Goal: Information Seeking & Learning: Learn about a topic

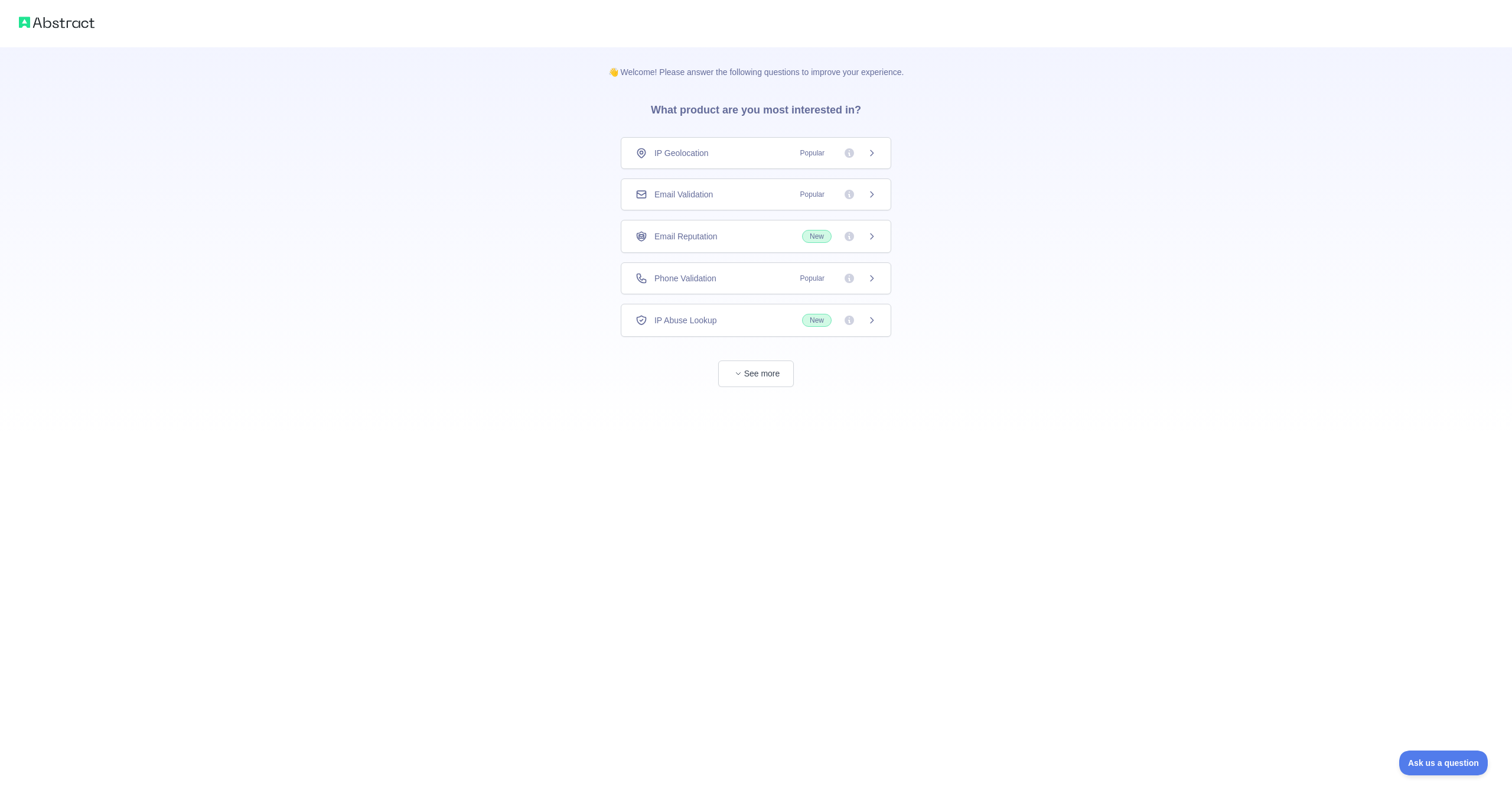
click at [766, 197] on div "Email Validation Popular" at bounding box center [756, 194] width 241 height 12
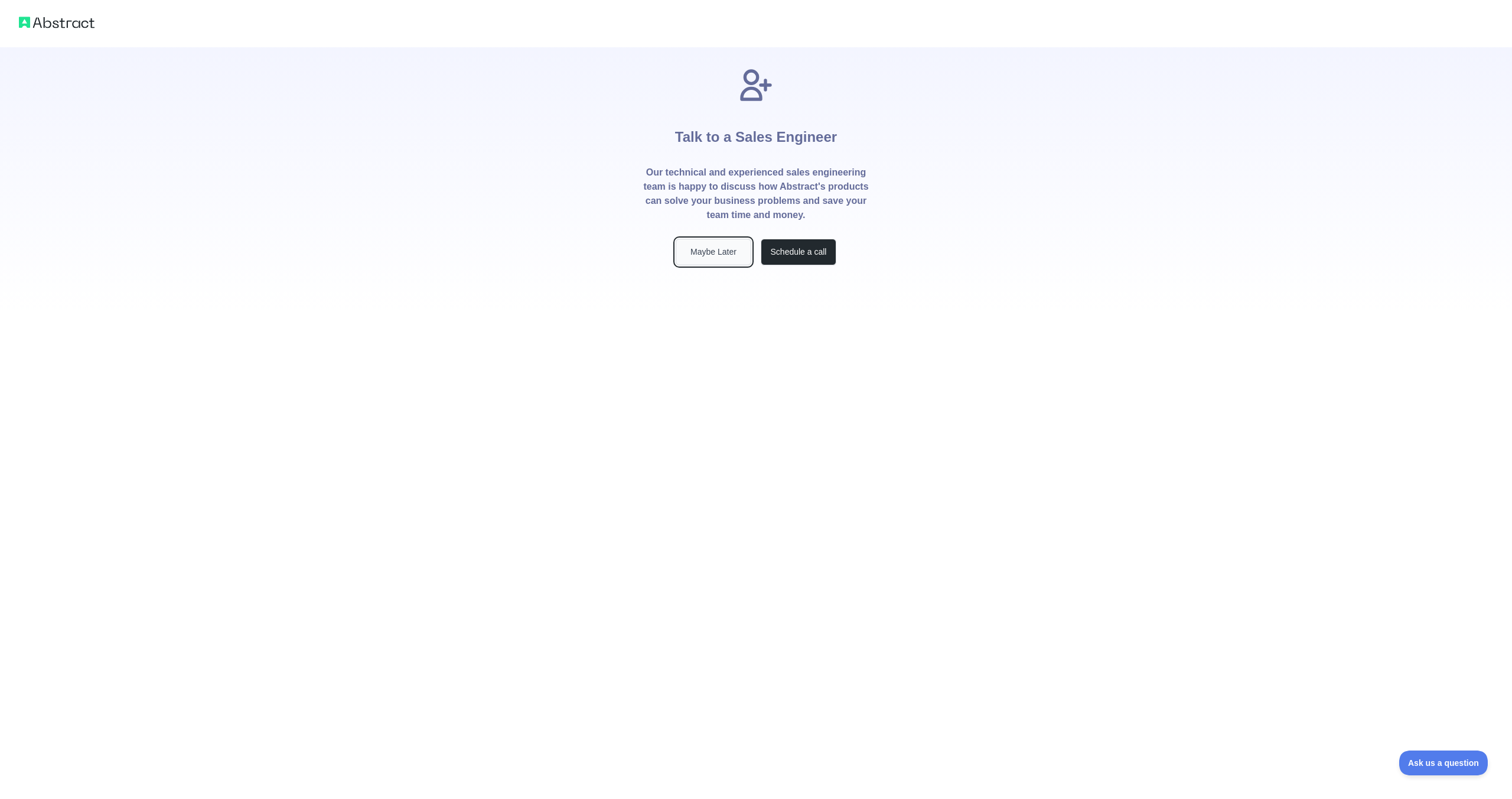
click at [727, 246] on button "Maybe Later" at bounding box center [714, 251] width 76 height 26
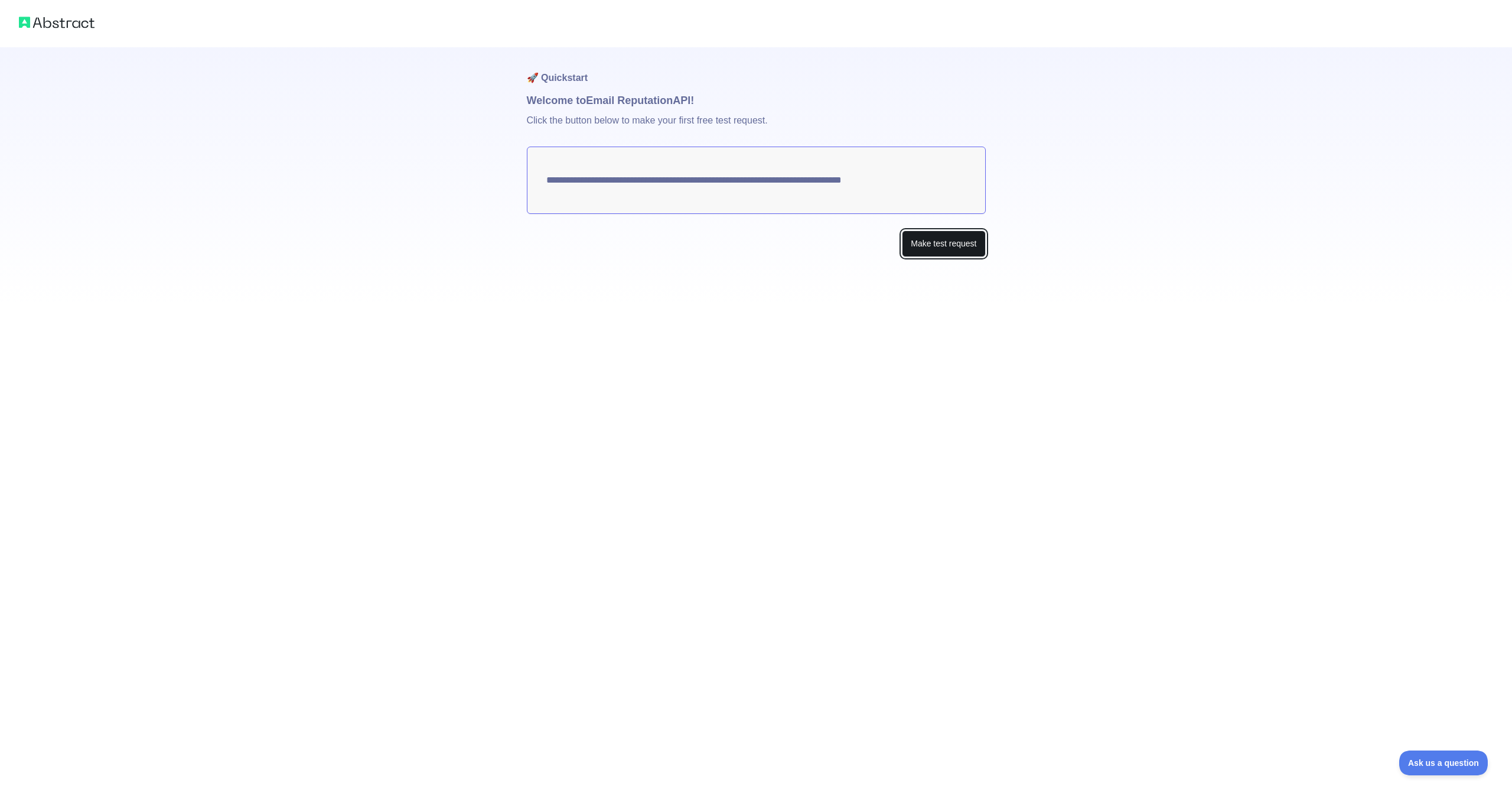
click at [923, 251] on button "Make test request" at bounding box center [944, 243] width 84 height 26
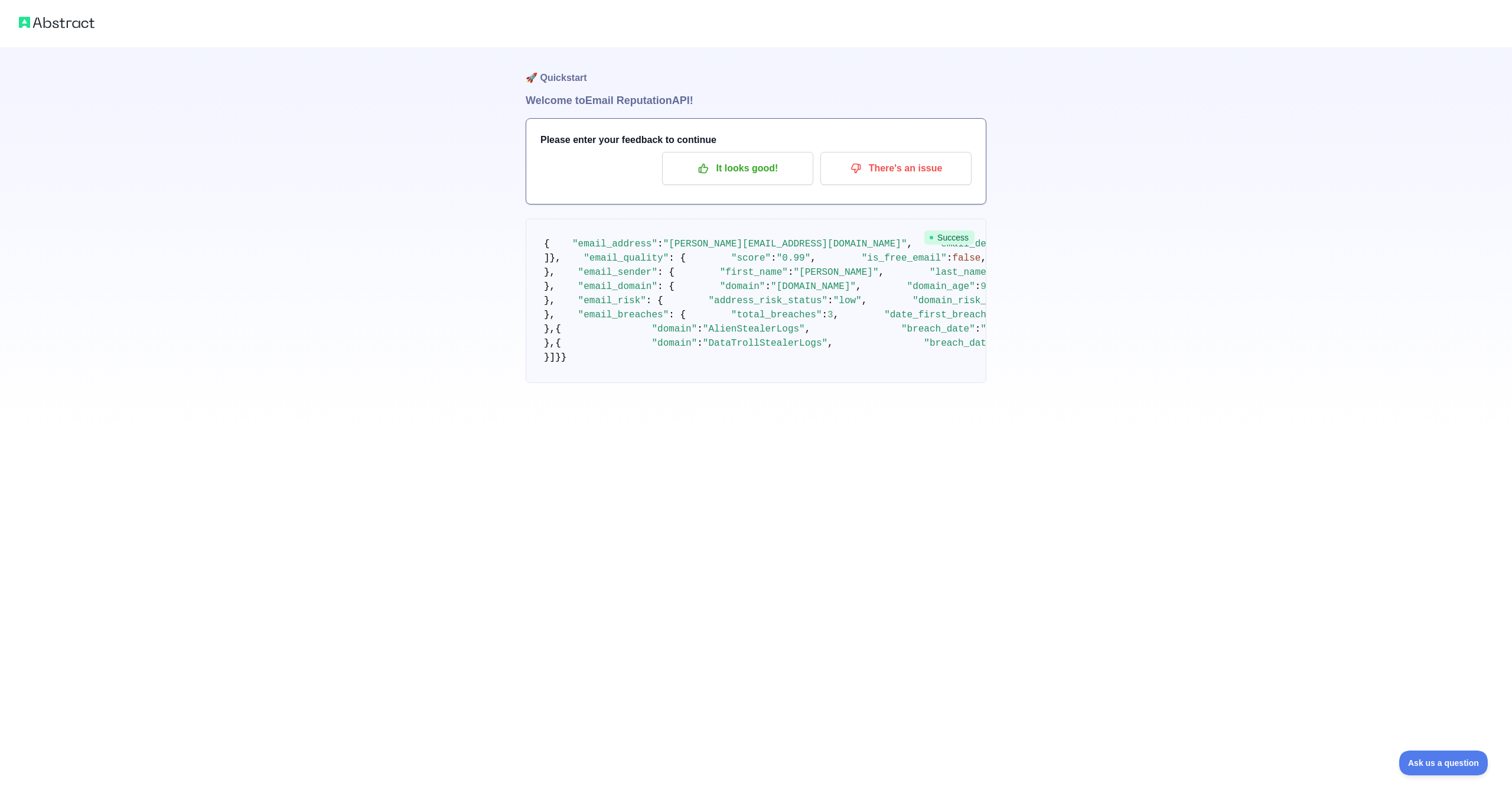
scroll to position [62, 0]
drag, startPoint x: 576, startPoint y: 193, endPoint x: 651, endPoint y: 349, distance: 173.1
click at [651, 349] on code "{ "email_address" : "[PERSON_NAME][EMAIL_ADDRESS][DOMAIN_NAME]" , "email_delive…" at bounding box center [1488, 300] width 1889 height 124
click at [650, 264] on span ""email_quality"" at bounding box center [626, 258] width 85 height 11
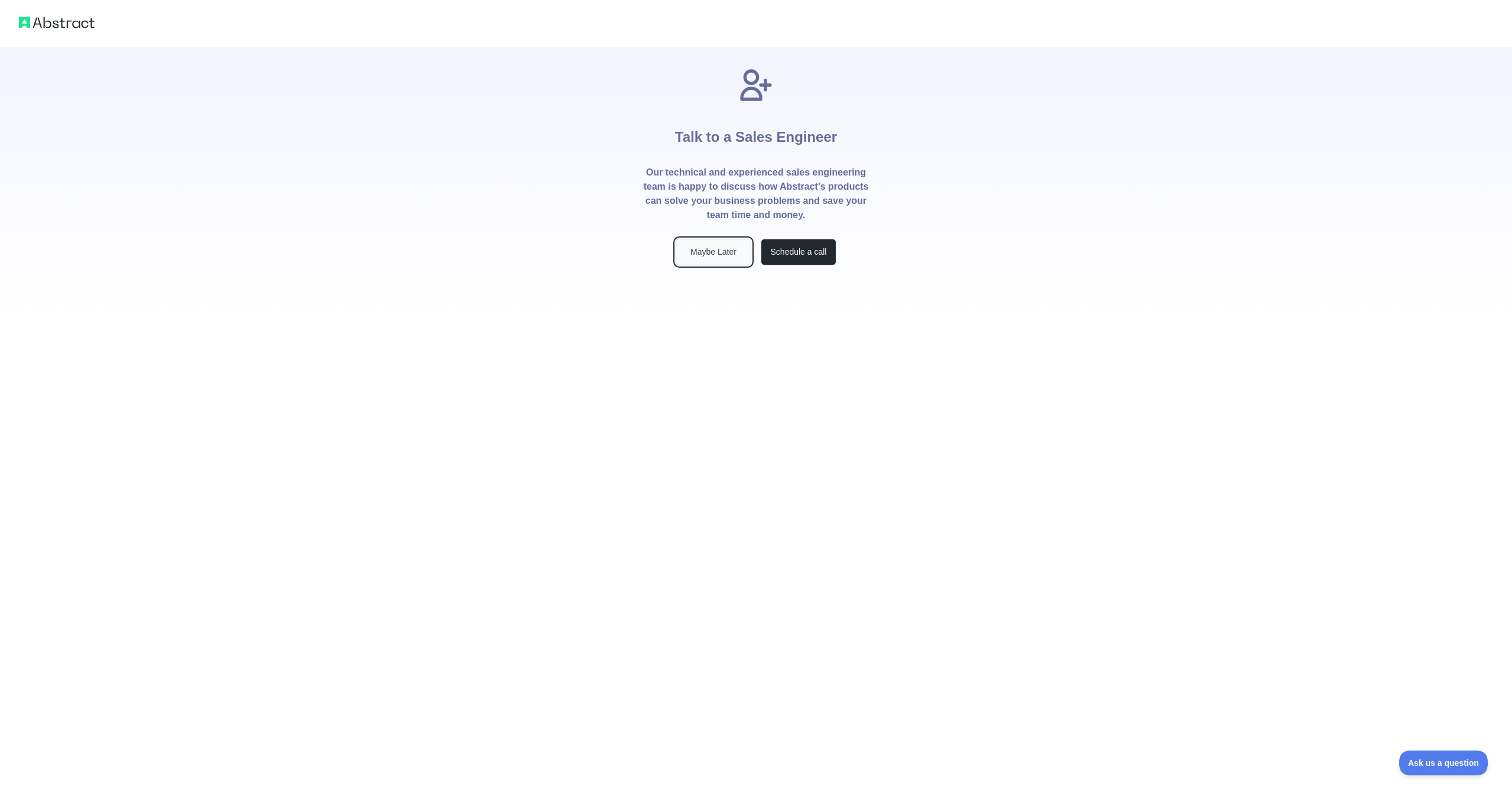
click at [695, 242] on button "Maybe Later" at bounding box center [714, 251] width 76 height 26
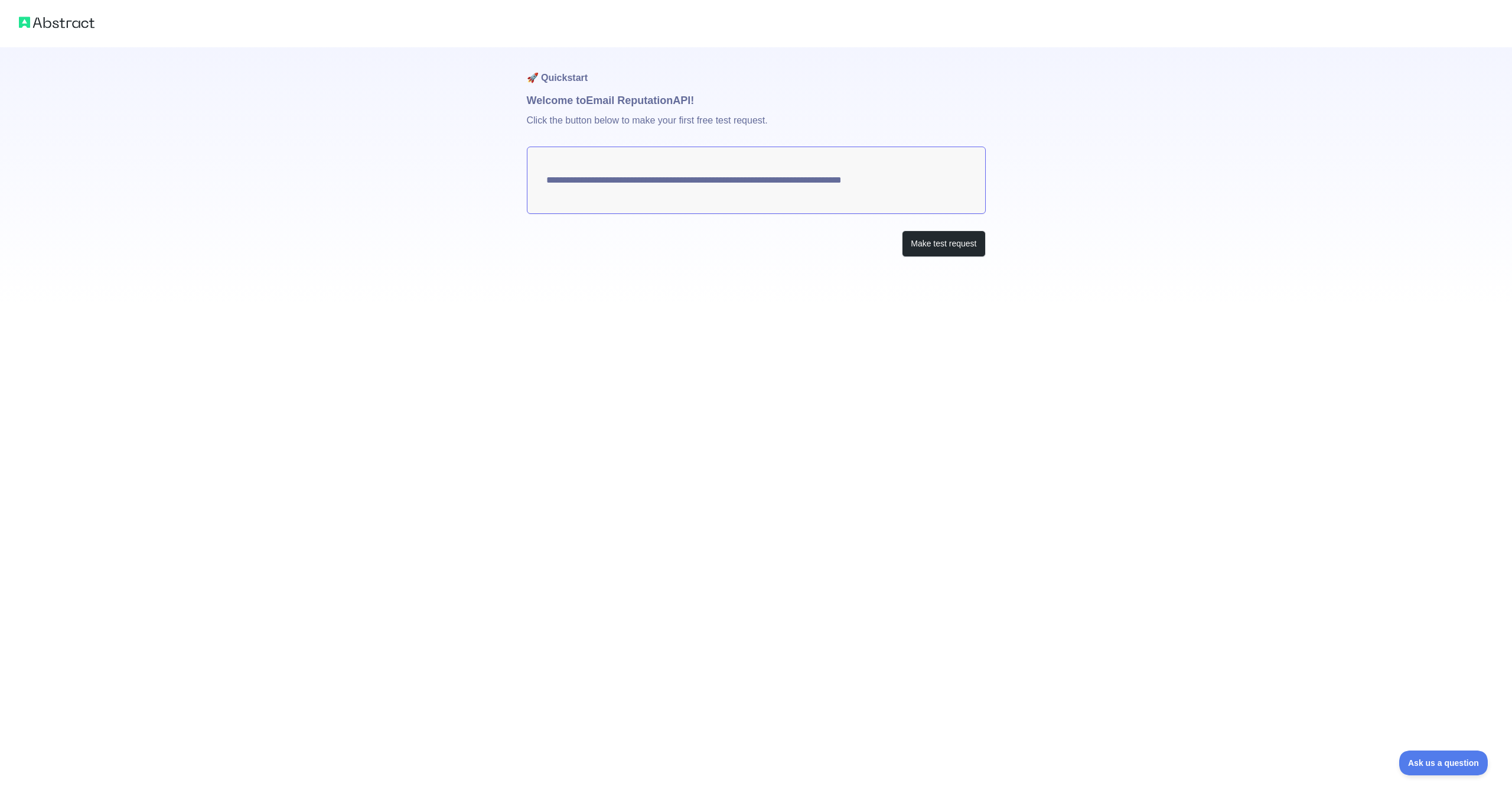
click at [845, 178] on textarea "**********" at bounding box center [756, 180] width 459 height 67
click at [64, 29] on img at bounding box center [57, 22] width 76 height 17
click at [952, 241] on button "Make test request" at bounding box center [944, 243] width 84 height 26
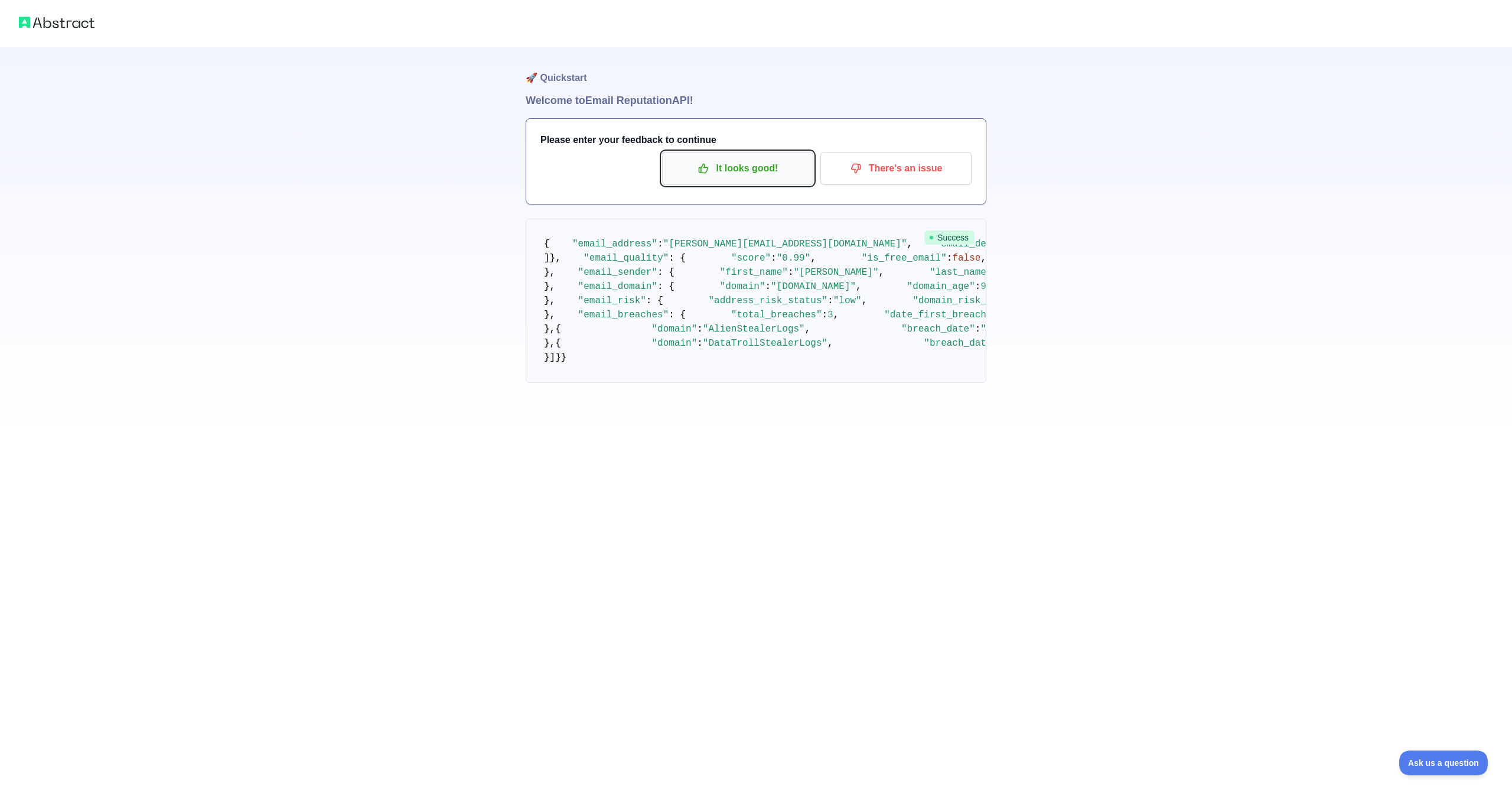
click at [725, 177] on p "It looks good!" at bounding box center [738, 168] width 134 height 20
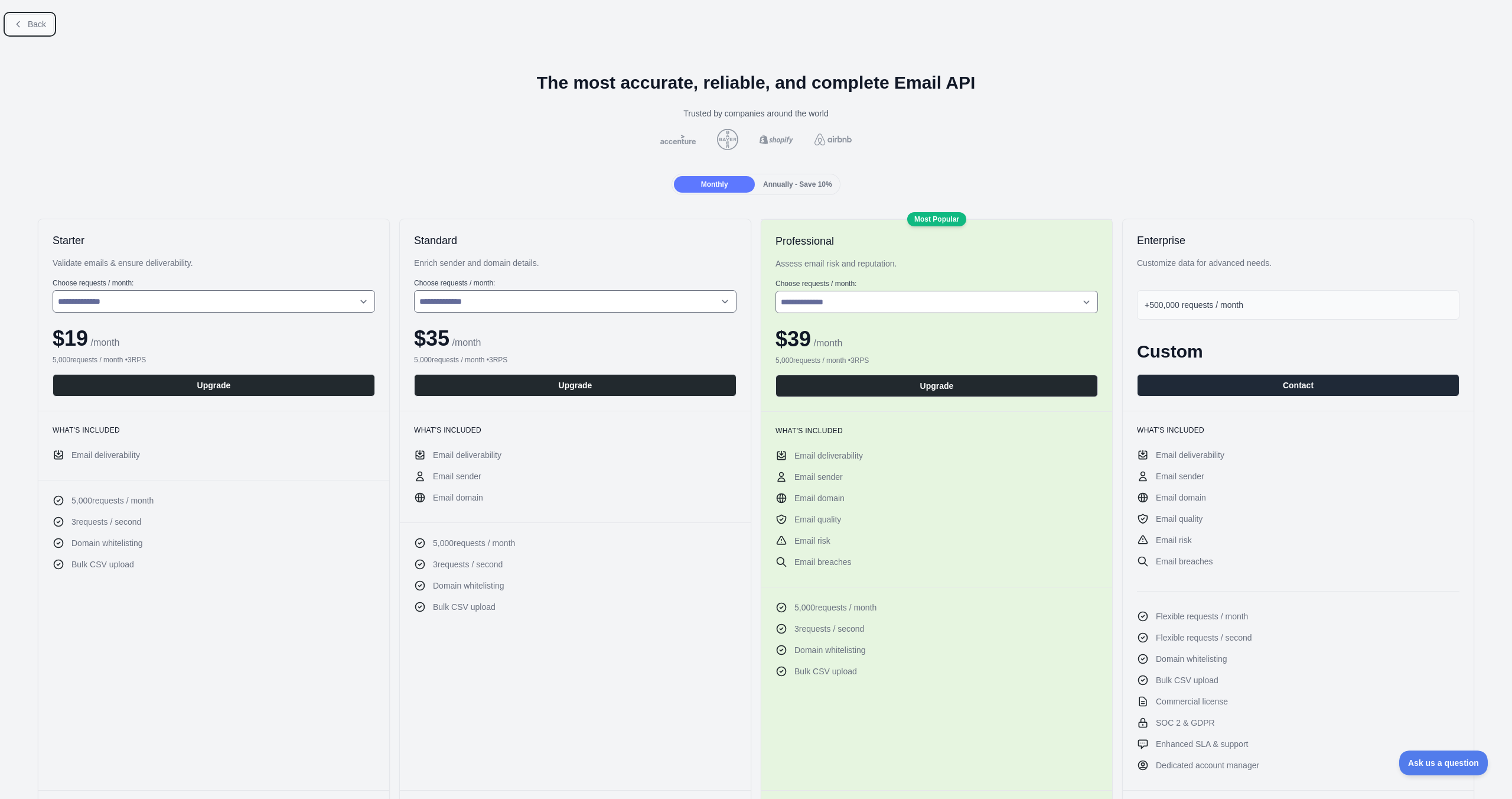
click at [35, 19] on span "Back" at bounding box center [37, 24] width 18 height 10
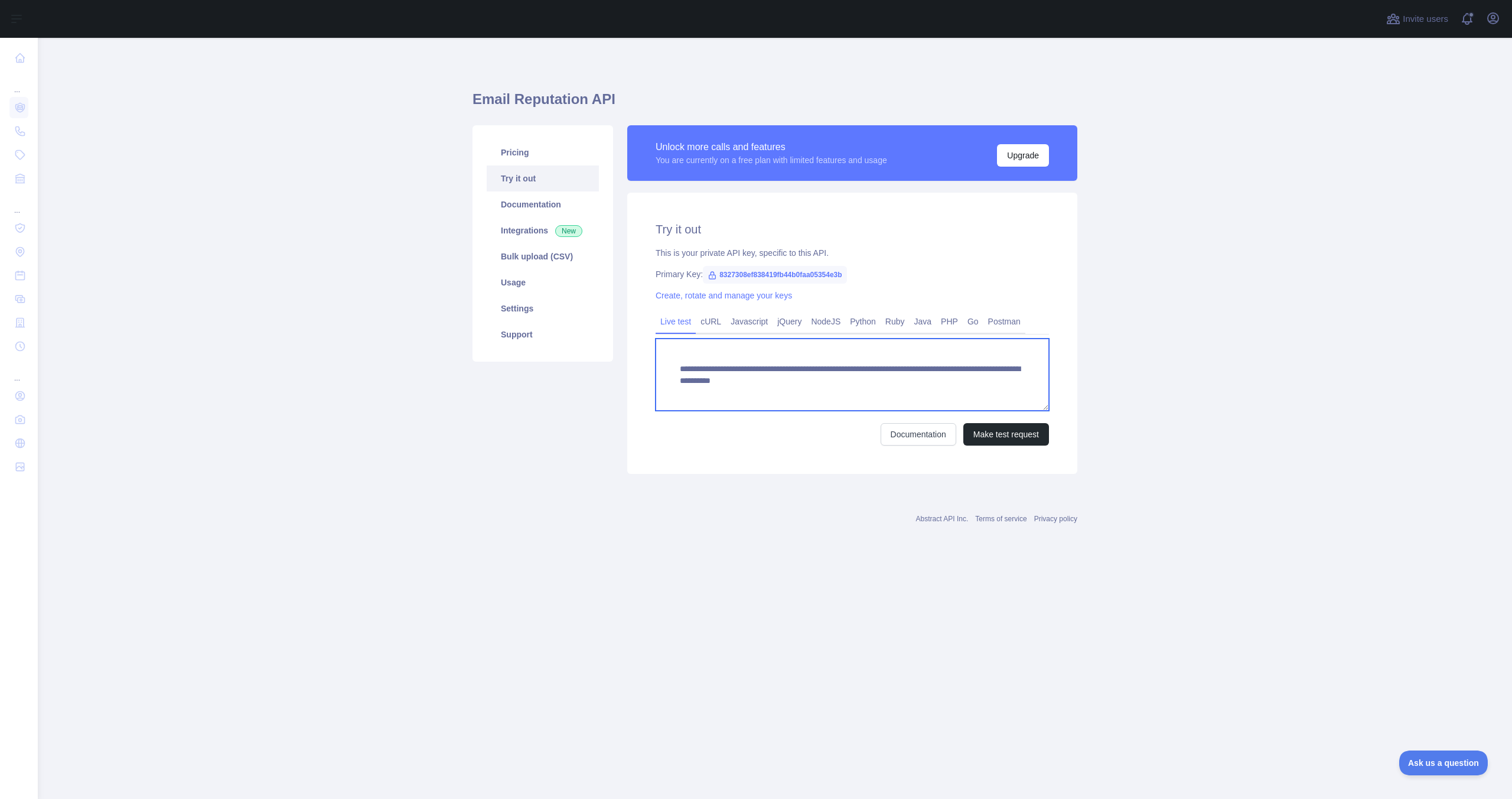
scroll to position [12, 0]
drag, startPoint x: 896, startPoint y: 382, endPoint x: 966, endPoint y: 418, distance: 78.7
click at [966, 418] on form "**********" at bounding box center [852, 392] width 393 height 107
click at [1020, 438] on button "Make test request" at bounding box center [1006, 434] width 85 height 22
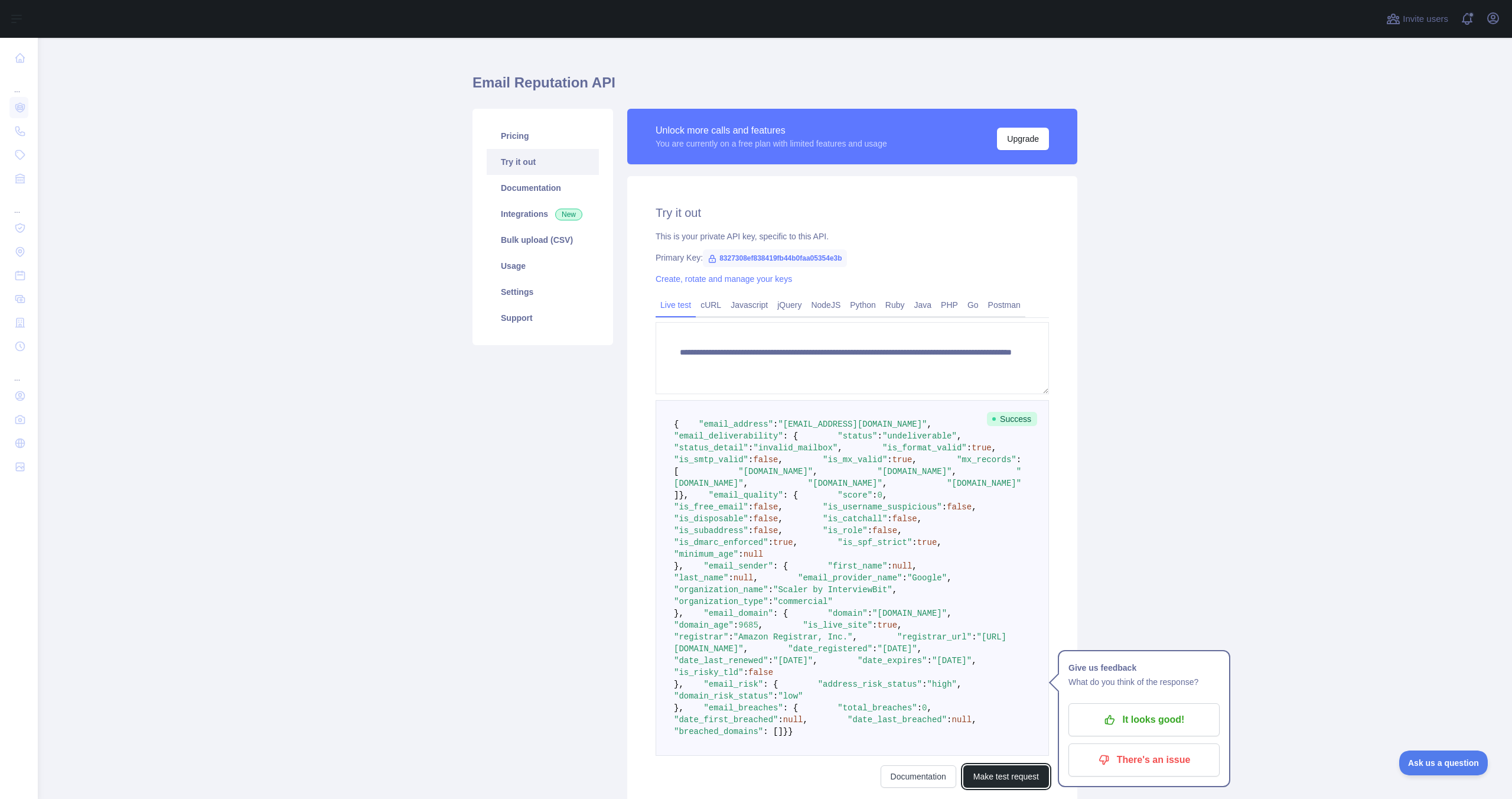
scroll to position [17, 0]
click at [882, 440] on span ""undeliverable"" at bounding box center [920, 435] width 75 height 10
click at [917, 364] on textarea "**********" at bounding box center [852, 357] width 393 height 72
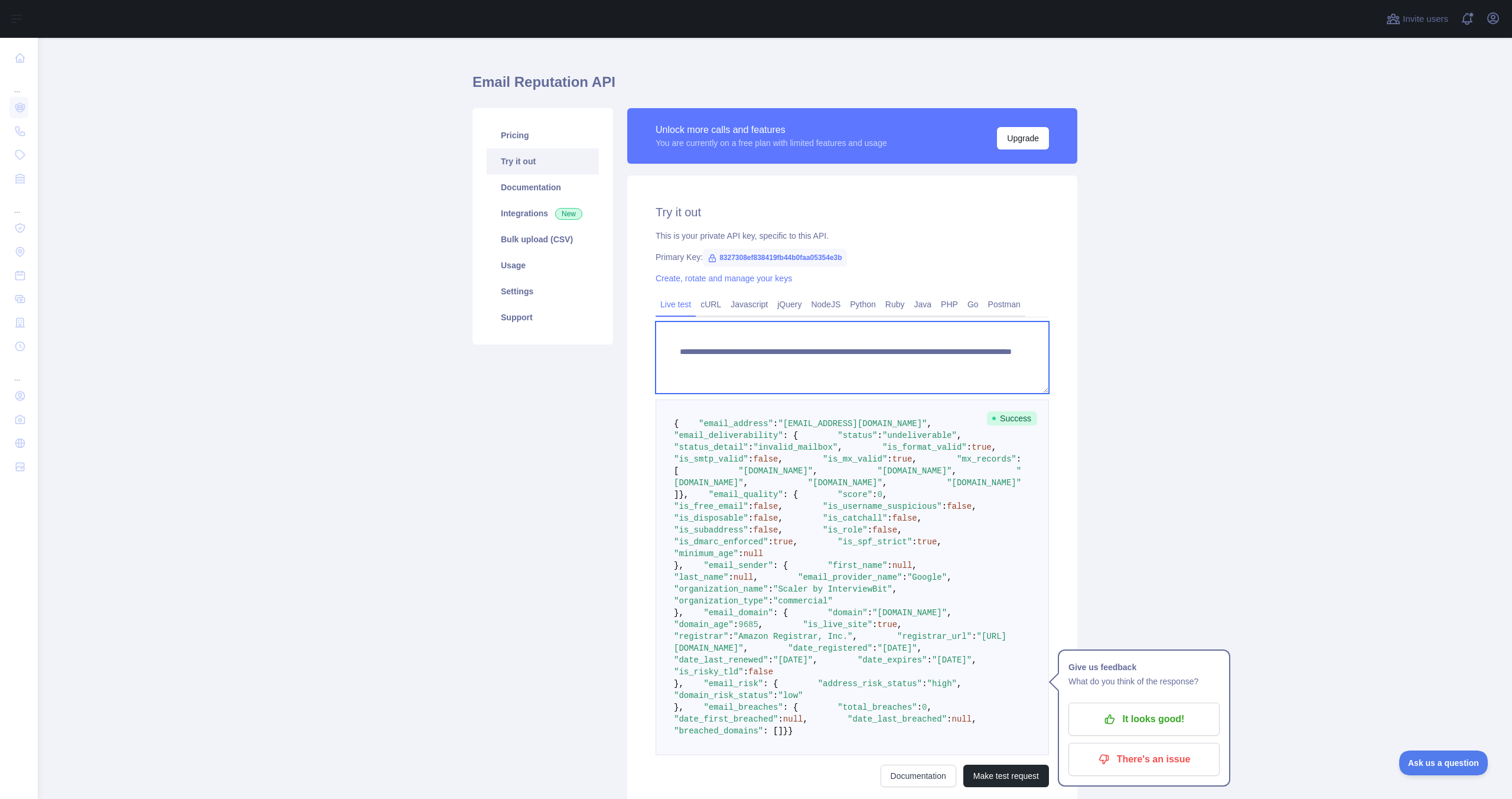
click at [935, 360] on textarea "**********" at bounding box center [852, 357] width 393 height 72
click at [927, 360] on textarea "**********" at bounding box center [852, 357] width 393 height 72
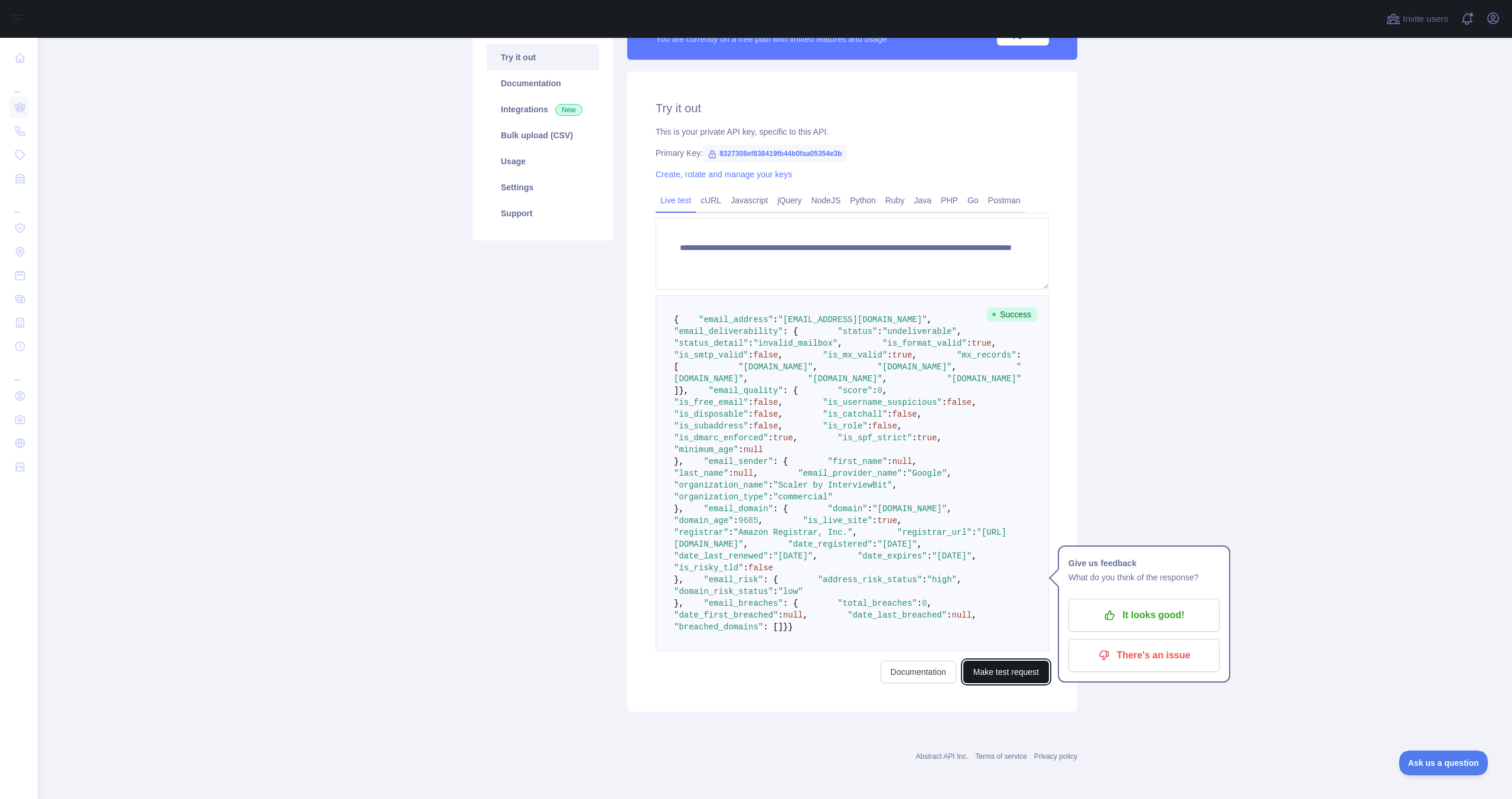
click at [1002, 668] on button "Make test request" at bounding box center [1006, 672] width 85 height 22
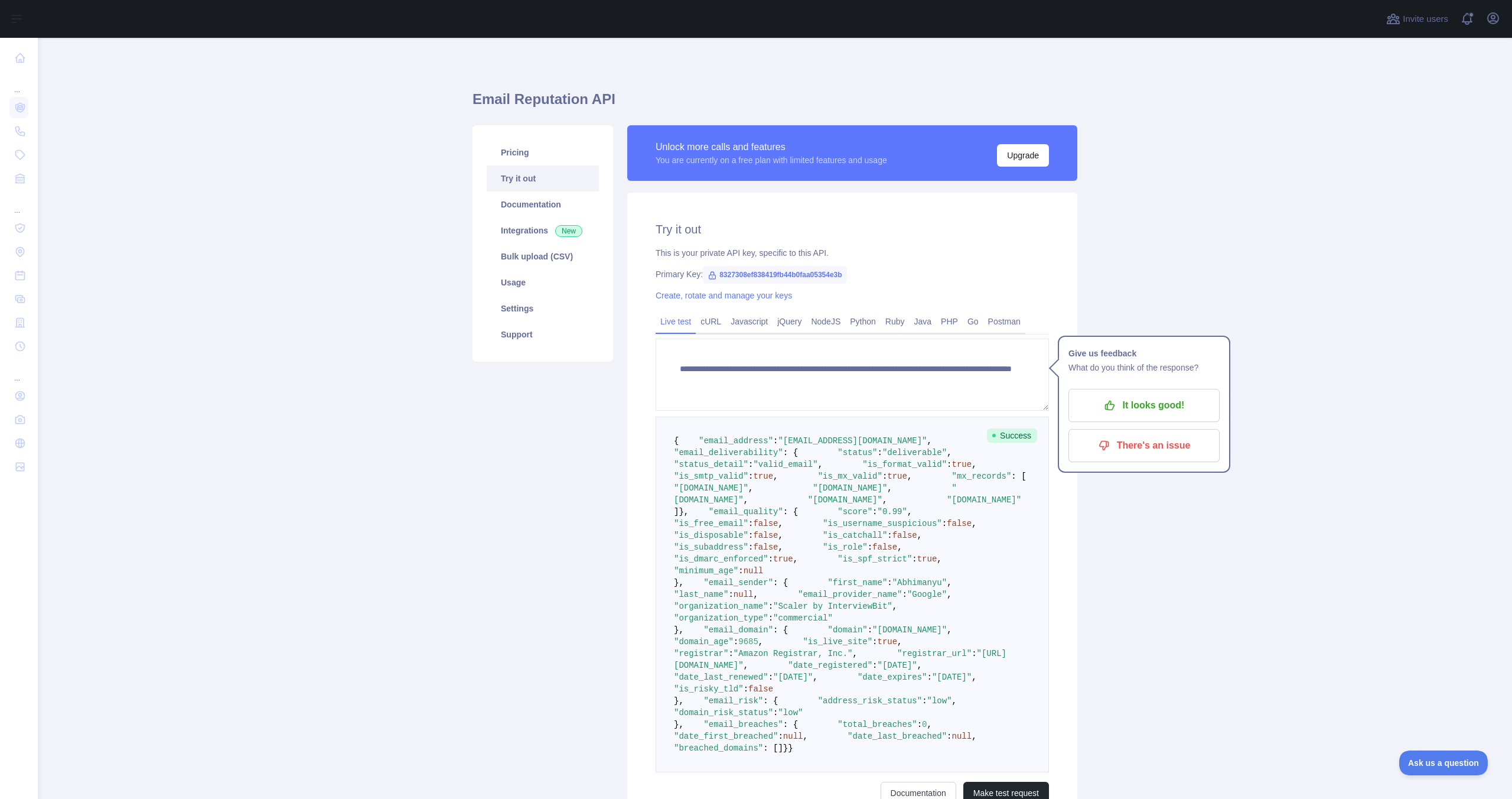
click at [882, 457] on span ""deliverable"" at bounding box center [914, 453] width 64 height 10
click at [817, 469] on span ""valid_email"" at bounding box center [785, 464] width 64 height 10
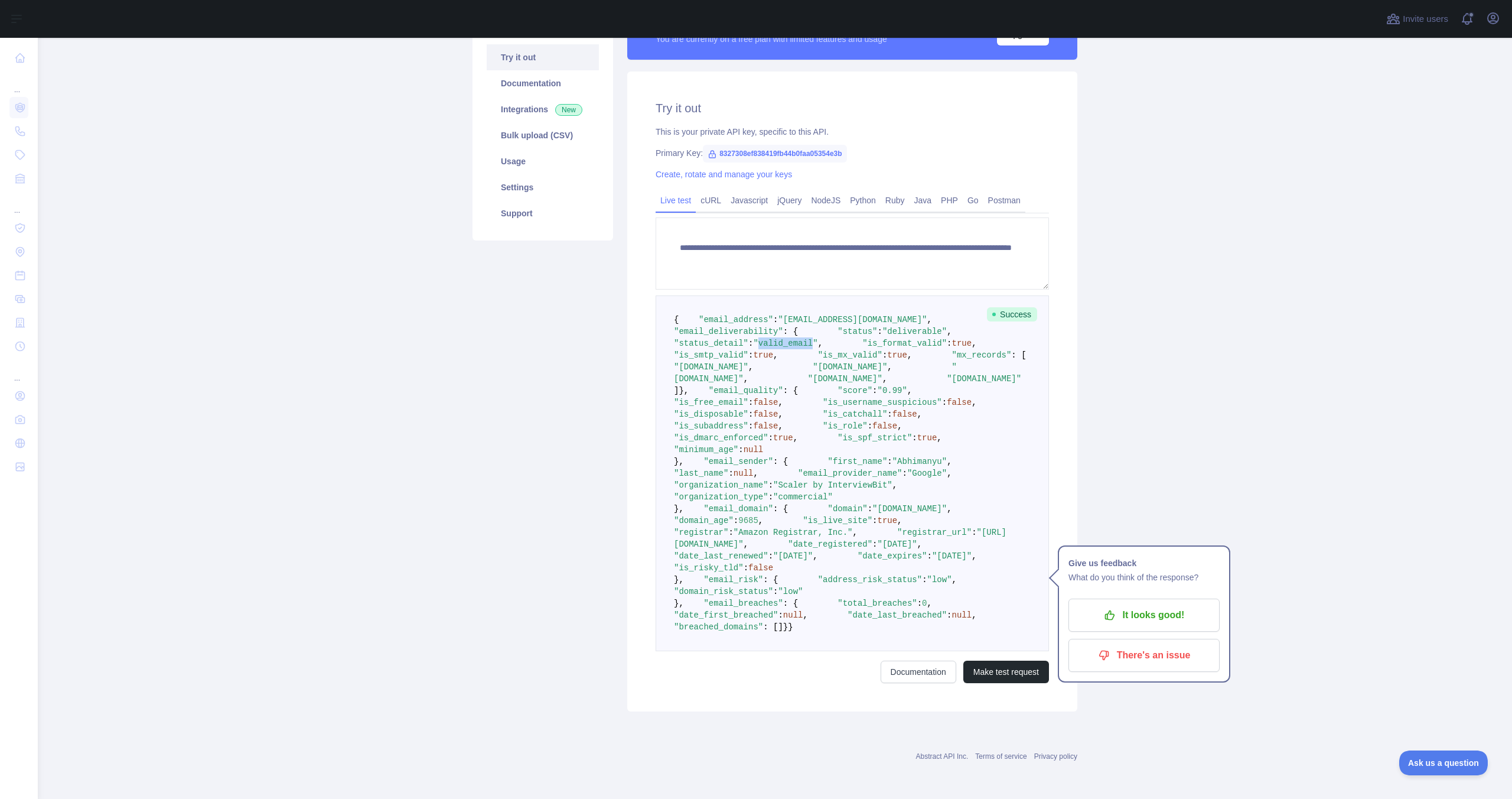
scroll to position [165, 0]
drag, startPoint x: 770, startPoint y: 478, endPoint x: 766, endPoint y: 471, distance: 8.1
click at [878, 395] on span ""0.99"" at bounding box center [893, 390] width 30 height 10
click at [766, 471] on pre "{ "email_address" : "[EMAIL_ADDRESS][DOMAIN_NAME]" , "email_deliverability" : {…" at bounding box center [852, 473] width 393 height 355
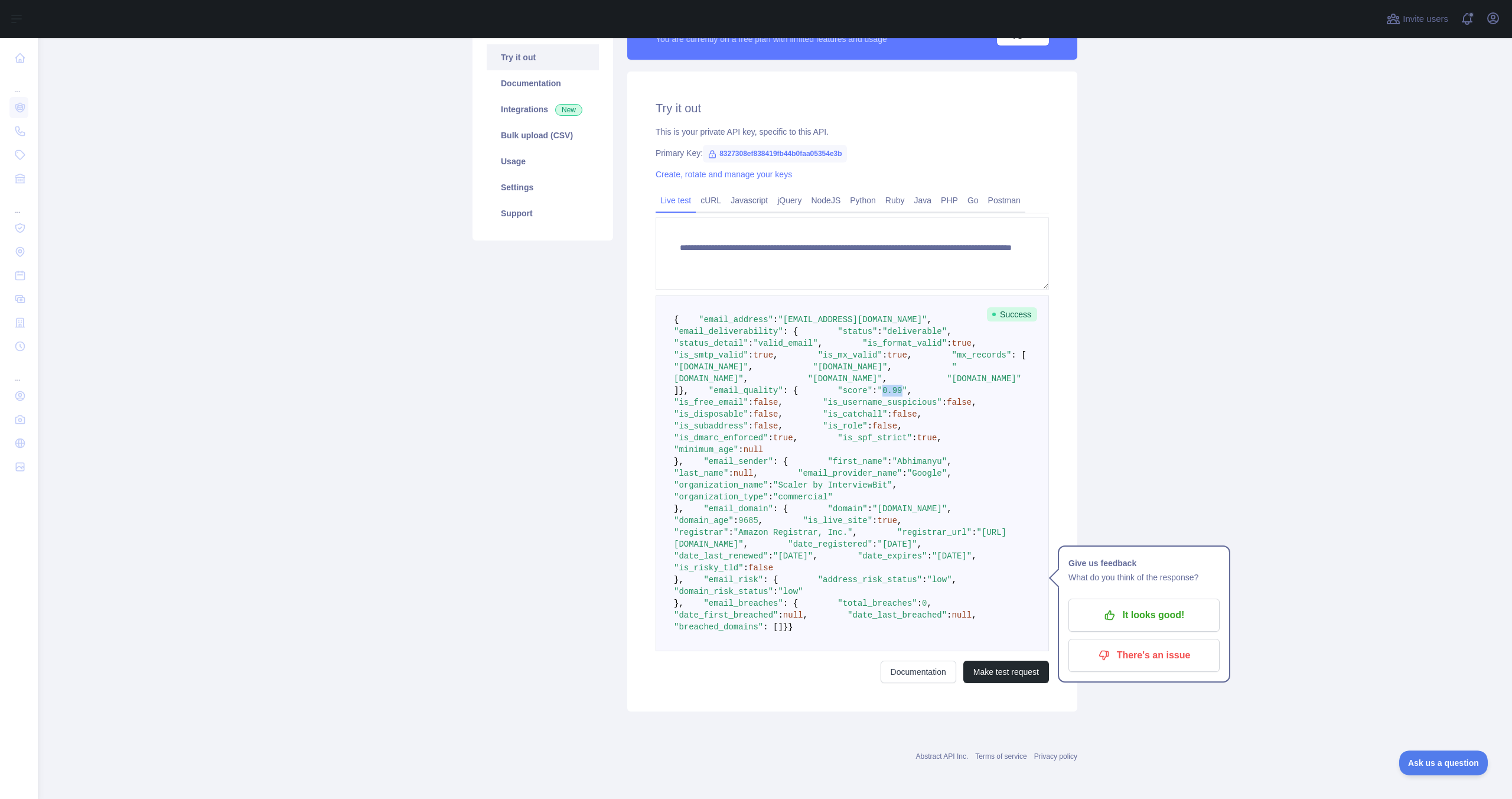
click at [766, 471] on pre "{ "email_address" : "[EMAIL_ADDRESS][DOMAIN_NAME]" , "email_deliverability" : {…" at bounding box center [852, 473] width 393 height 355
click at [749, 407] on span ""is_free_email"" at bounding box center [711, 402] width 75 height 10
click at [823, 407] on span ""is_username_suspicious"" at bounding box center [882, 402] width 120 height 10
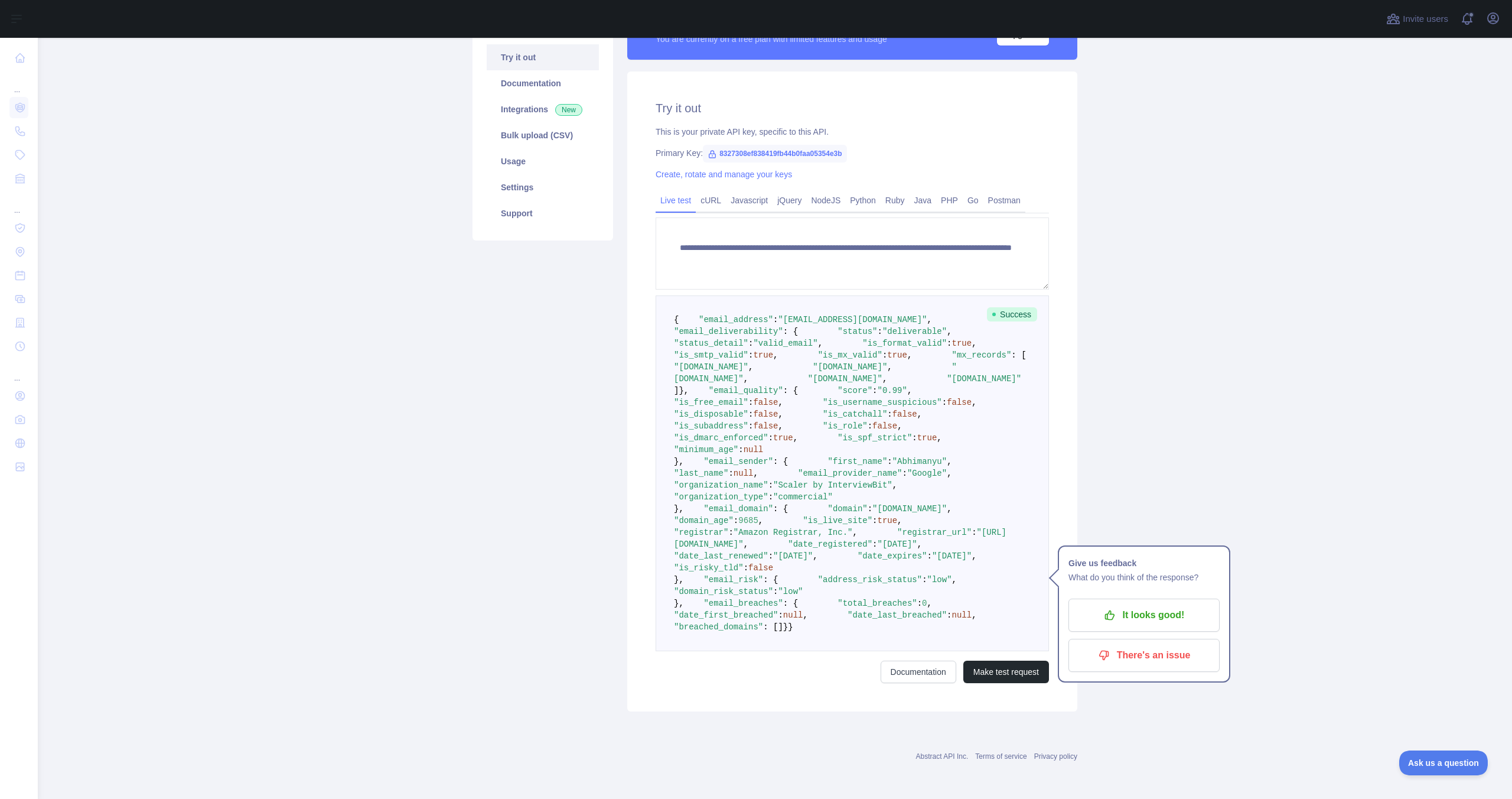
click at [749, 419] on span ""is_disposable"" at bounding box center [711, 414] width 75 height 10
click at [837, 442] on span ""is_spf_strict"" at bounding box center [875, 438] width 75 height 10
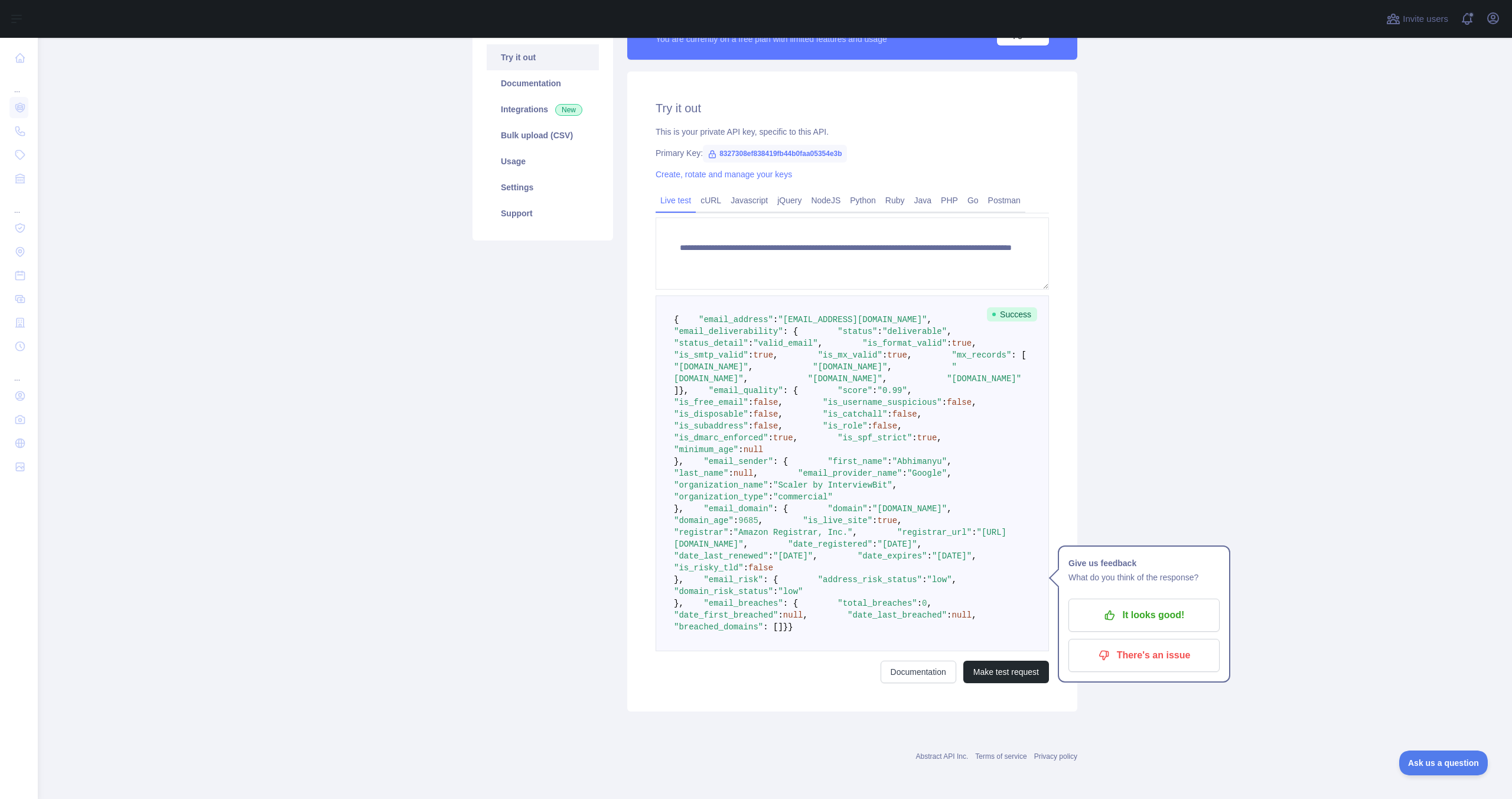
click at [835, 482] on span ""Scaler by InterviewBit"" at bounding box center [833, 485] width 120 height 10
drag, startPoint x: 773, startPoint y: 433, endPoint x: 847, endPoint y: 534, distance: 125.2
click at [847, 534] on pre "{ "email_address" : "[EMAIL_ADDRESS][DOMAIN_NAME]" , "email_deliverability" : {…" at bounding box center [852, 473] width 393 height 355
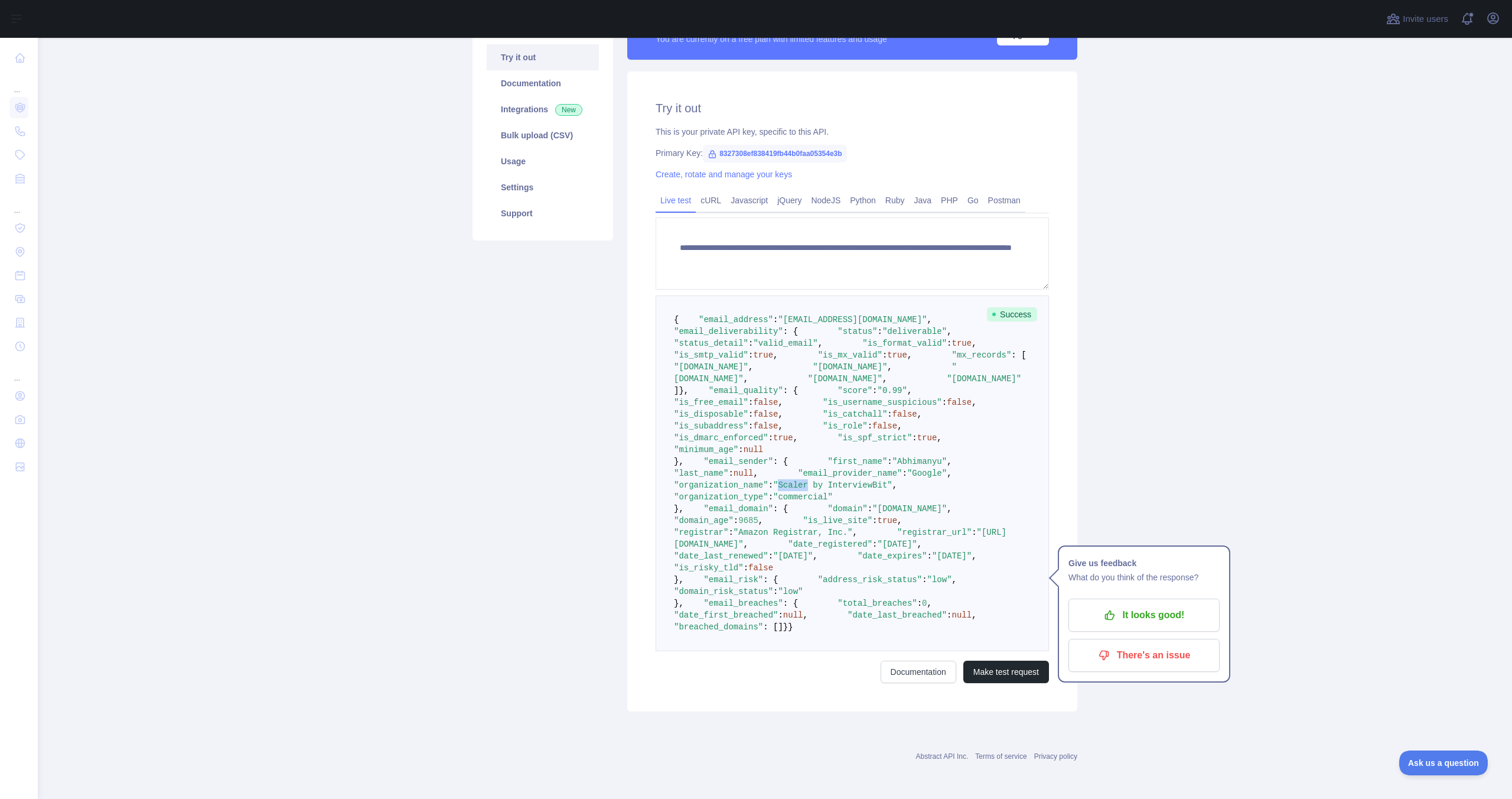
click at [847, 534] on pre "{ "email_address" : "[EMAIL_ADDRESS][DOMAIN_NAME]" , "email_deliverability" : {…" at bounding box center [852, 473] width 393 height 355
drag, startPoint x: 847, startPoint y: 534, endPoint x: 770, endPoint y: 416, distance: 140.9
click at [770, 416] on pre "{ "email_address" : "[EMAIL_ADDRESS][DOMAIN_NAME]" , "email_deliverability" : {…" at bounding box center [852, 473] width 393 height 355
click at [773, 504] on span ": {" at bounding box center [780, 508] width 15 height 10
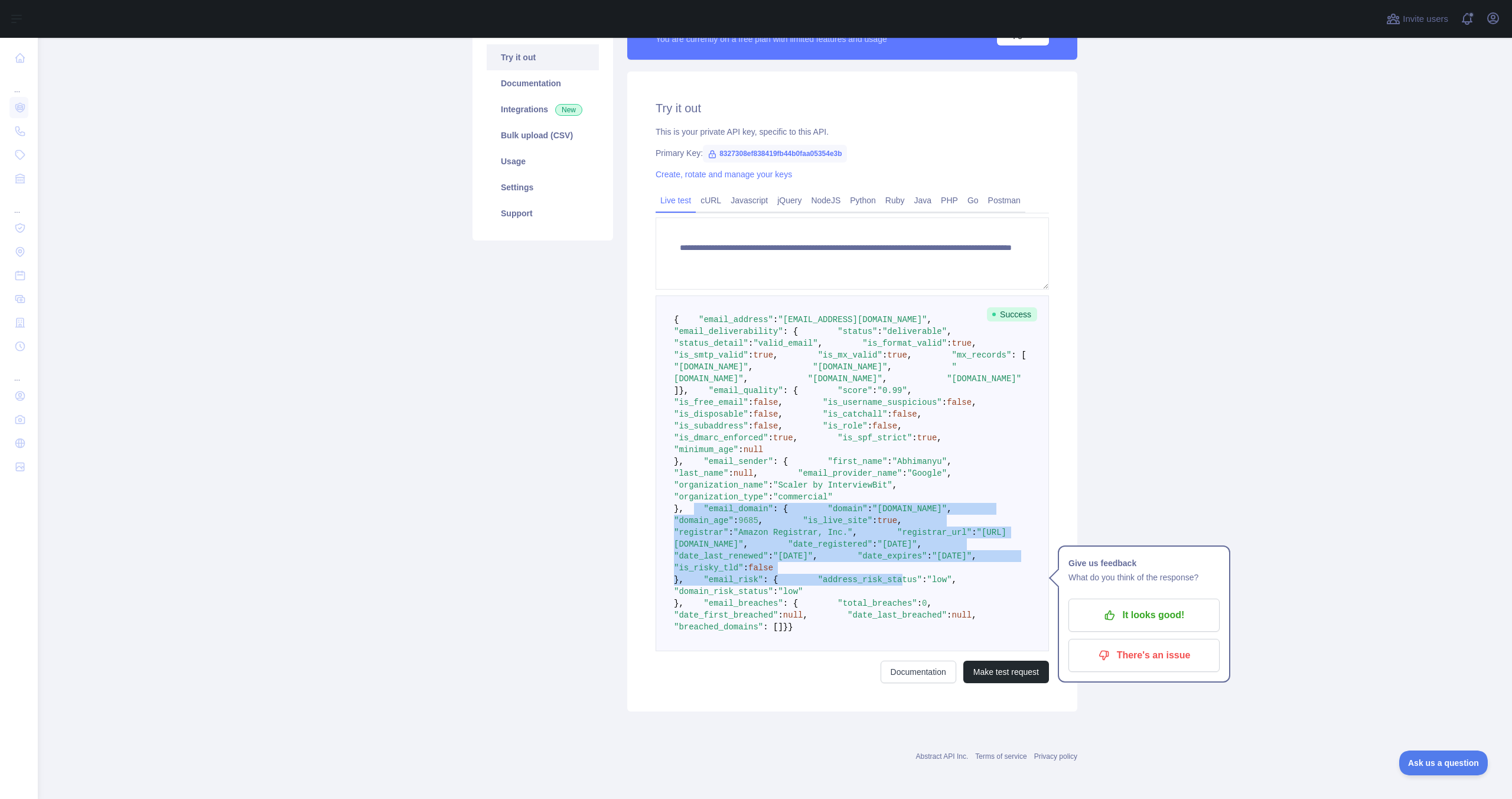
drag, startPoint x: 700, startPoint y: 428, endPoint x: 794, endPoint y: 552, distance: 155.6
click at [797, 552] on pre "{ "email_address" : "[EMAIL_ADDRESS][DOMAIN_NAME]" , "email_deliverability" : {…" at bounding box center [852, 473] width 393 height 355
click at [818, 575] on span ""address_risk_status"" at bounding box center [870, 579] width 104 height 10
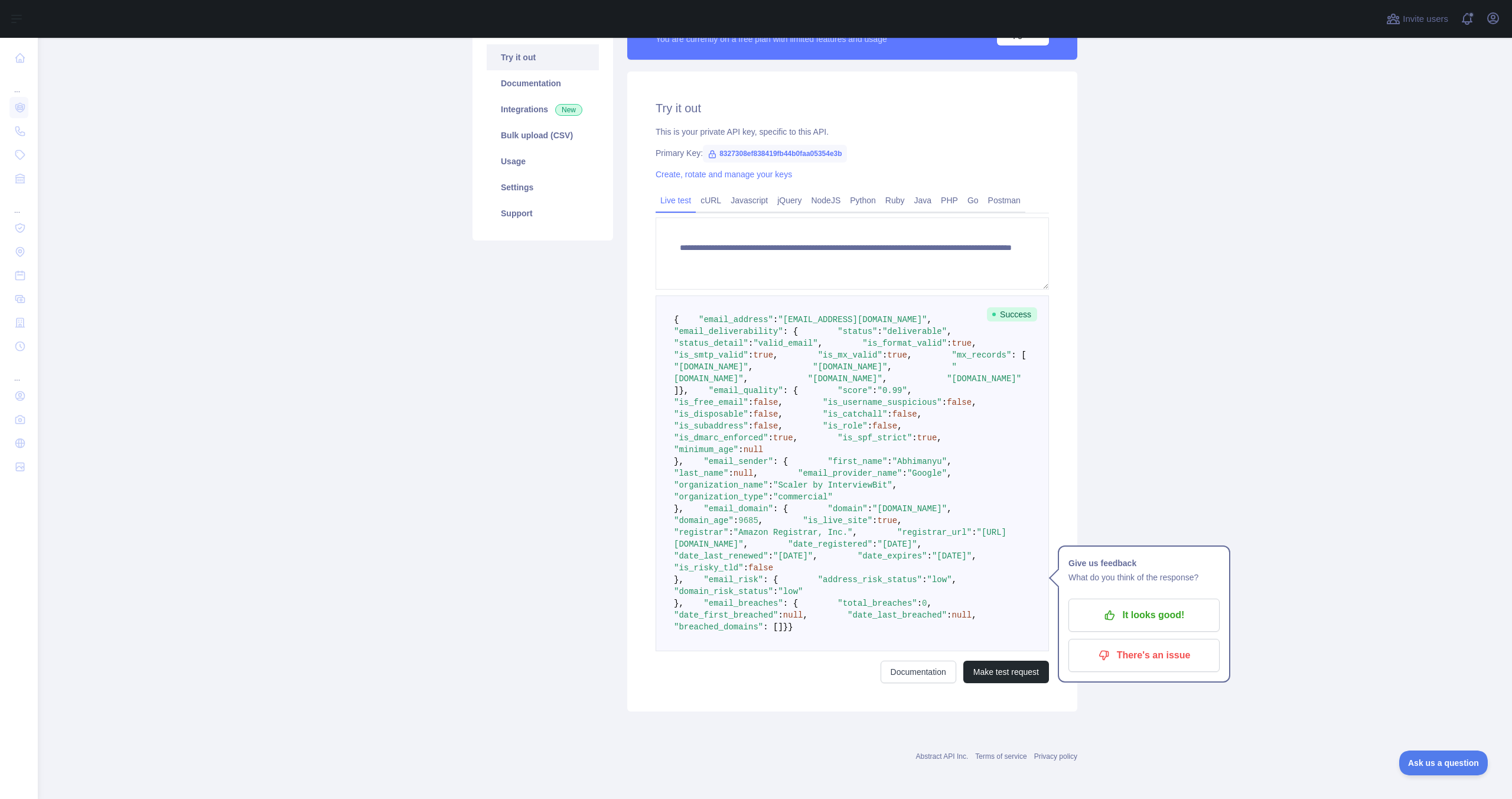
click at [932, 552] on span ""[DATE]"" at bounding box center [952, 556] width 40 height 10
click at [726, 417] on pre "{ "email_address" : "[EMAIL_ADDRESS][DOMAIN_NAME]" , "email_deliverability" : {…" at bounding box center [852, 473] width 393 height 355
click at [726, 416] on pre "{ "email_address" : "[EMAIL_ADDRESS][DOMAIN_NAME]" , "email_deliverability" : {…" at bounding box center [852, 473] width 393 height 355
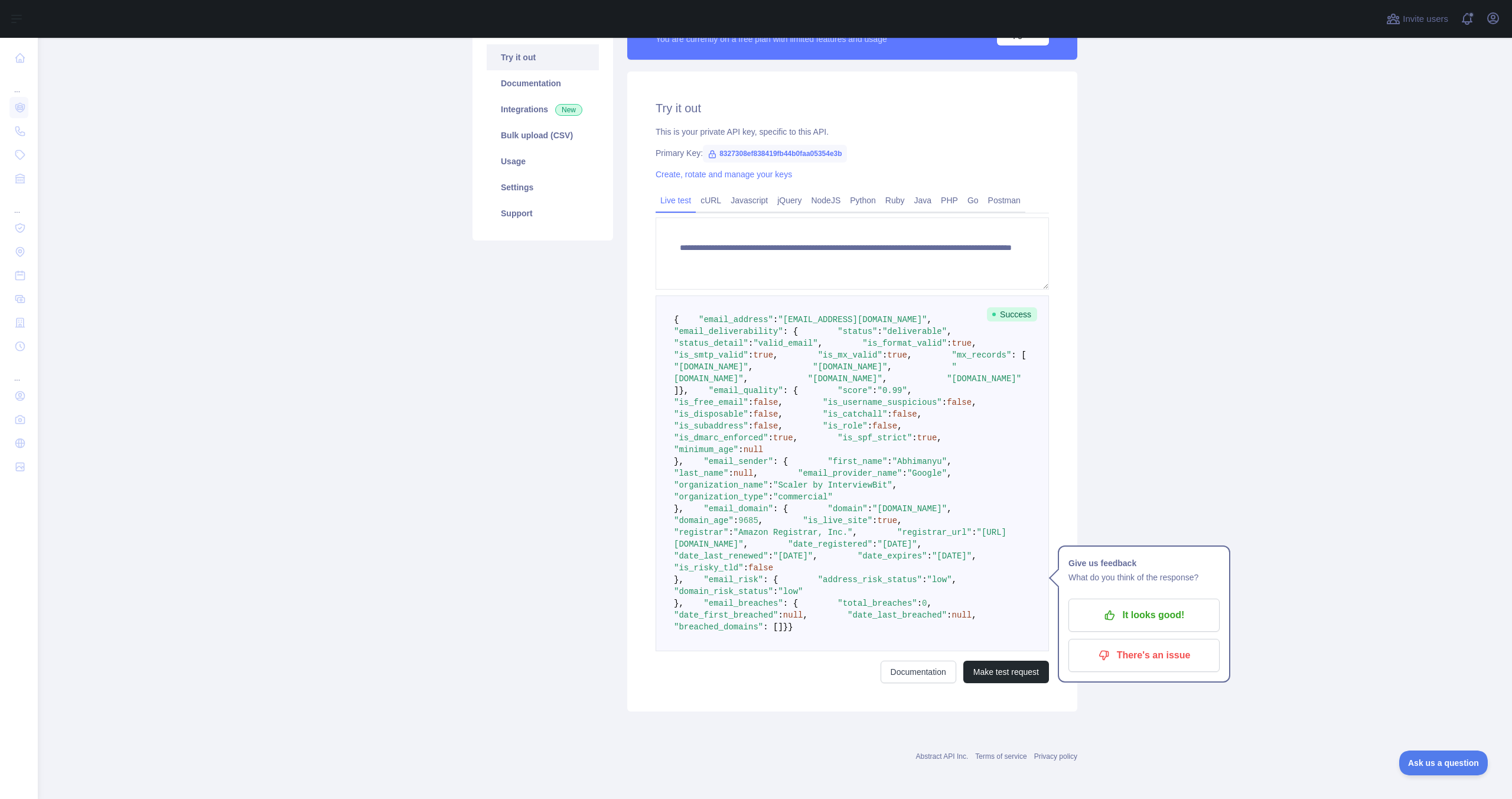
click at [813, 552] on span ""[DATE]"" at bounding box center [793, 556] width 40 height 10
drag, startPoint x: 783, startPoint y: 585, endPoint x: 842, endPoint y: 595, distance: 59.8
click at [842, 595] on pre "{ "email_address" : "[EMAIL_ADDRESS][DOMAIN_NAME]" , "email_deliverability" : {…" at bounding box center [852, 473] width 393 height 355
click at [952, 610] on span "null" at bounding box center [962, 615] width 20 height 10
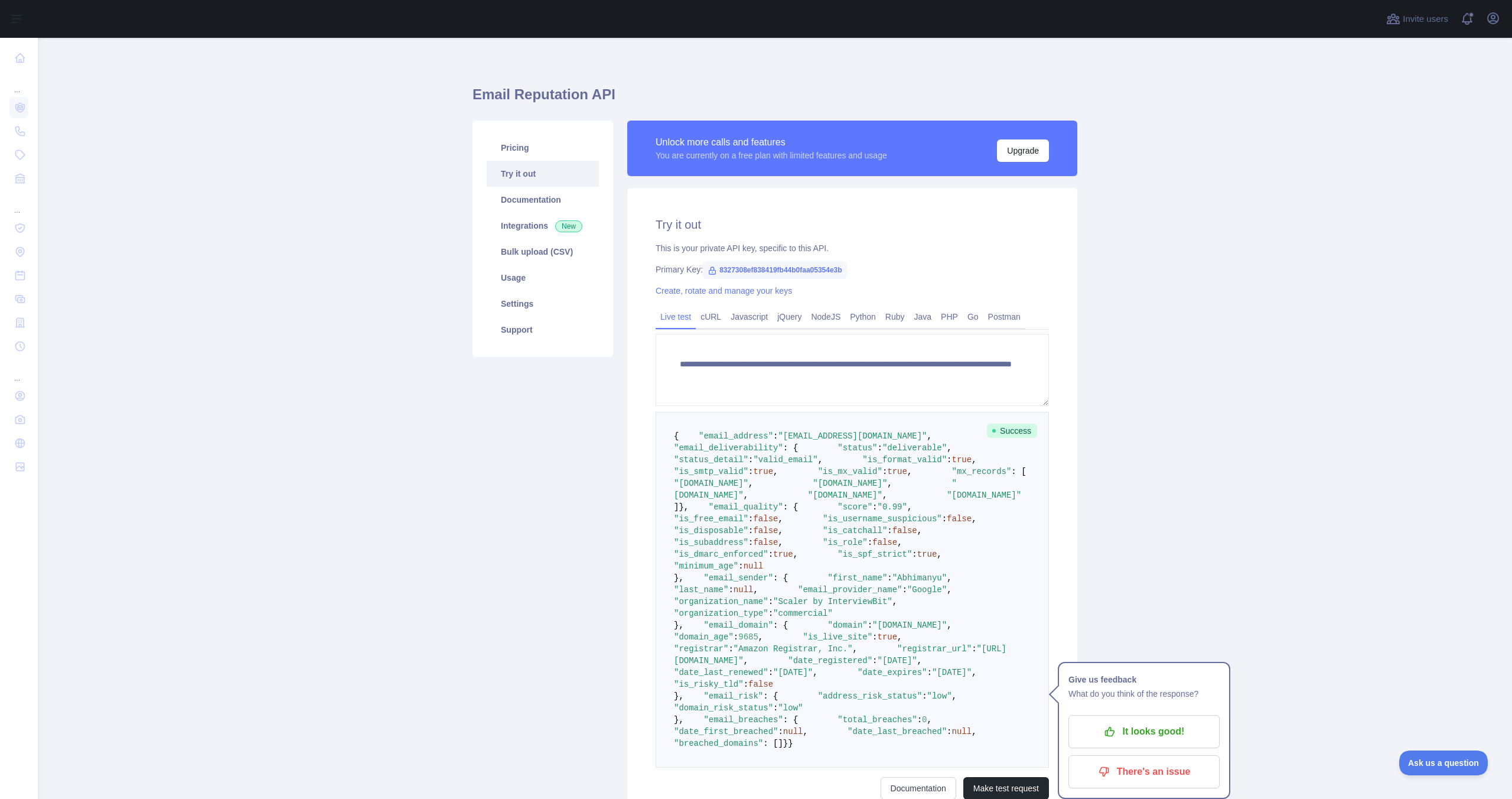
scroll to position [0, 0]
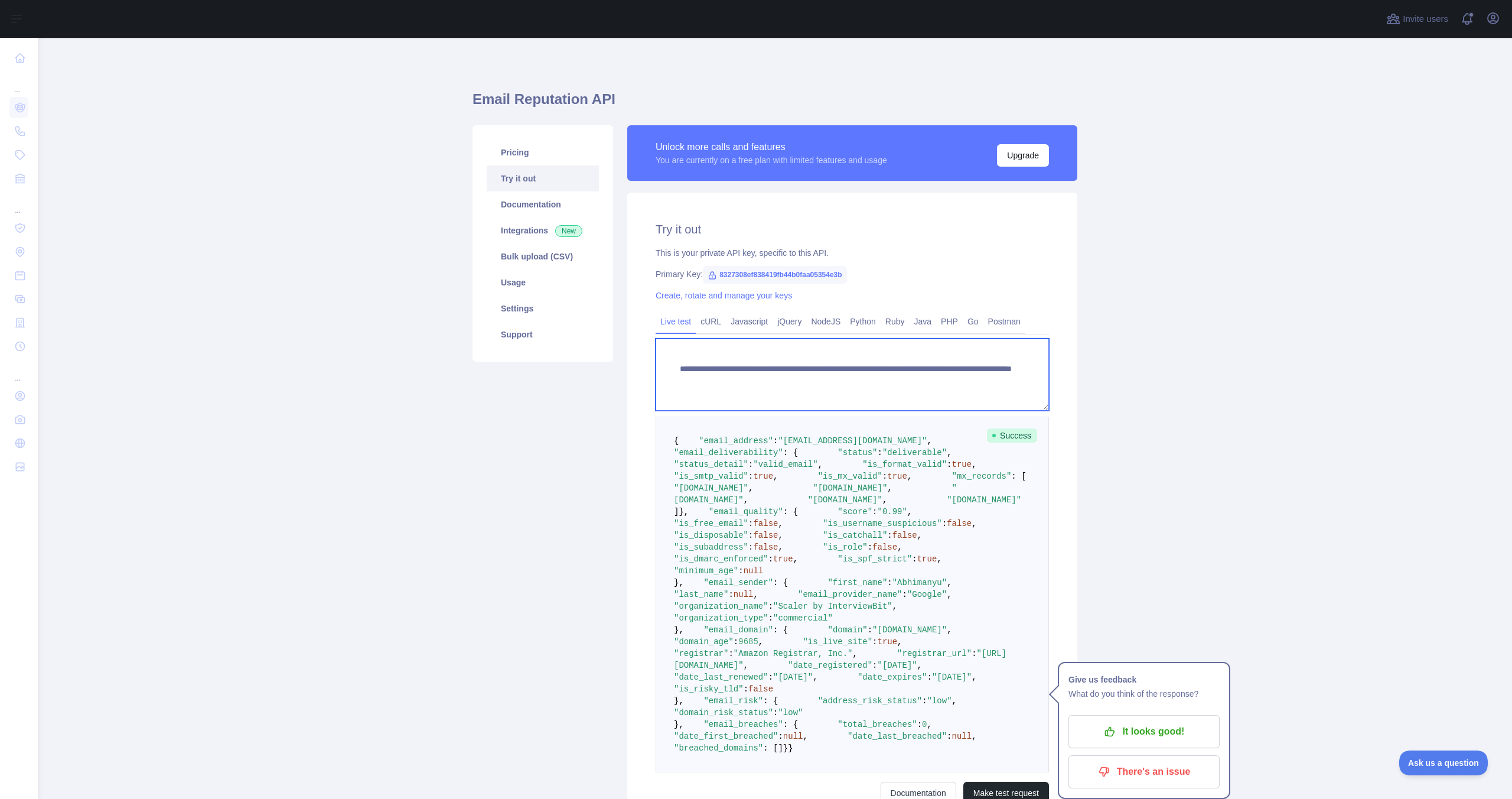
click at [912, 371] on textarea "**********" at bounding box center [852, 375] width 393 height 72
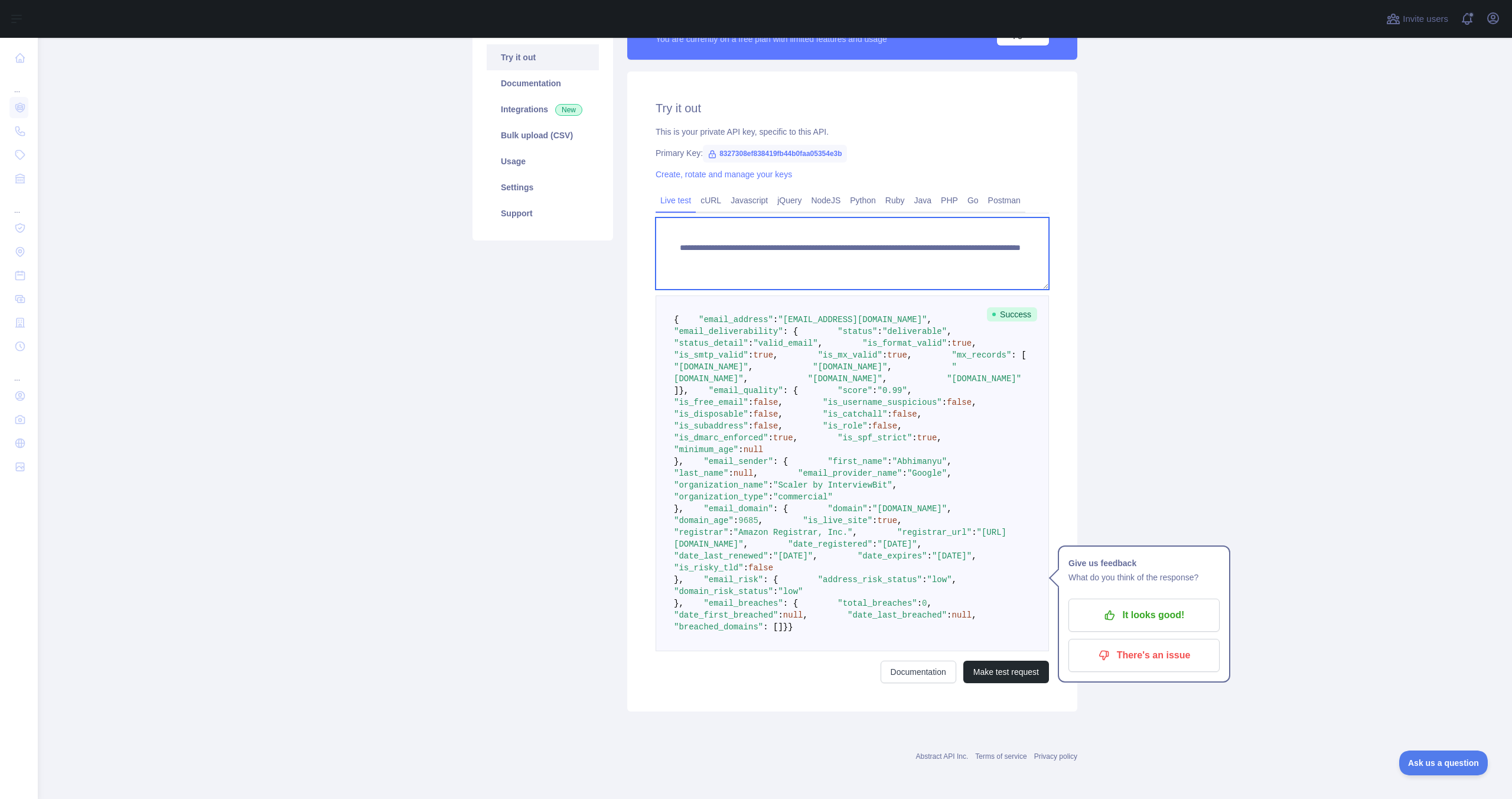
scroll to position [476, 0]
click at [989, 676] on button "Make test request" at bounding box center [1006, 672] width 85 height 22
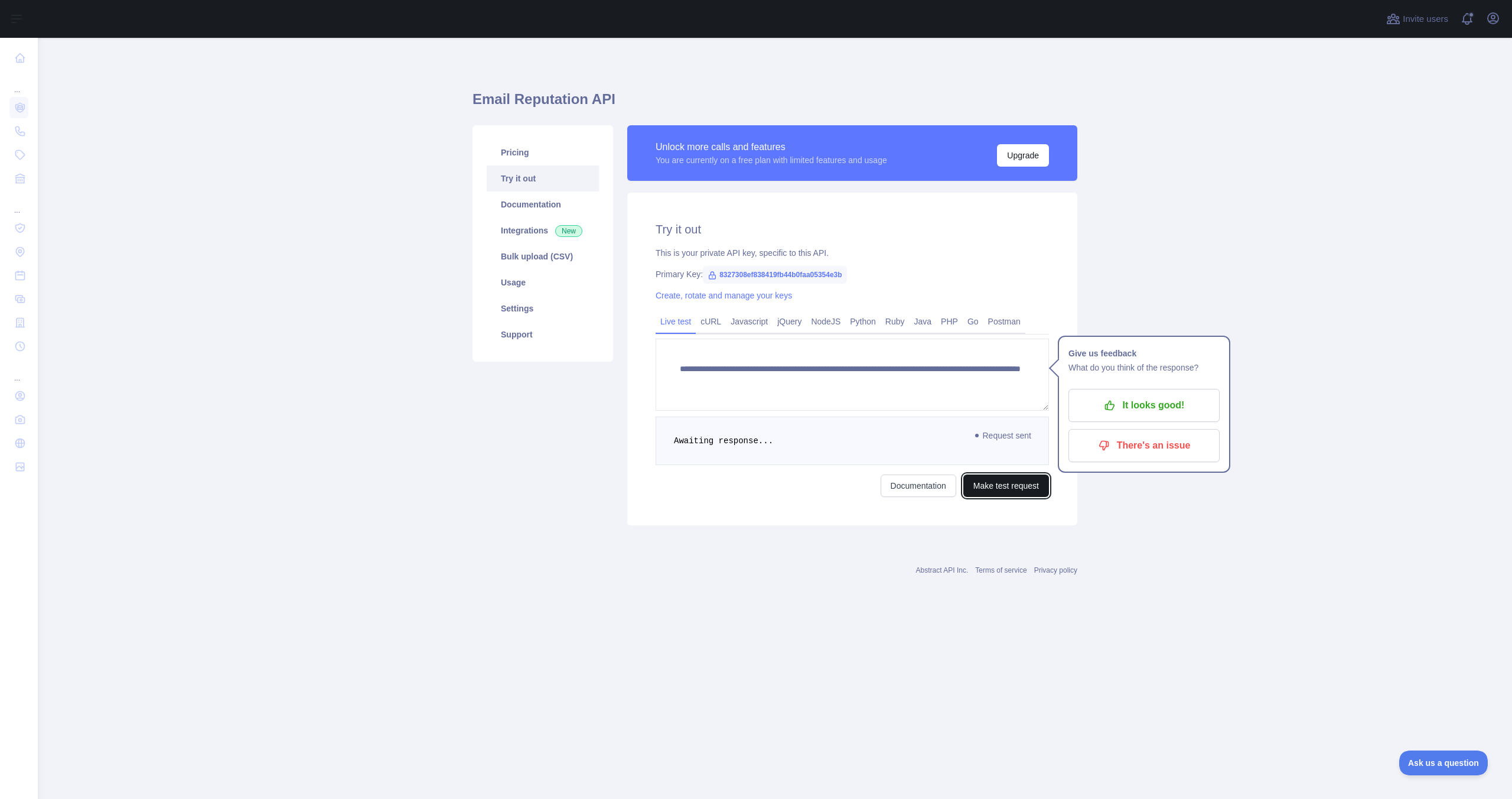
scroll to position [0, 0]
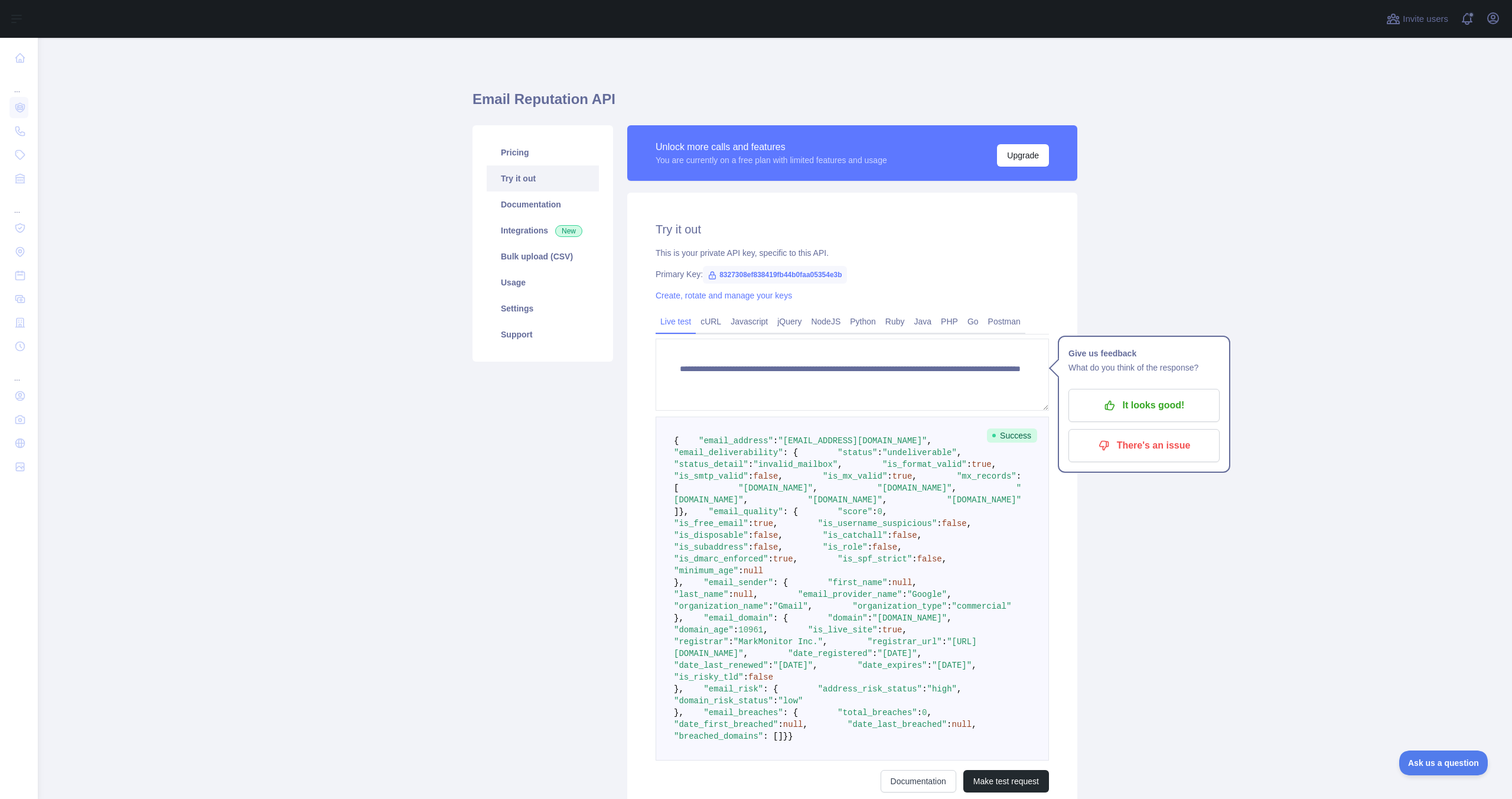
click at [882, 457] on span ""undeliverable"" at bounding box center [920, 453] width 75 height 10
click at [928, 507] on pre "{ "email_address" : "[EMAIL_ADDRESS][DOMAIN_NAME]" , "email_deliverability" : {…" at bounding box center [852, 588] width 393 height 344
click at [931, 371] on textarea "**********" at bounding box center [852, 375] width 393 height 72
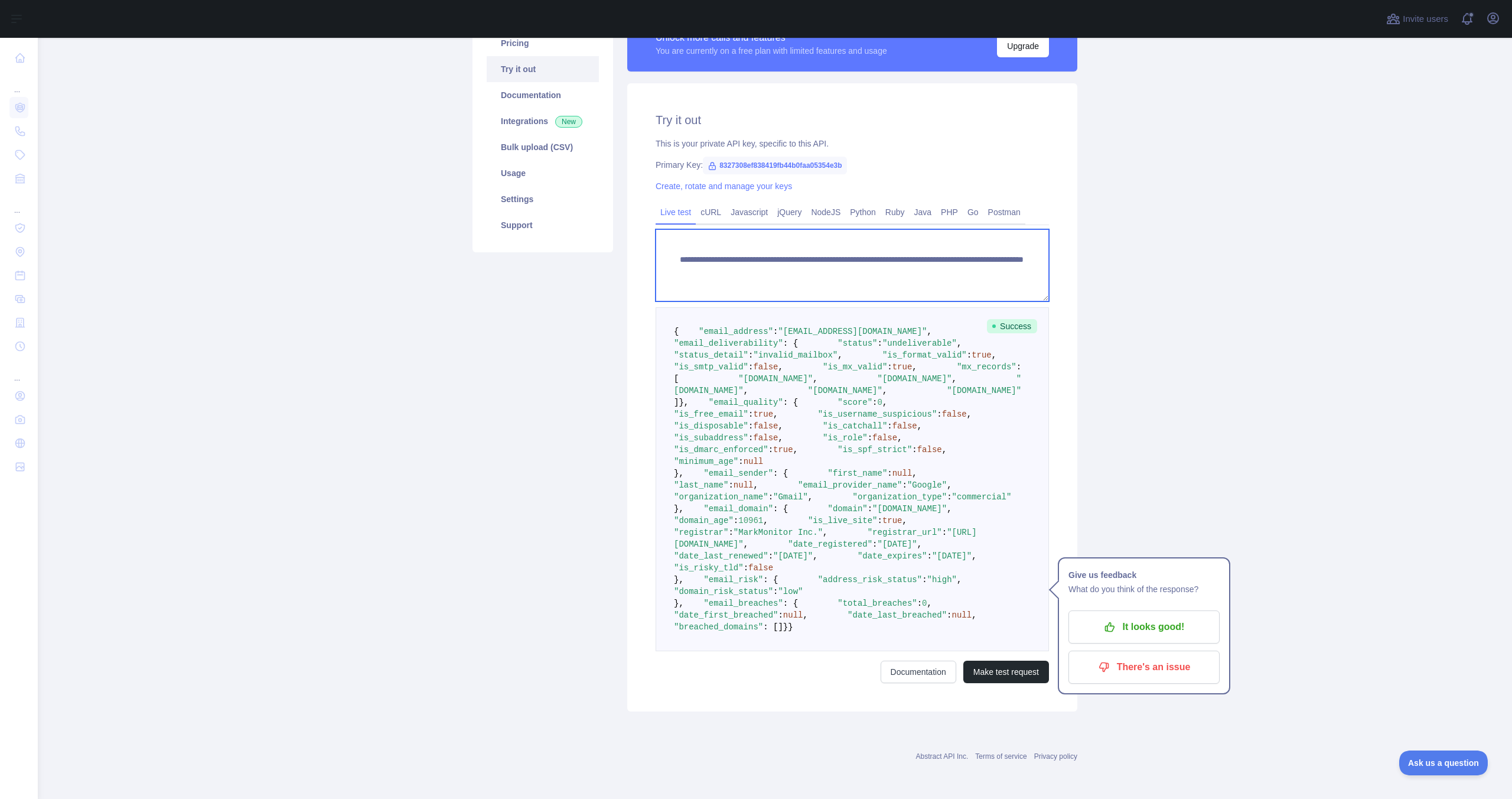
scroll to position [476, 0]
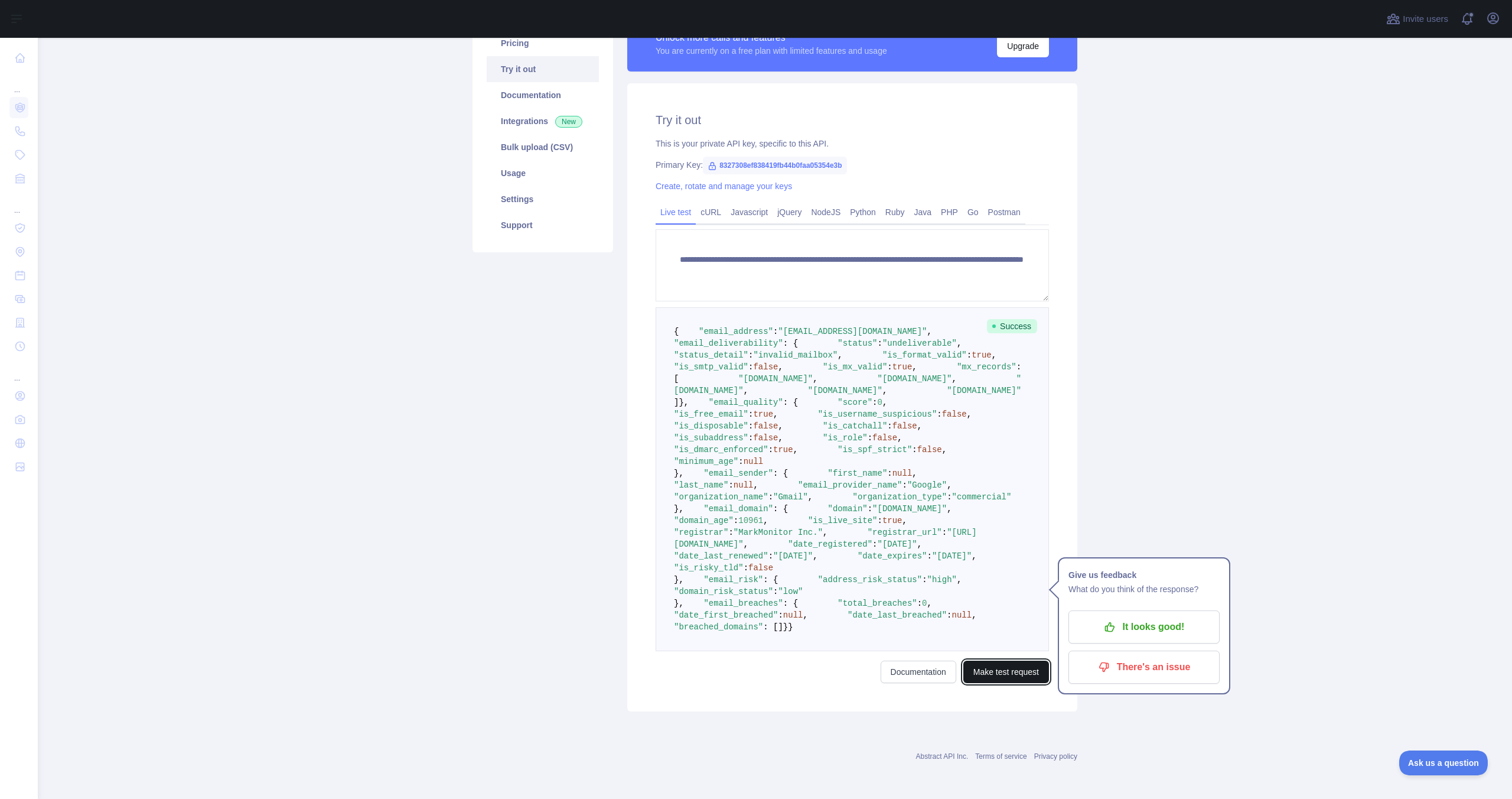
click at [990, 676] on button "Make test request" at bounding box center [1006, 672] width 85 height 22
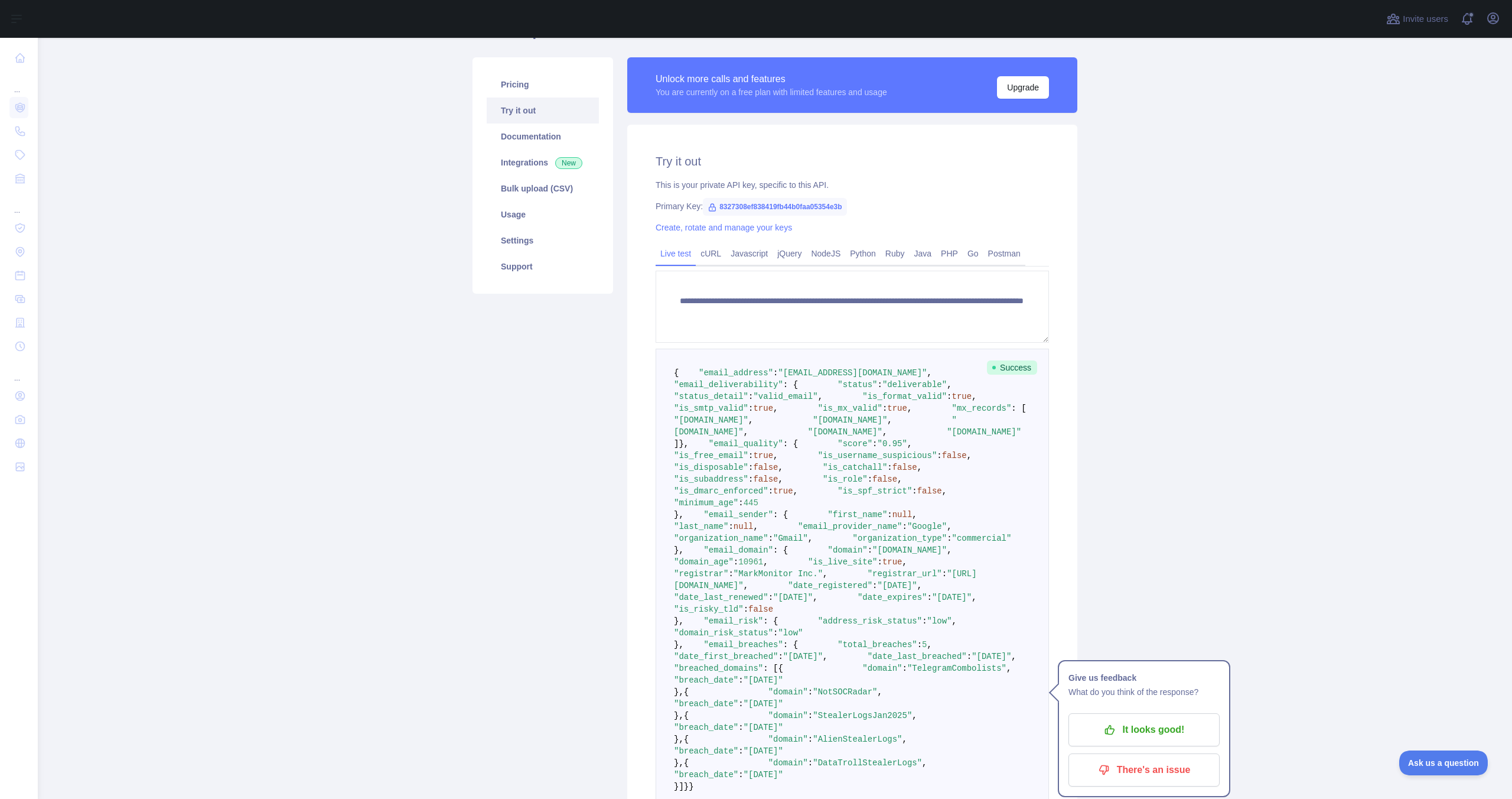
scroll to position [69, 0]
click at [917, 495] on span "false" at bounding box center [929, 490] width 25 height 10
click at [749, 674] on pre "{ "email_address" : "[EMAIL_ADDRESS][DOMAIN_NAME]" , "email_deliverability" : {…" at bounding box center [852, 579] width 393 height 462
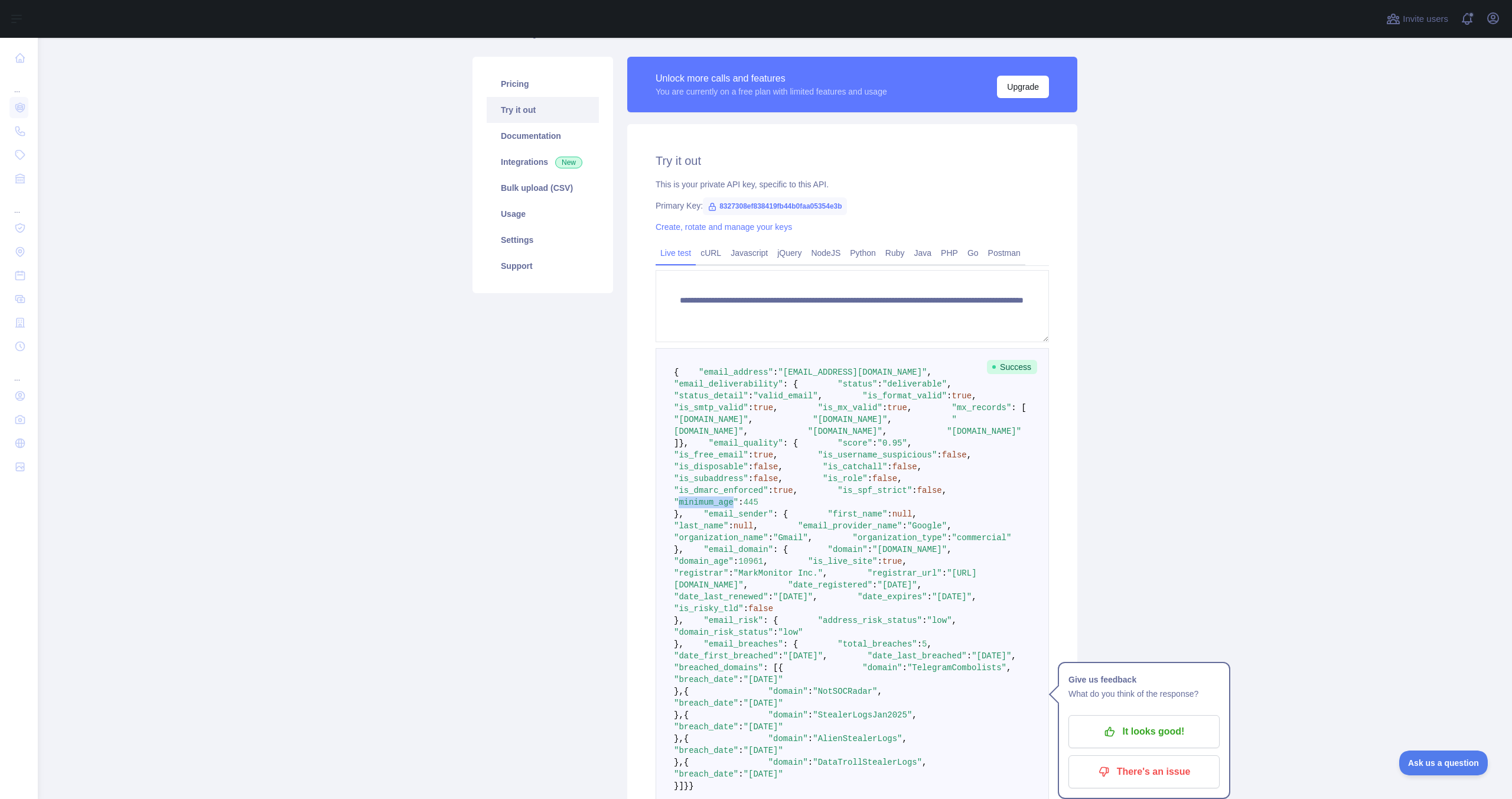
click at [749, 674] on pre "{ "email_address" : "[EMAIL_ADDRESS][DOMAIN_NAME]" , "email_deliverability" : {…" at bounding box center [852, 579] width 393 height 462
click at [837, 495] on span ""is_spf_strict"" at bounding box center [875, 490] width 75 height 10
copy span "is_spf_strict"
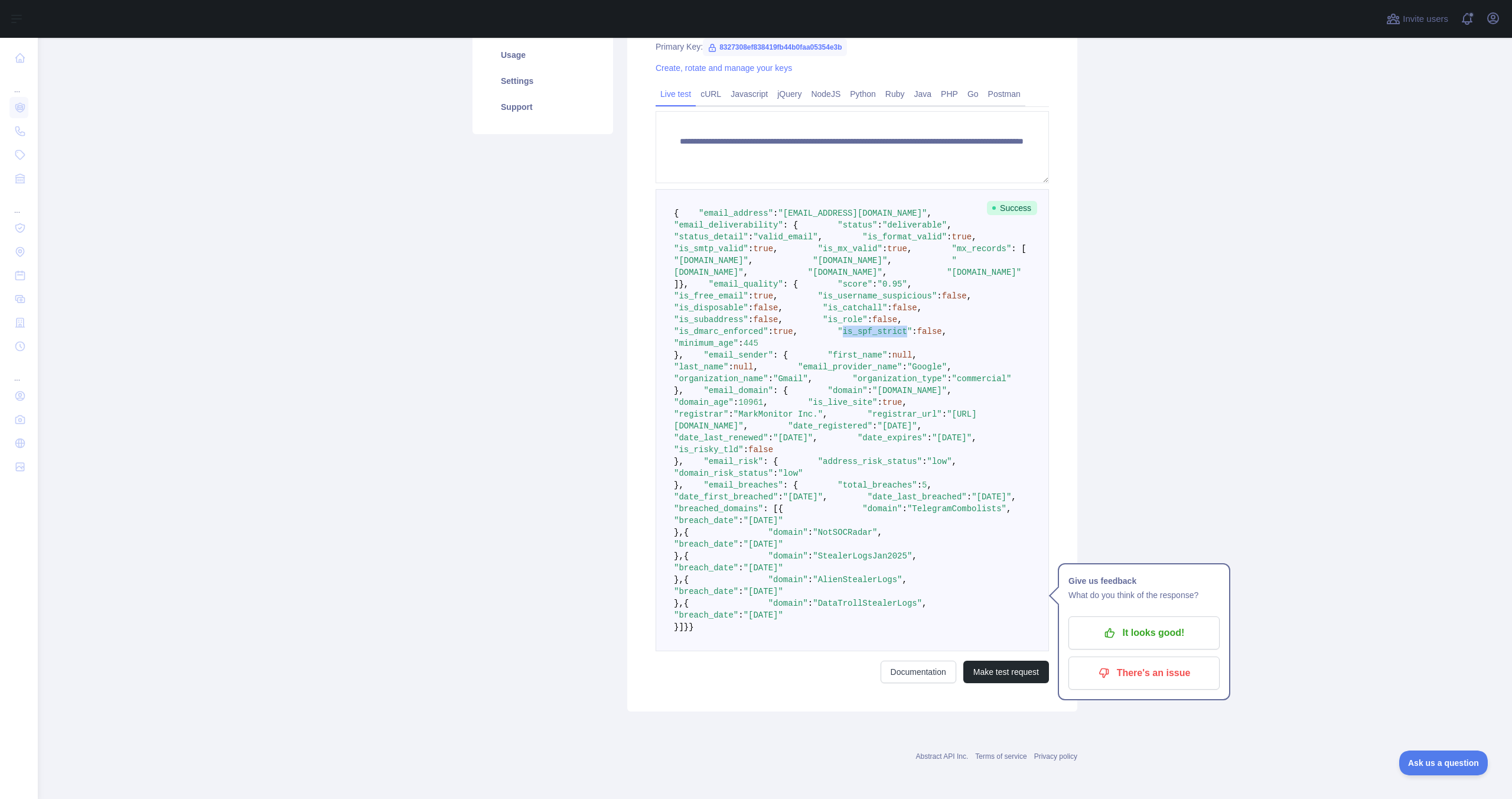
scroll to position [724, 0]
drag, startPoint x: 726, startPoint y: 376, endPoint x: 922, endPoint y: 393, distance: 196.7
click at [922, 393] on pre "{ "email_address" : "[EMAIL_ADDRESS][DOMAIN_NAME]" , "email_deliverability" : {…" at bounding box center [852, 420] width 393 height 462
drag, startPoint x: 742, startPoint y: 315, endPoint x: 833, endPoint y: 318, distance: 91.0
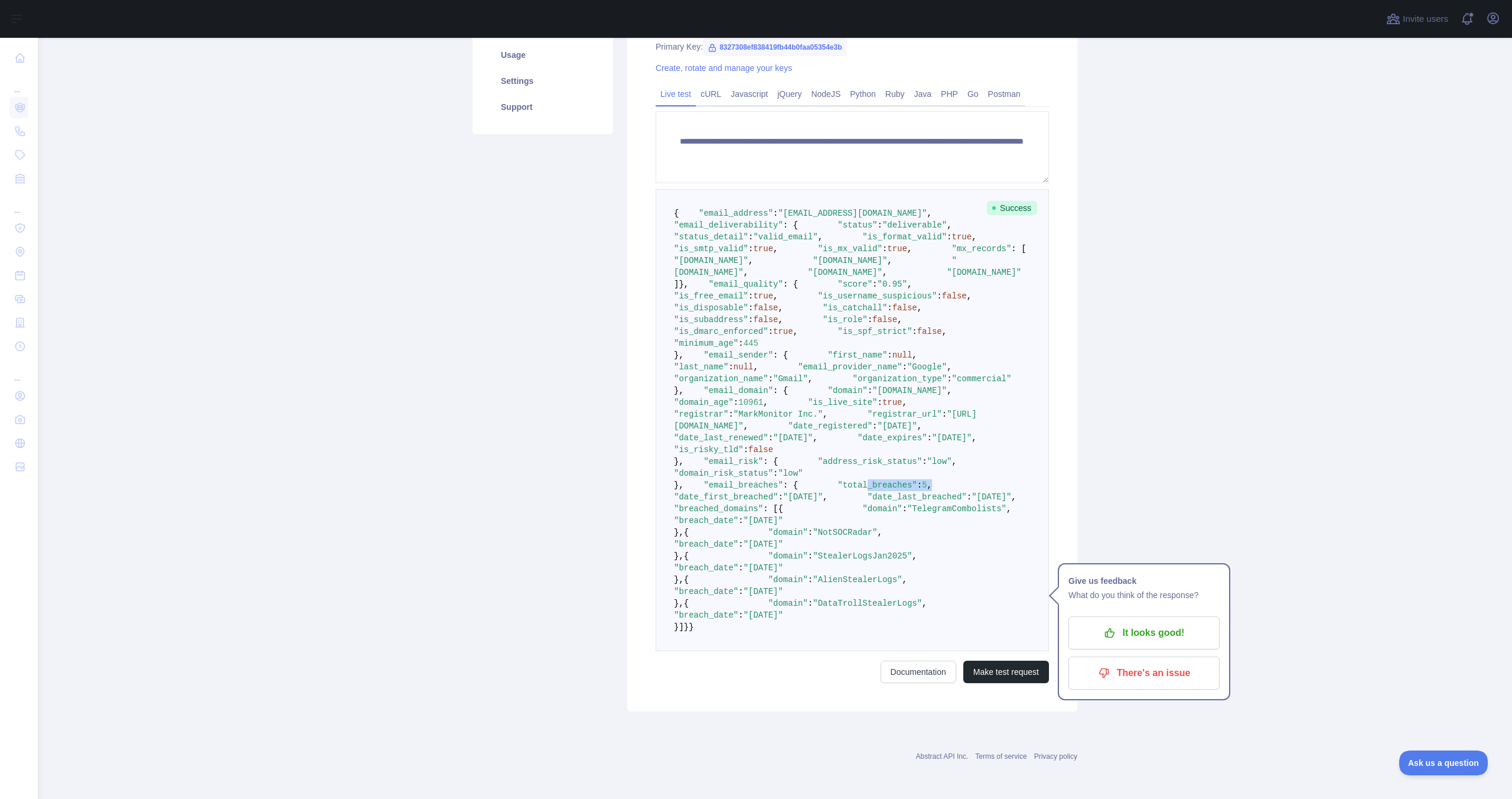
click at [833, 318] on pre "{ "email_address" : "[EMAIL_ADDRESS][DOMAIN_NAME]" , "email_deliverability" : {…" at bounding box center [852, 420] width 393 height 462
click at [833, 318] on pre "{ "email_address" : "[EMAIL_ADDRESS][DOMAIN_NAME]" , "email_deliverability" : {…" at bounding box center [852, 420] width 393 height 462
click at [862, 504] on span ""domain"" at bounding box center [882, 508] width 40 height 10
click at [907, 504] on span ""TelegramCombolists"" at bounding box center [957, 508] width 99 height 10
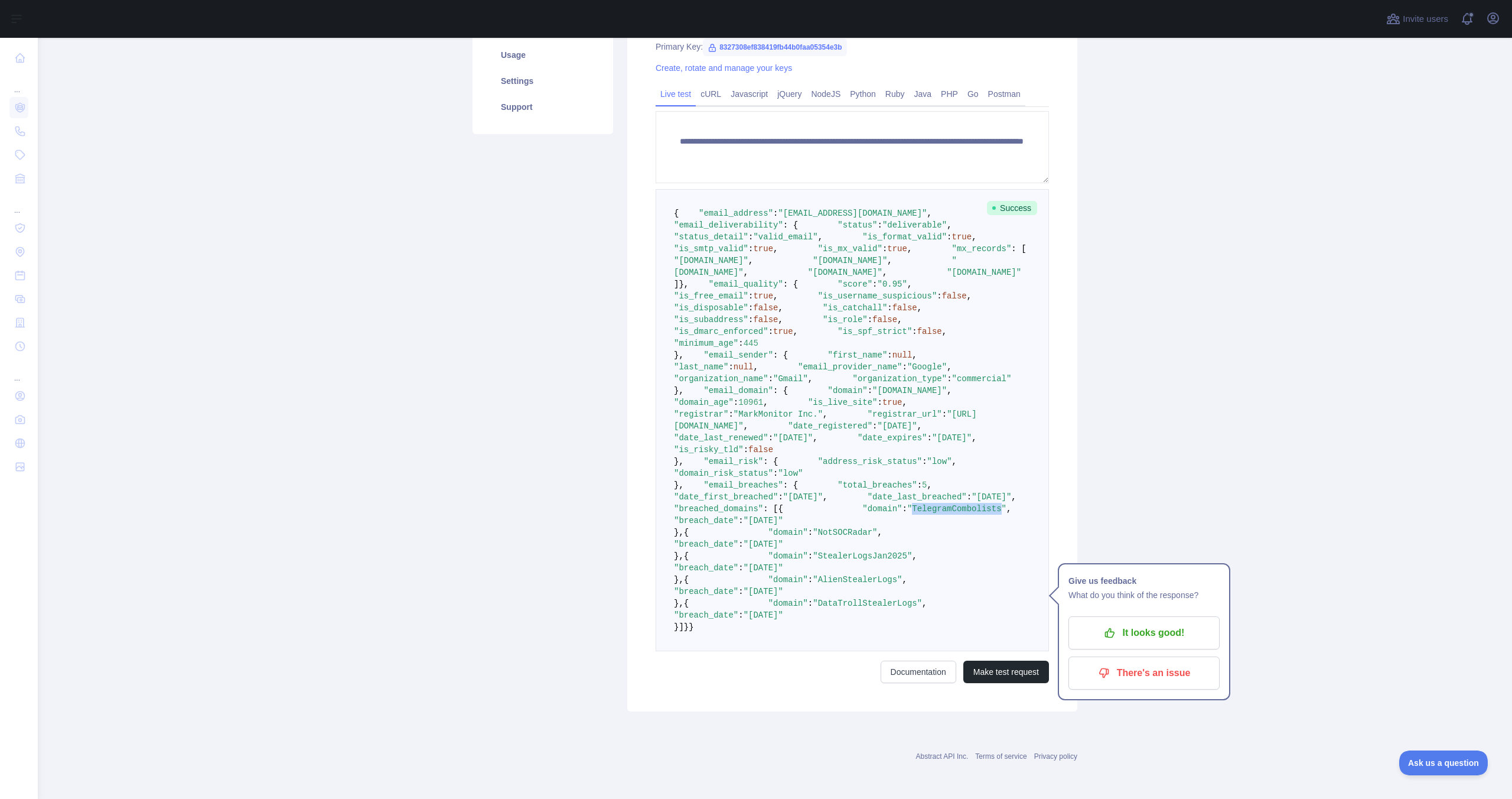
click at [907, 504] on span ""TelegramCombolists"" at bounding box center [957, 508] width 99 height 10
click at [840, 528] on span ""NotSOCRadar"" at bounding box center [845, 532] width 64 height 10
click at [848, 552] on span ""StealerLogsJan2025"" at bounding box center [862, 556] width 99 height 10
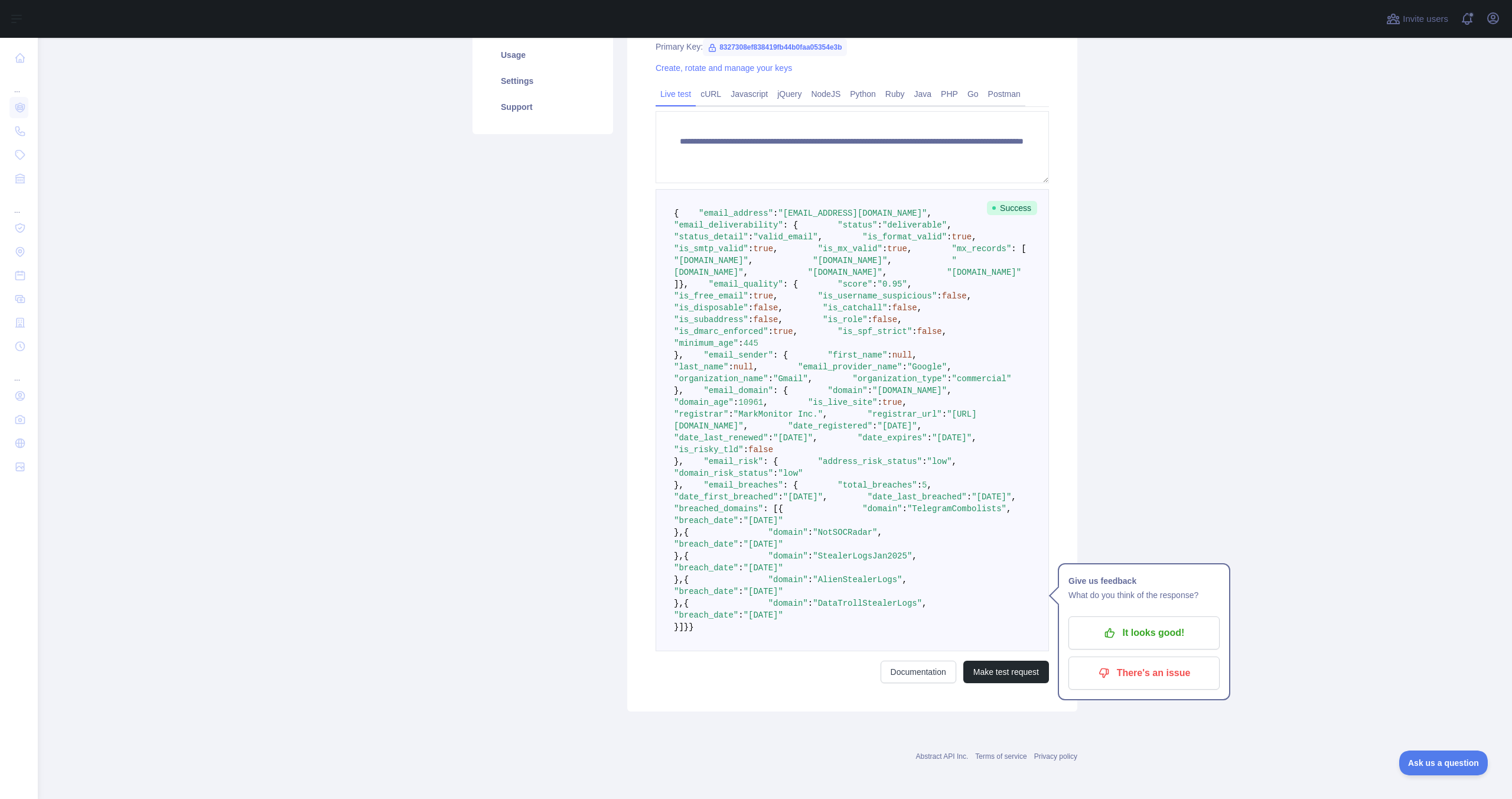
click at [839, 575] on span ""AlienStealerLogs"" at bounding box center [857, 579] width 89 height 10
click at [844, 598] on span ""DataTrollStealerLogs"" at bounding box center [867, 603] width 109 height 10
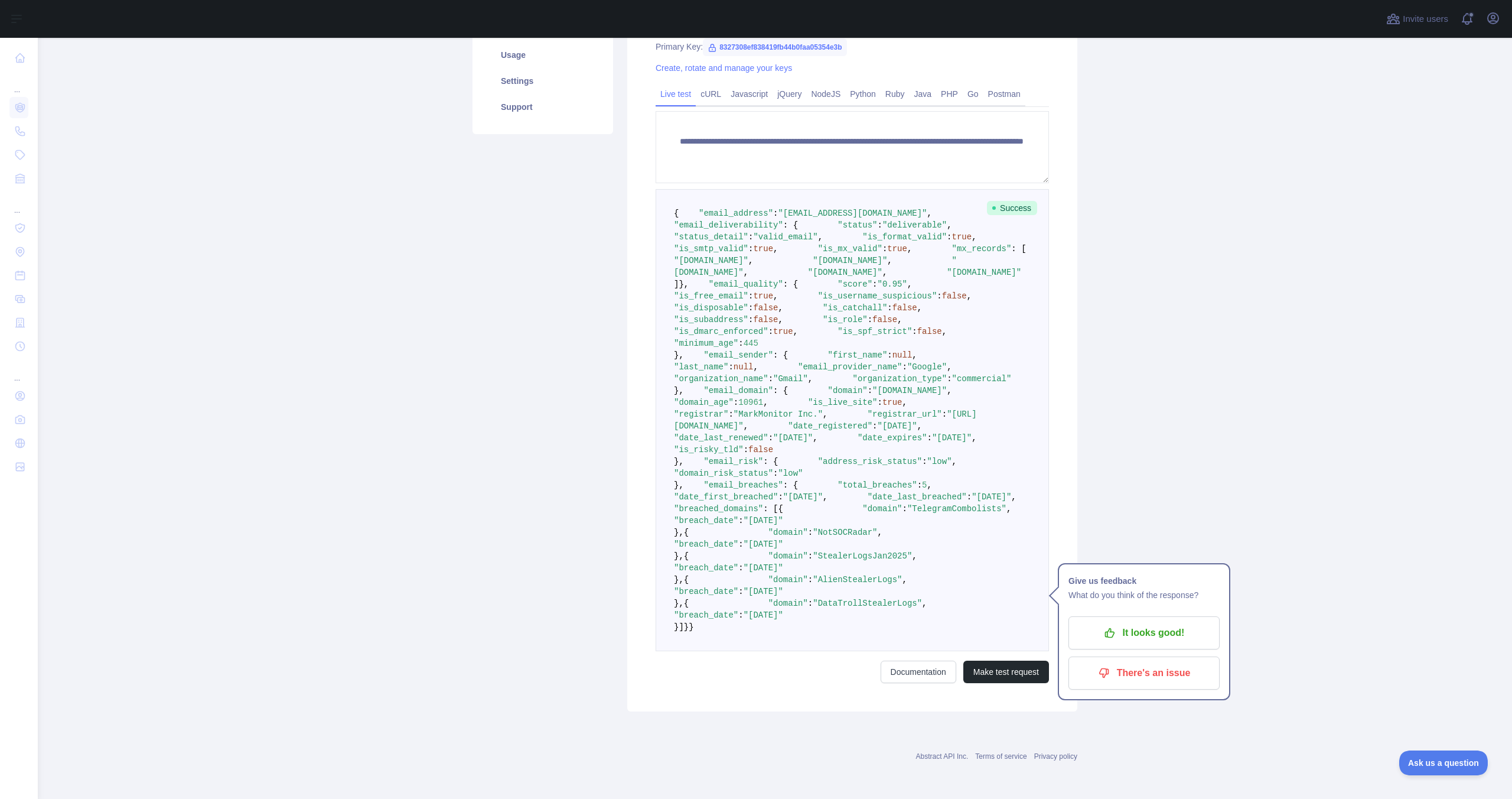
click at [763, 504] on span ""breached_domains"" at bounding box center [718, 508] width 89 height 10
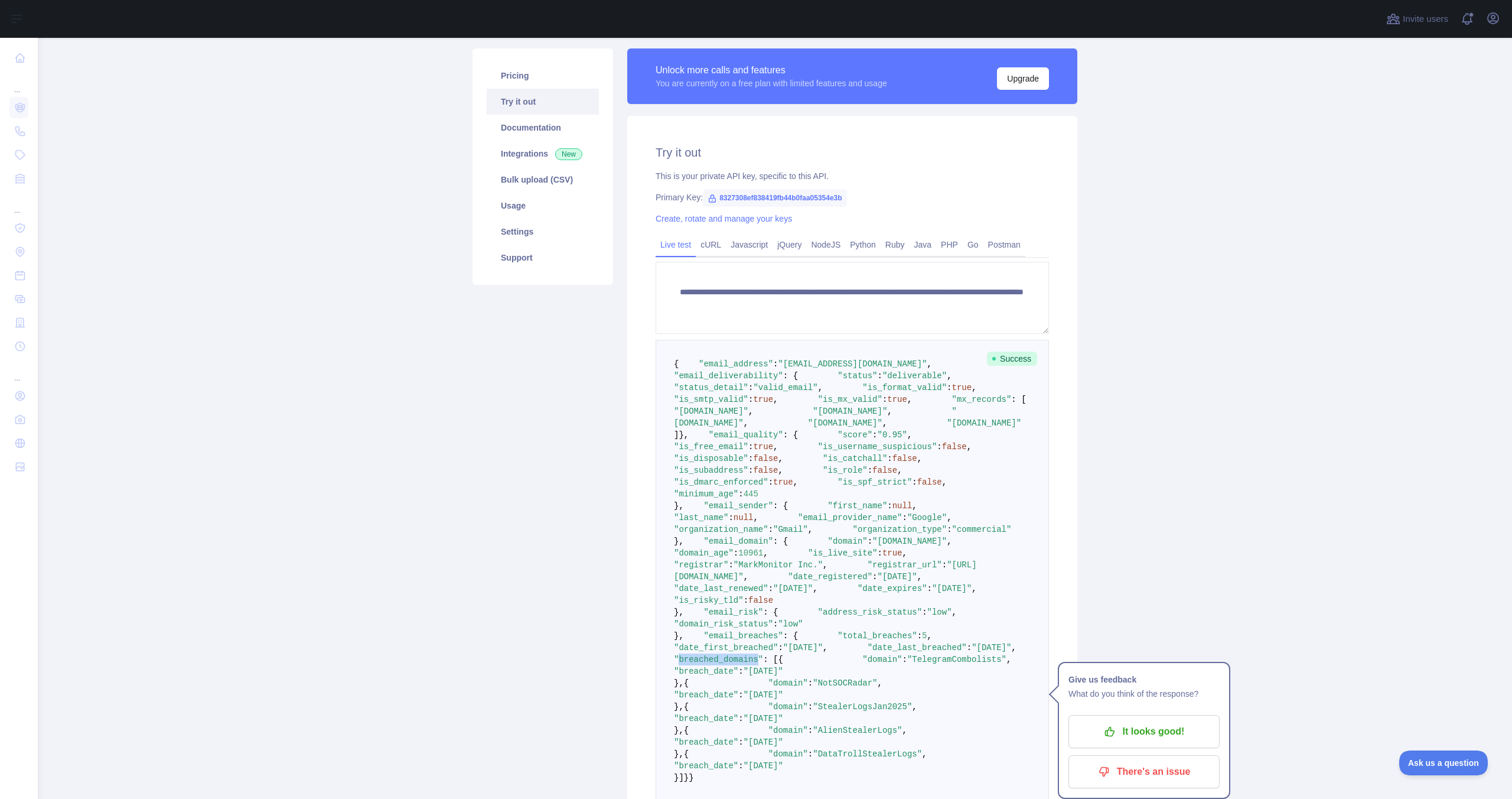
scroll to position [0, 0]
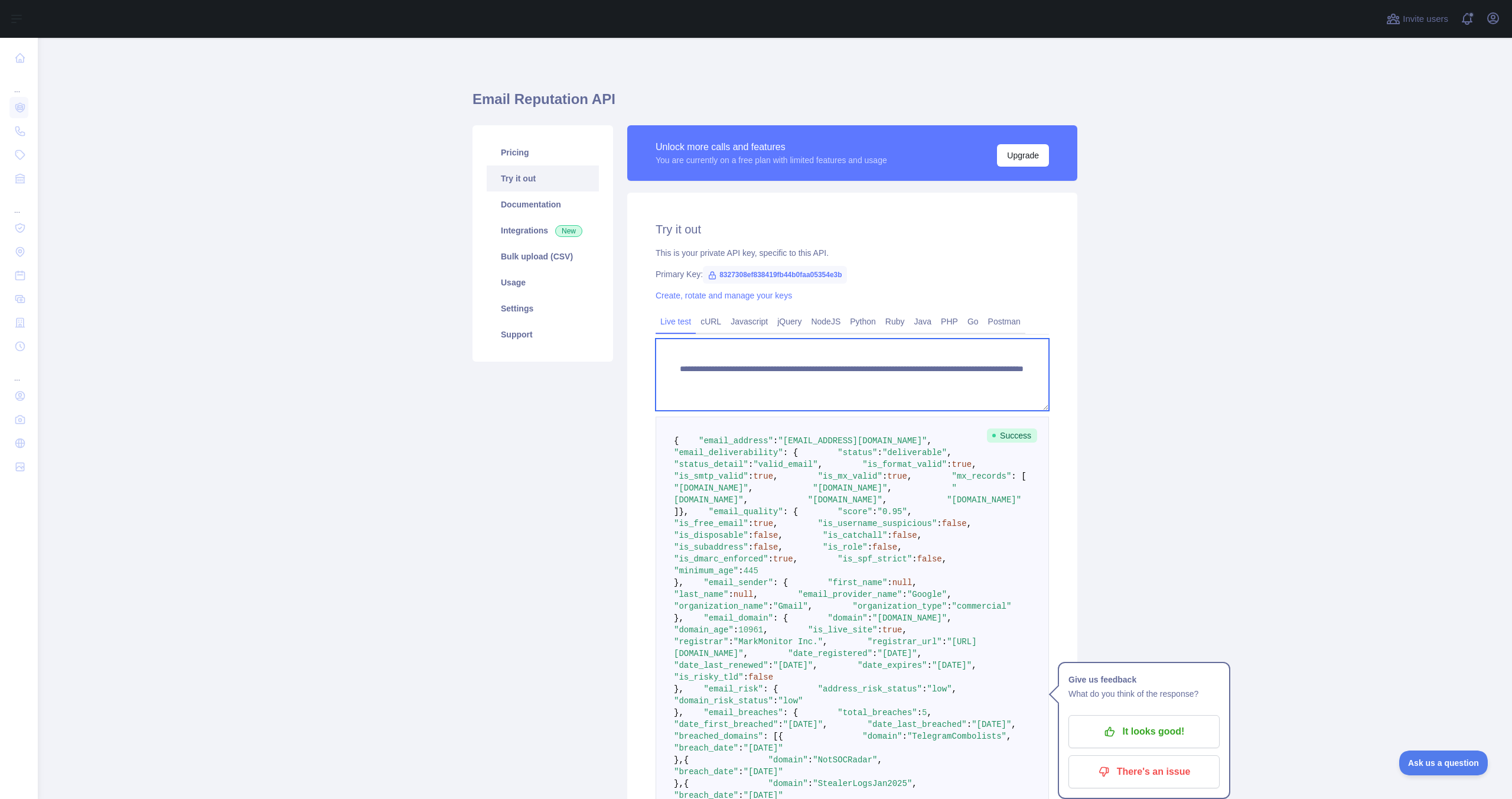
click at [923, 377] on textarea "**********" at bounding box center [852, 375] width 393 height 72
click at [923, 372] on textarea "**********" at bounding box center [852, 375] width 393 height 72
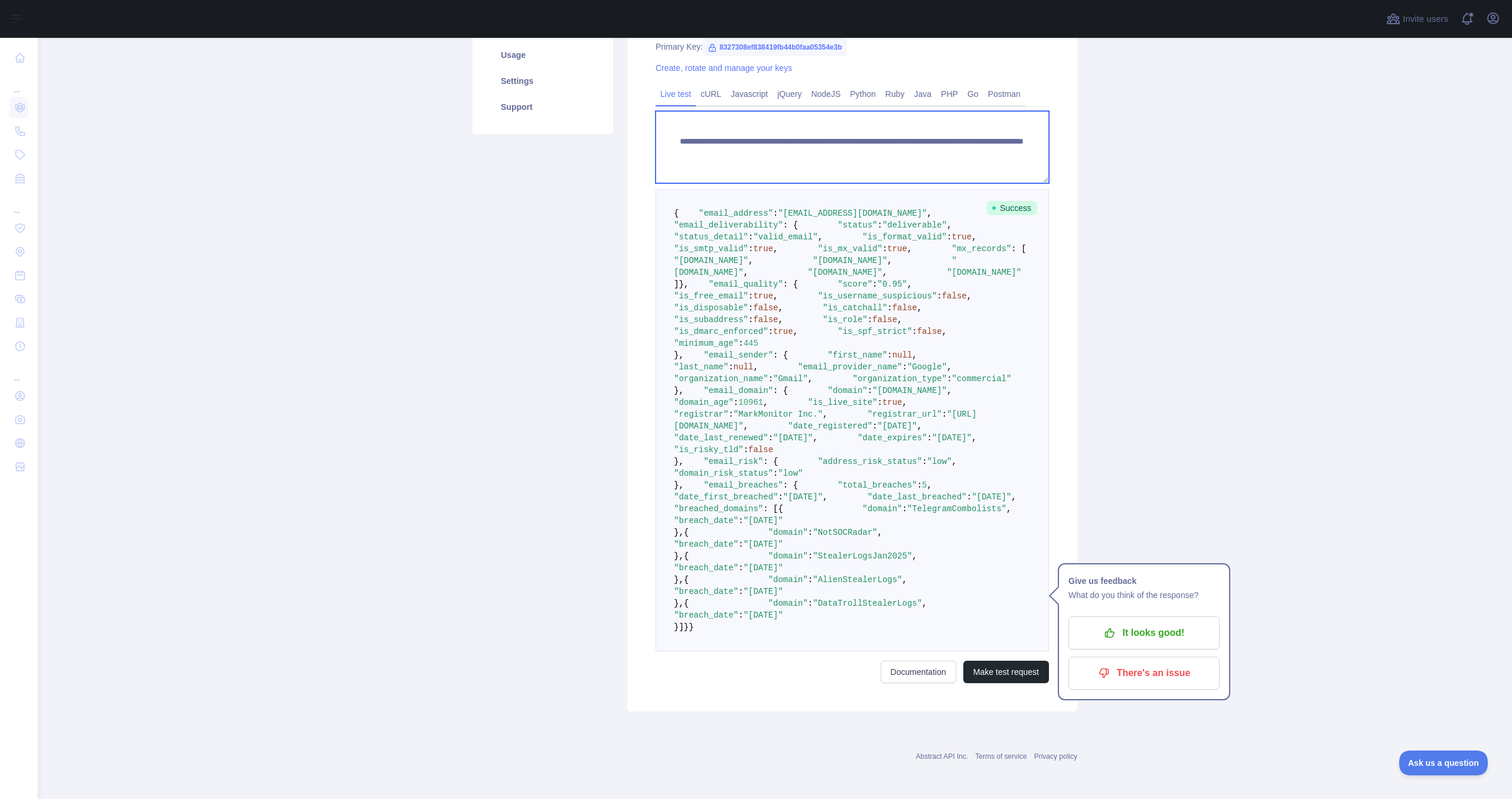
scroll to position [724, 0]
click at [1000, 668] on button "Make test request" at bounding box center [1006, 672] width 85 height 22
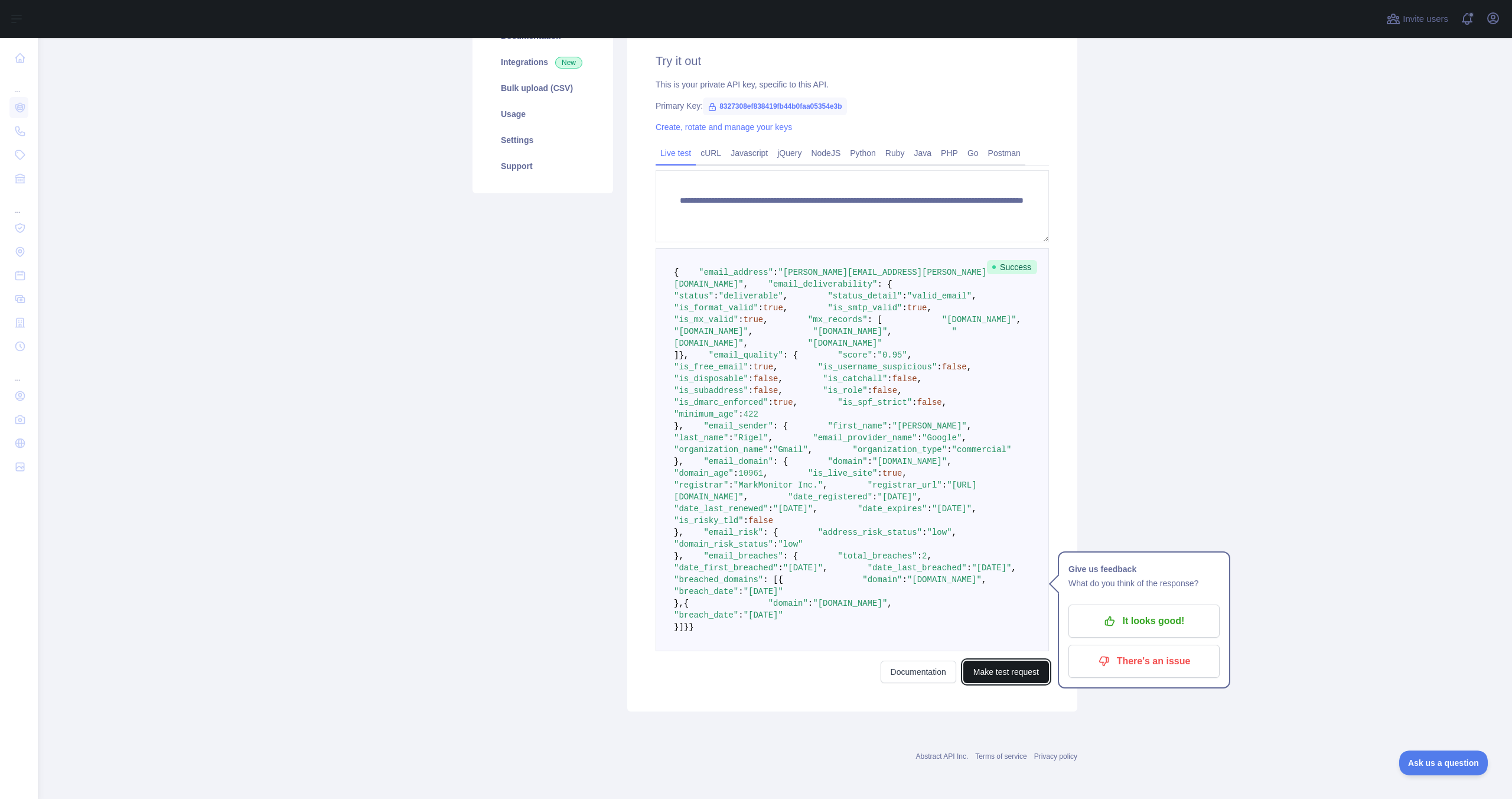
scroll to position [582, 0]
drag, startPoint x: 770, startPoint y: 521, endPoint x: 889, endPoint y: 578, distance: 131.9
click at [889, 578] on pre "{ "email_address" : "[PERSON_NAME][EMAIL_ADDRESS][PERSON_NAME][DOMAIN_NAME]" , …" at bounding box center [852, 449] width 393 height 403
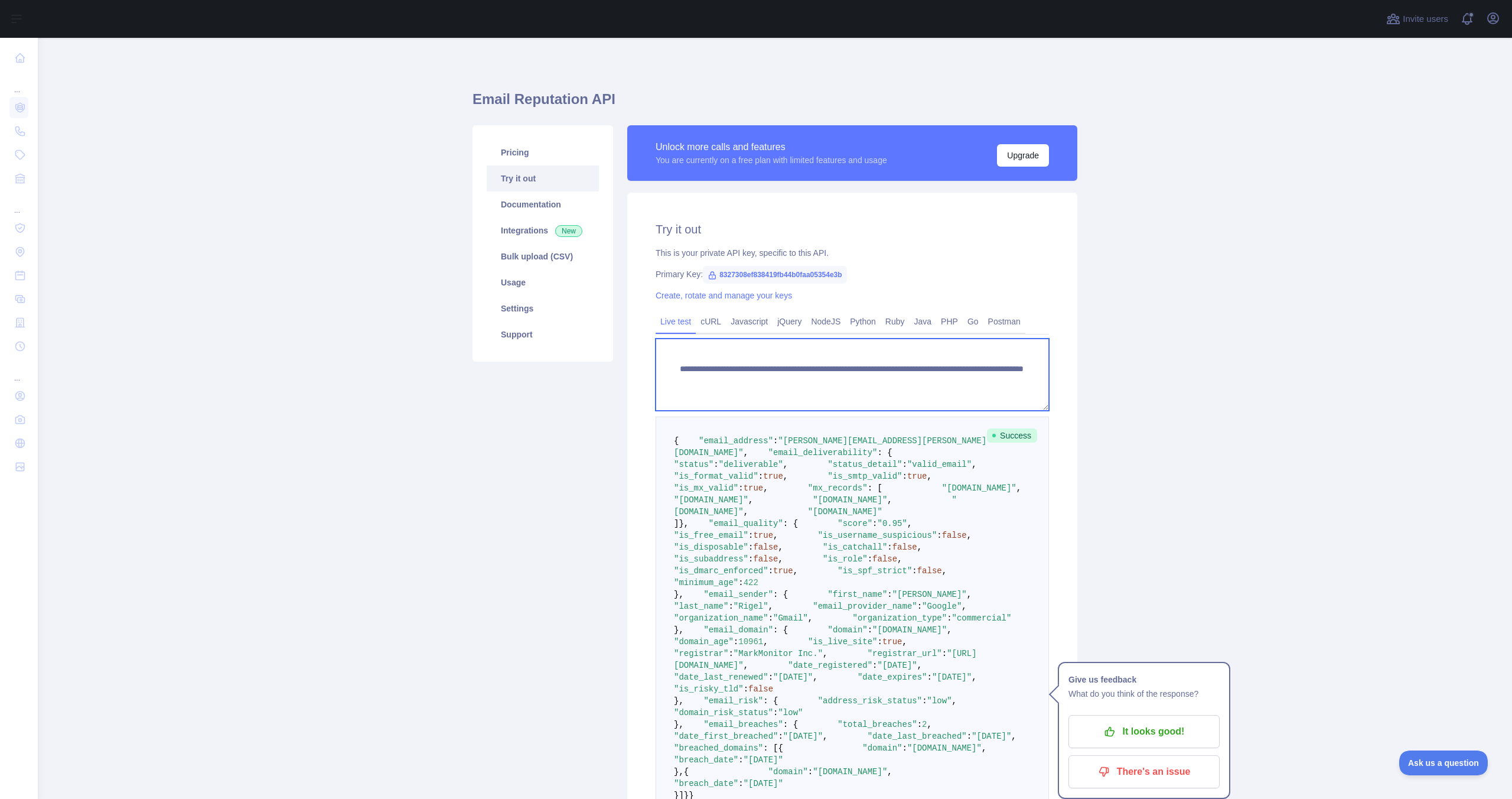
click at [909, 372] on textarea "**********" at bounding box center [852, 375] width 393 height 72
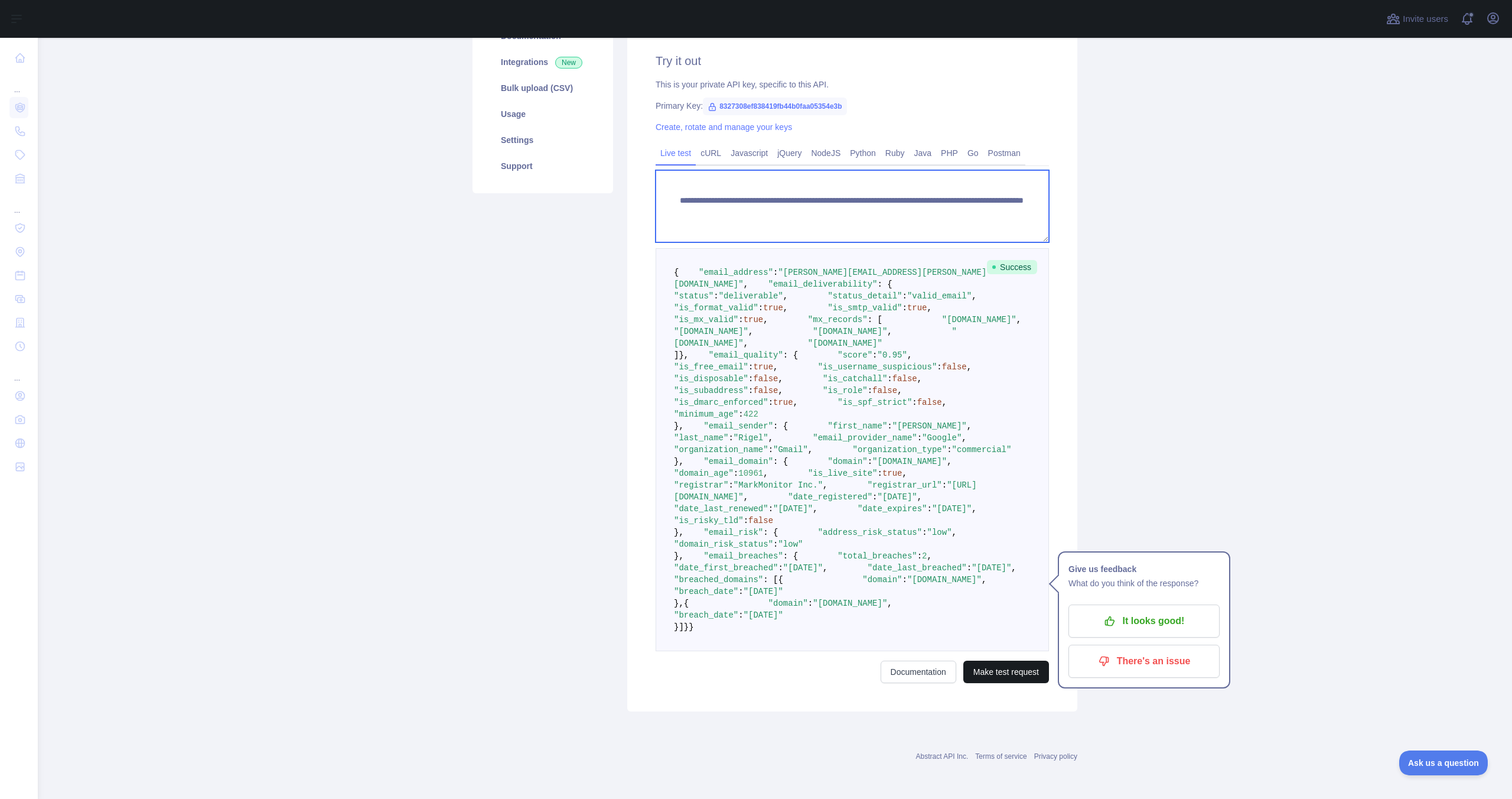
type textarea "**********"
click at [1002, 667] on button "Make test request" at bounding box center [1006, 672] width 85 height 22
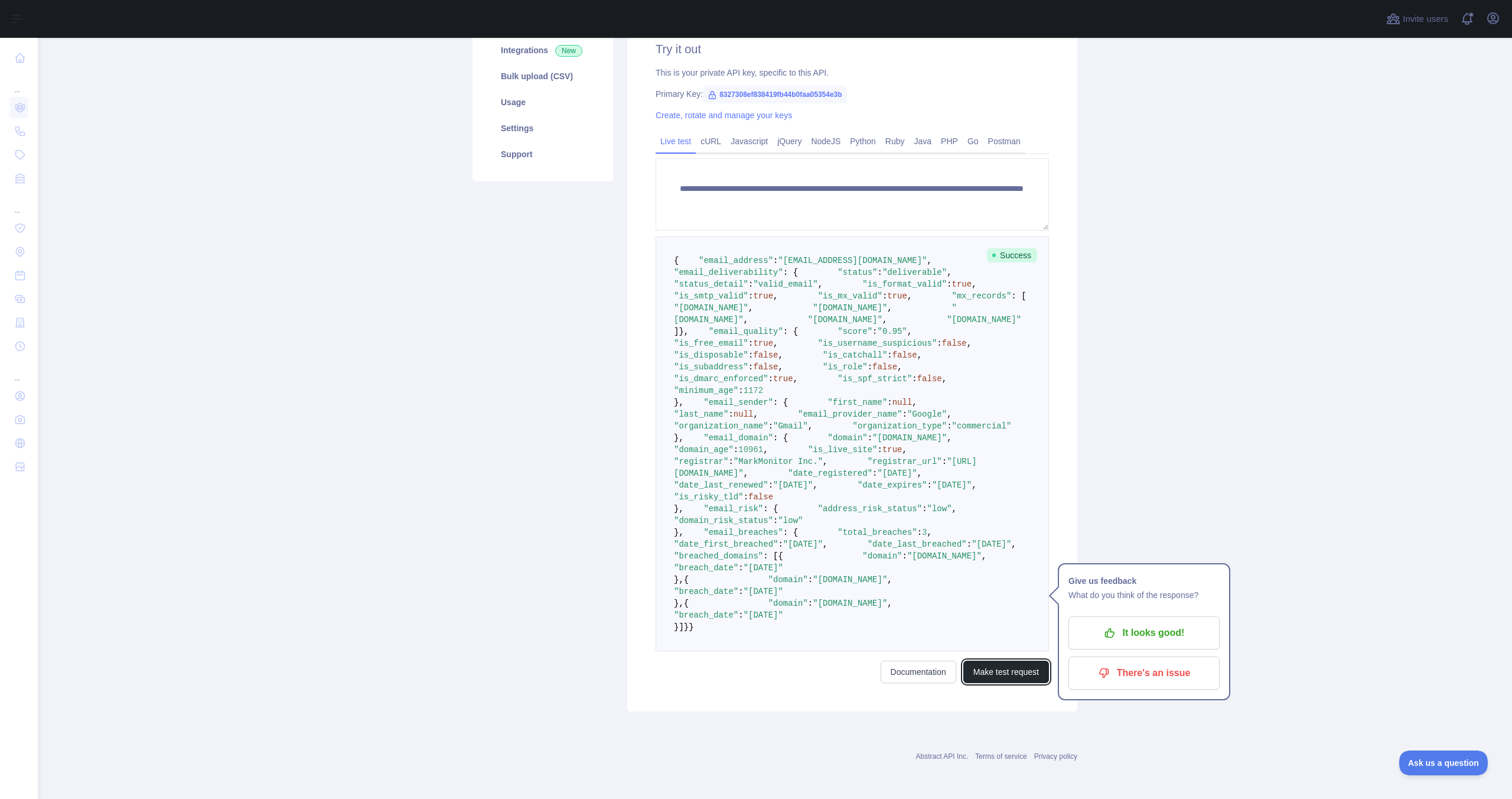
scroll to position [629, 0]
click at [824, 575] on span ""[DOMAIN_NAME]"" at bounding box center [850, 579] width 75 height 10
copy span "[DOMAIN_NAME]"
click at [827, 598] on span ""[DOMAIN_NAME]"" at bounding box center [850, 603] width 75 height 10
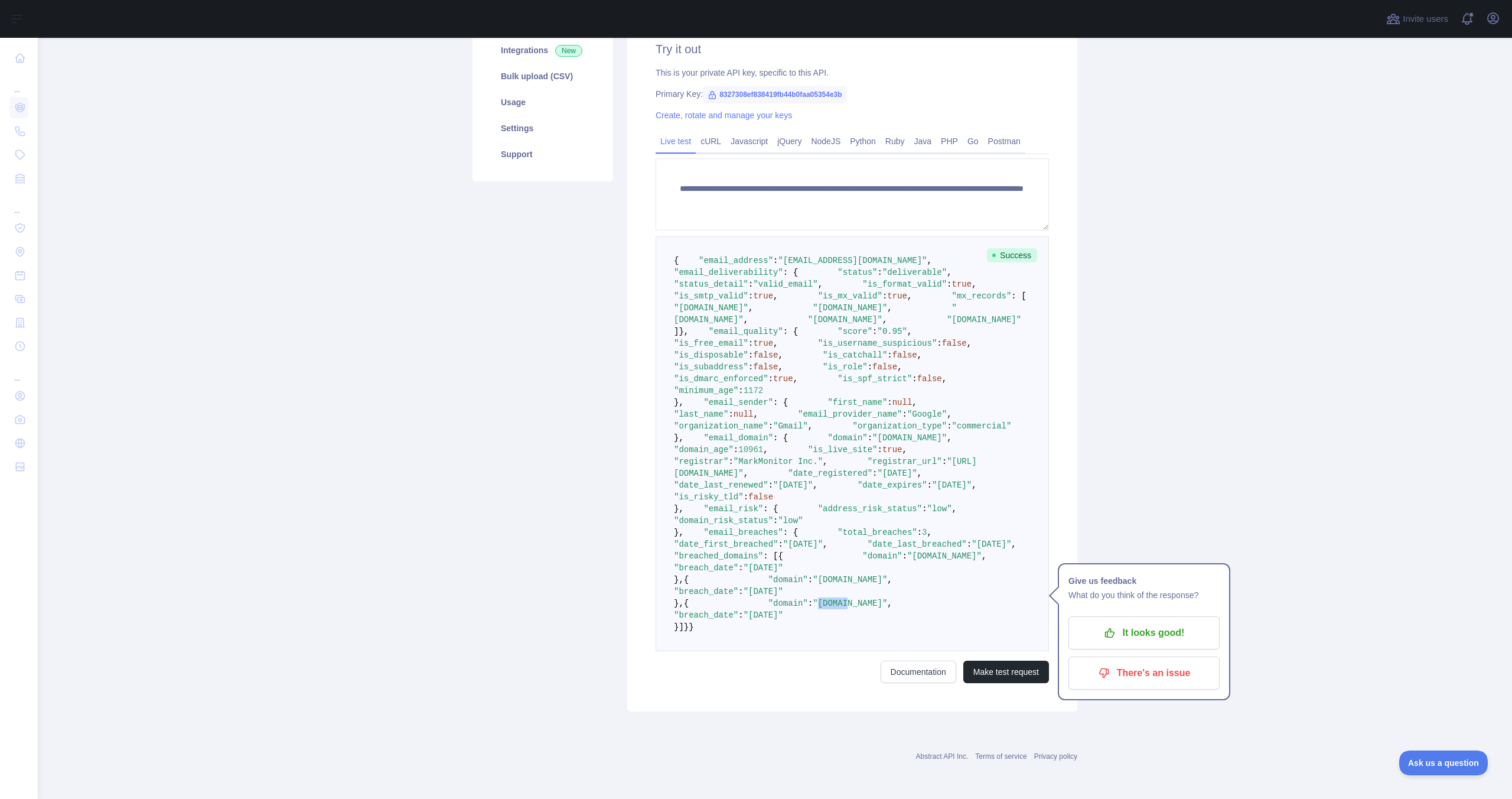
click at [827, 598] on span ""[DOMAIN_NAME]"" at bounding box center [850, 603] width 75 height 10
copy span "[DOMAIN_NAME]"
click at [837, 552] on pre "{ "email_address" : "[EMAIL_ADDRESS][DOMAIN_NAME]" , "email_deliverability" : {…" at bounding box center [852, 444] width 393 height 415
click at [823, 459] on pre "{ "email_address" : "[EMAIL_ADDRESS][DOMAIN_NAME]" , "email_deliverability" : {…" at bounding box center [852, 444] width 393 height 415
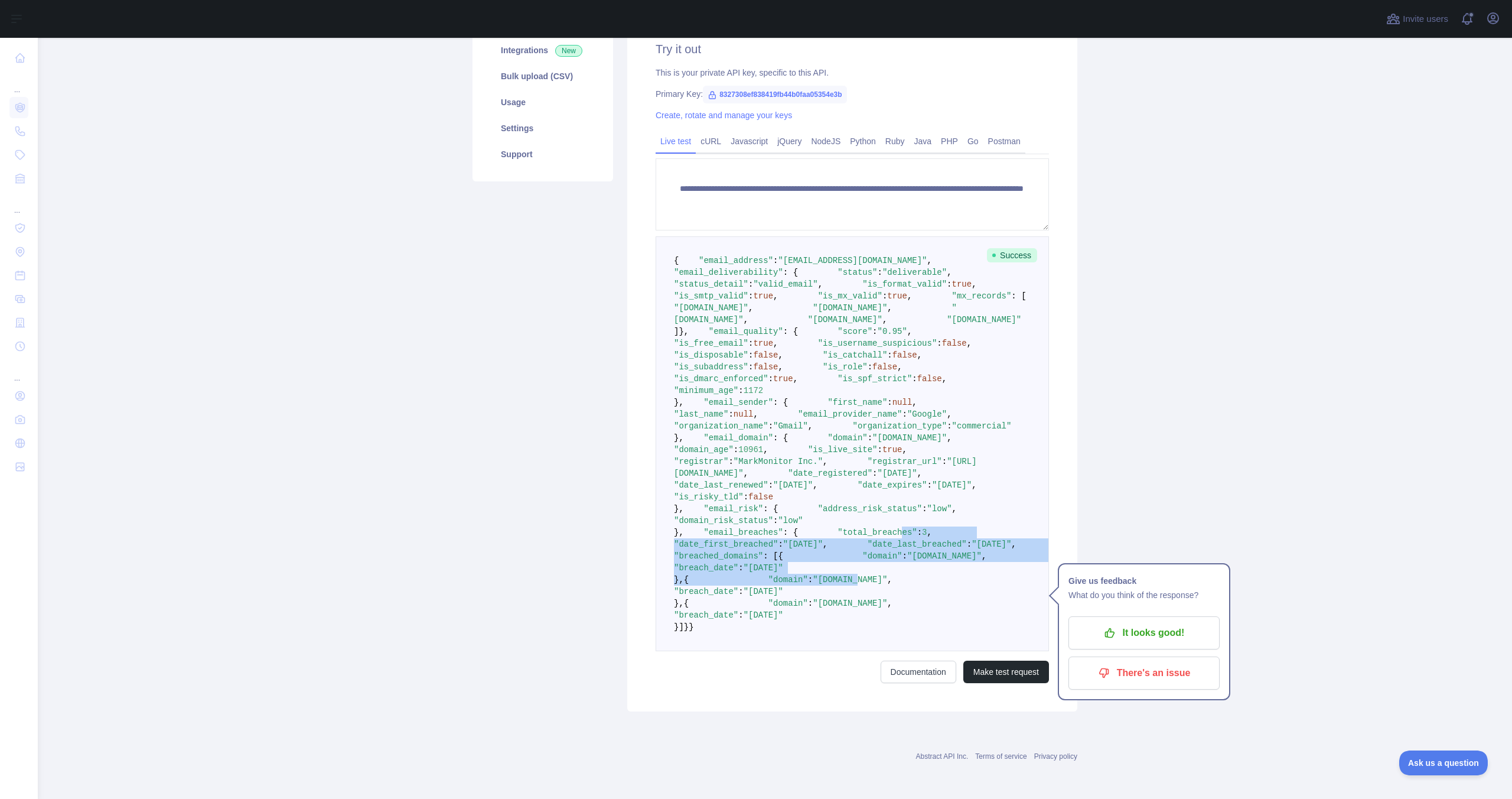
drag, startPoint x: 780, startPoint y: 415, endPoint x: 851, endPoint y: 527, distance: 132.6
click at [851, 523] on code "{ "email_address" : "[EMAIL_ADDRESS][DOMAIN_NAME]" , "email_deliverability" : {…" at bounding box center [880, 444] width 412 height 376
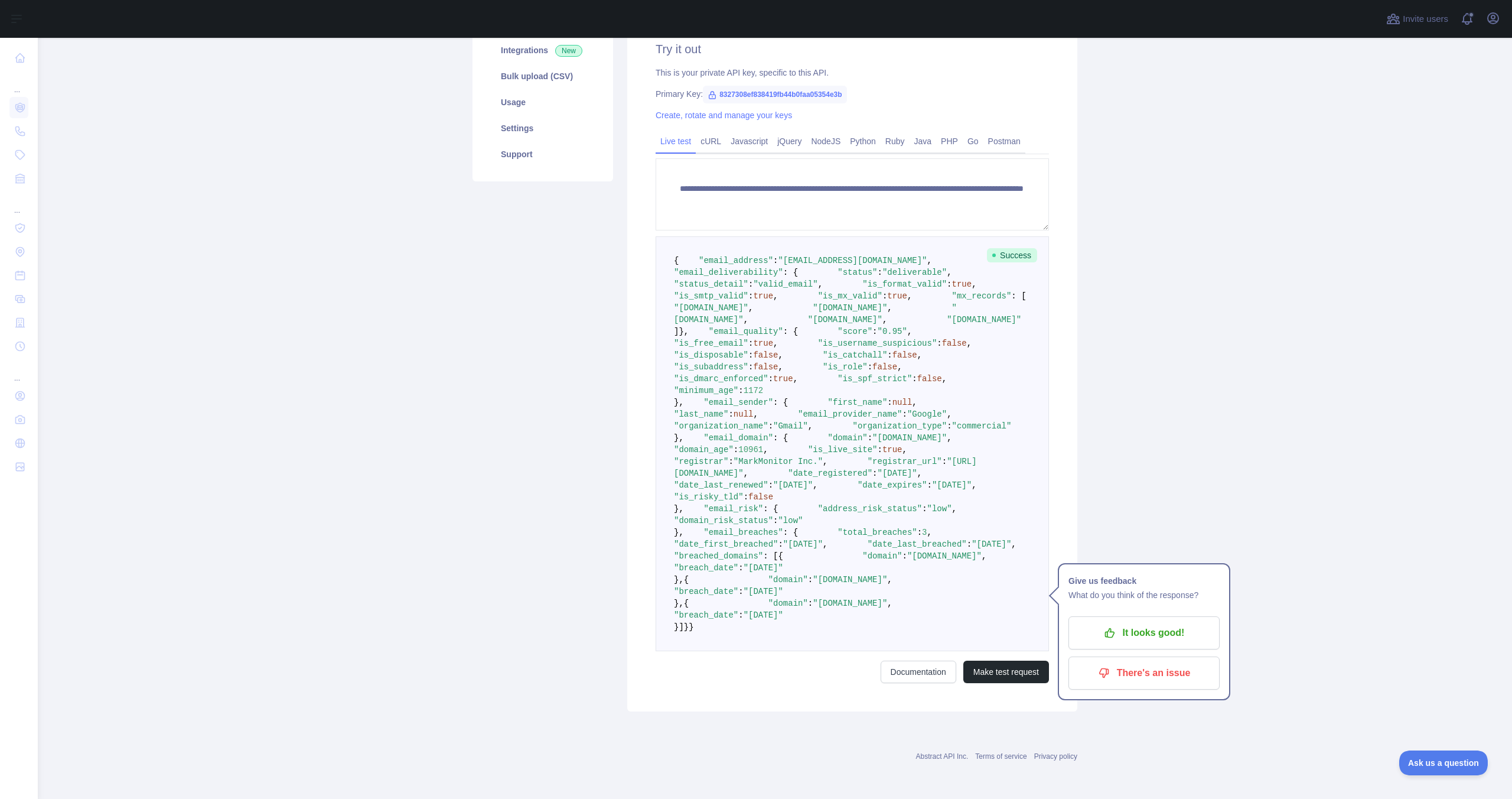
click at [783, 587] on span ""[DATE]"" at bounding box center [763, 591] width 40 height 10
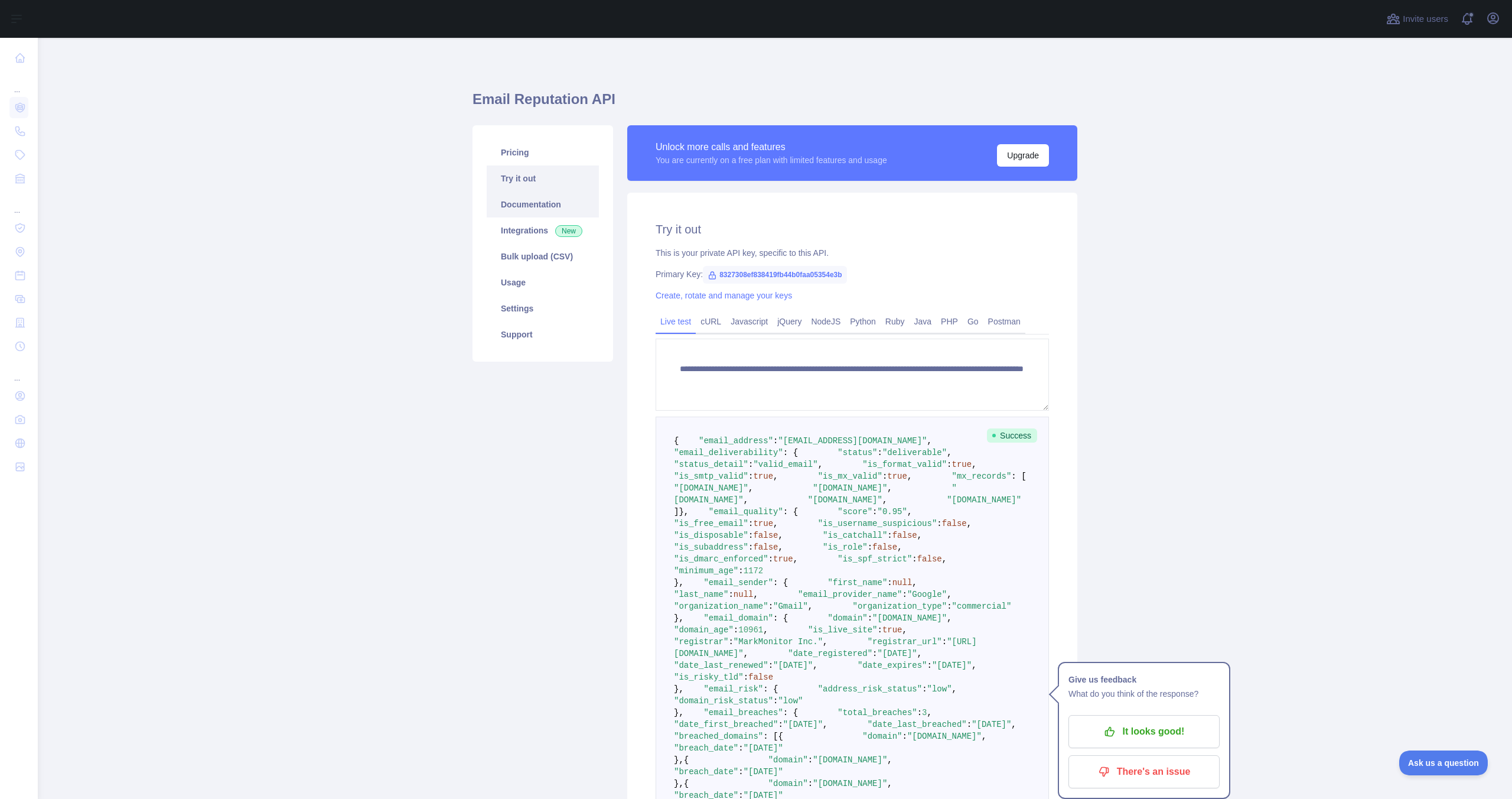
click at [534, 212] on link "Documentation" at bounding box center [542, 204] width 112 height 26
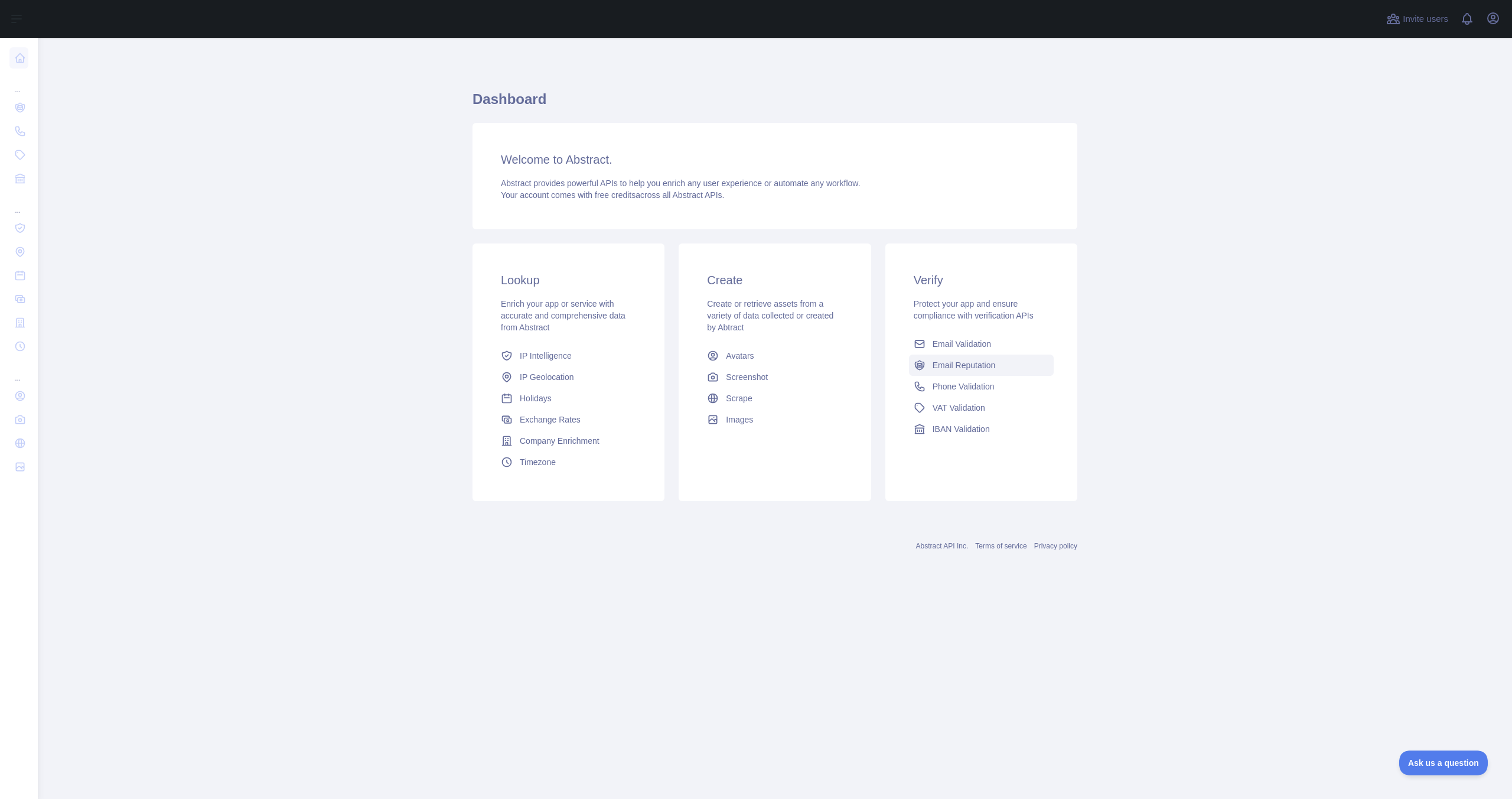
click at [968, 367] on span "Email Reputation" at bounding box center [964, 365] width 63 height 12
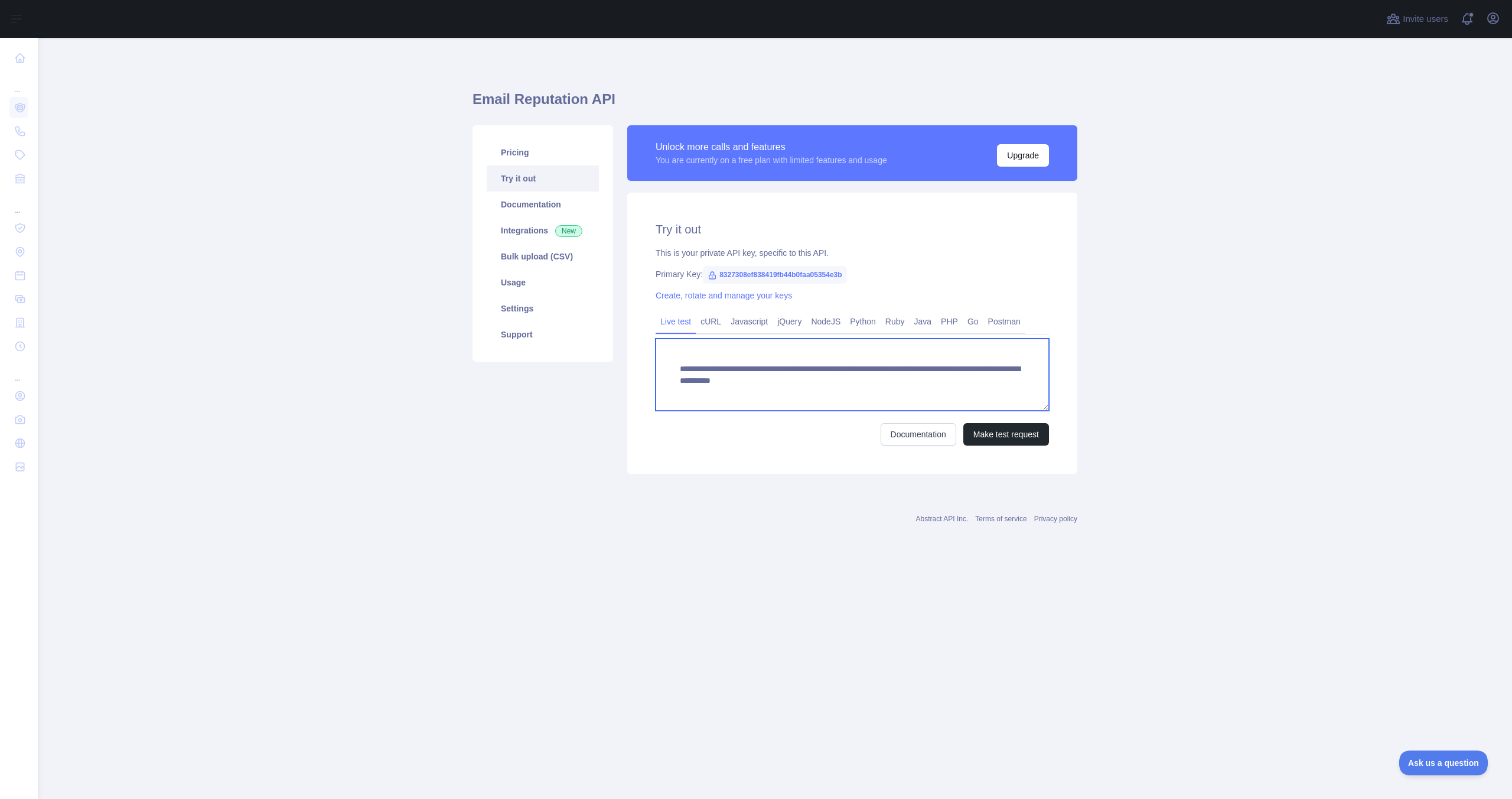
scroll to position [12, 0]
drag, startPoint x: 897, startPoint y: 378, endPoint x: 950, endPoint y: 409, distance: 61.4
click at [950, 410] on textarea "**********" at bounding box center [852, 375] width 393 height 72
click at [1001, 431] on button "Make test request" at bounding box center [1006, 434] width 85 height 22
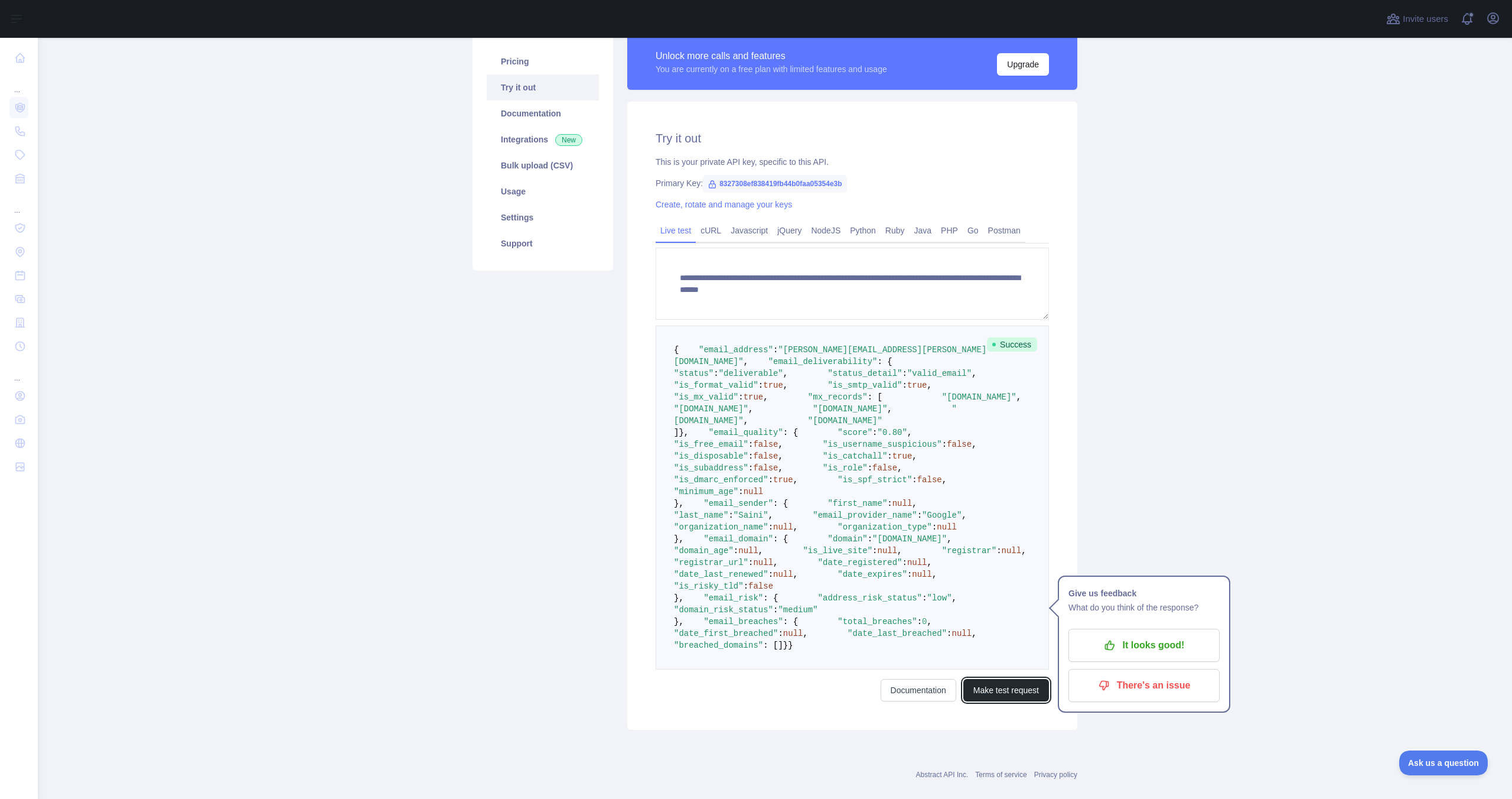
scroll to position [94, 0]
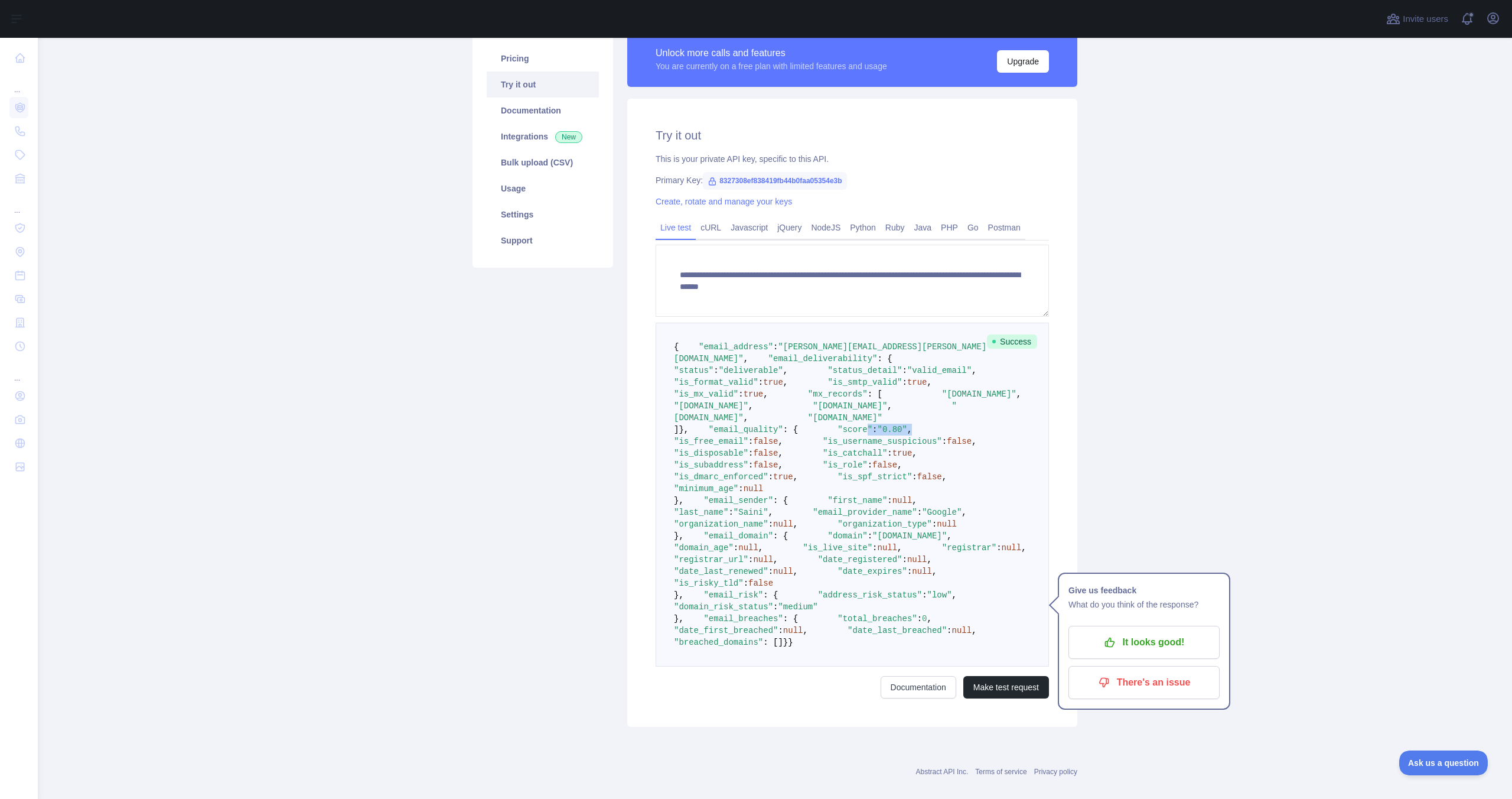
drag, startPoint x: 745, startPoint y: 542, endPoint x: 817, endPoint y: 545, distance: 72.1
click at [818, 545] on pre "{ "email_address" : "varundeep.saini@triotech.co.in" , "email_deliverability" :…" at bounding box center [852, 494] width 393 height 344
click at [817, 545] on pre "{ "email_address" : "varundeep.saini@triotech.co.in" , "email_deliverability" :…" at bounding box center [852, 494] width 393 height 344
click at [837, 481] on span ""is_spf_strict"" at bounding box center [875, 476] width 75 height 10
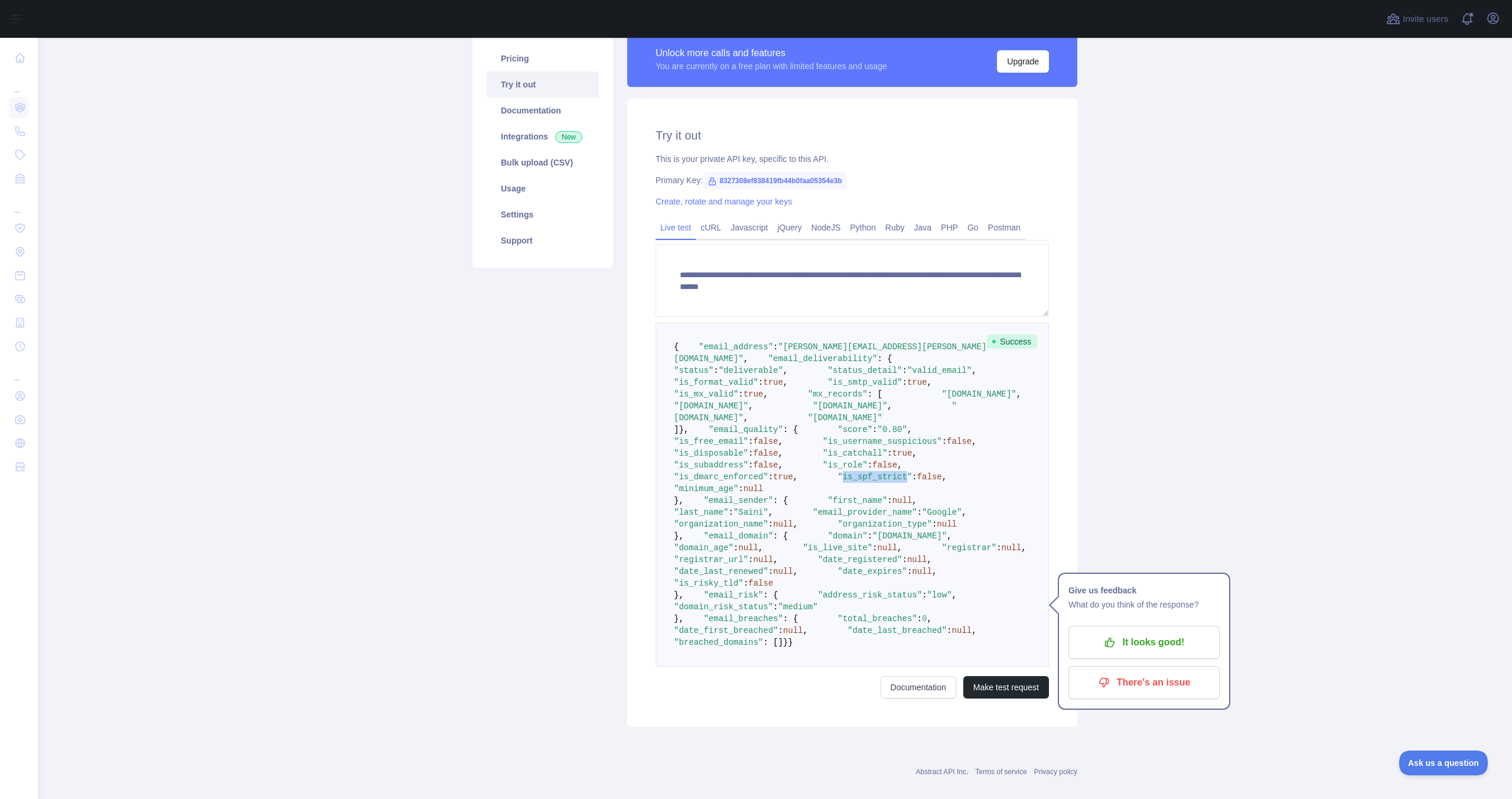
scroll to position [138, 0]
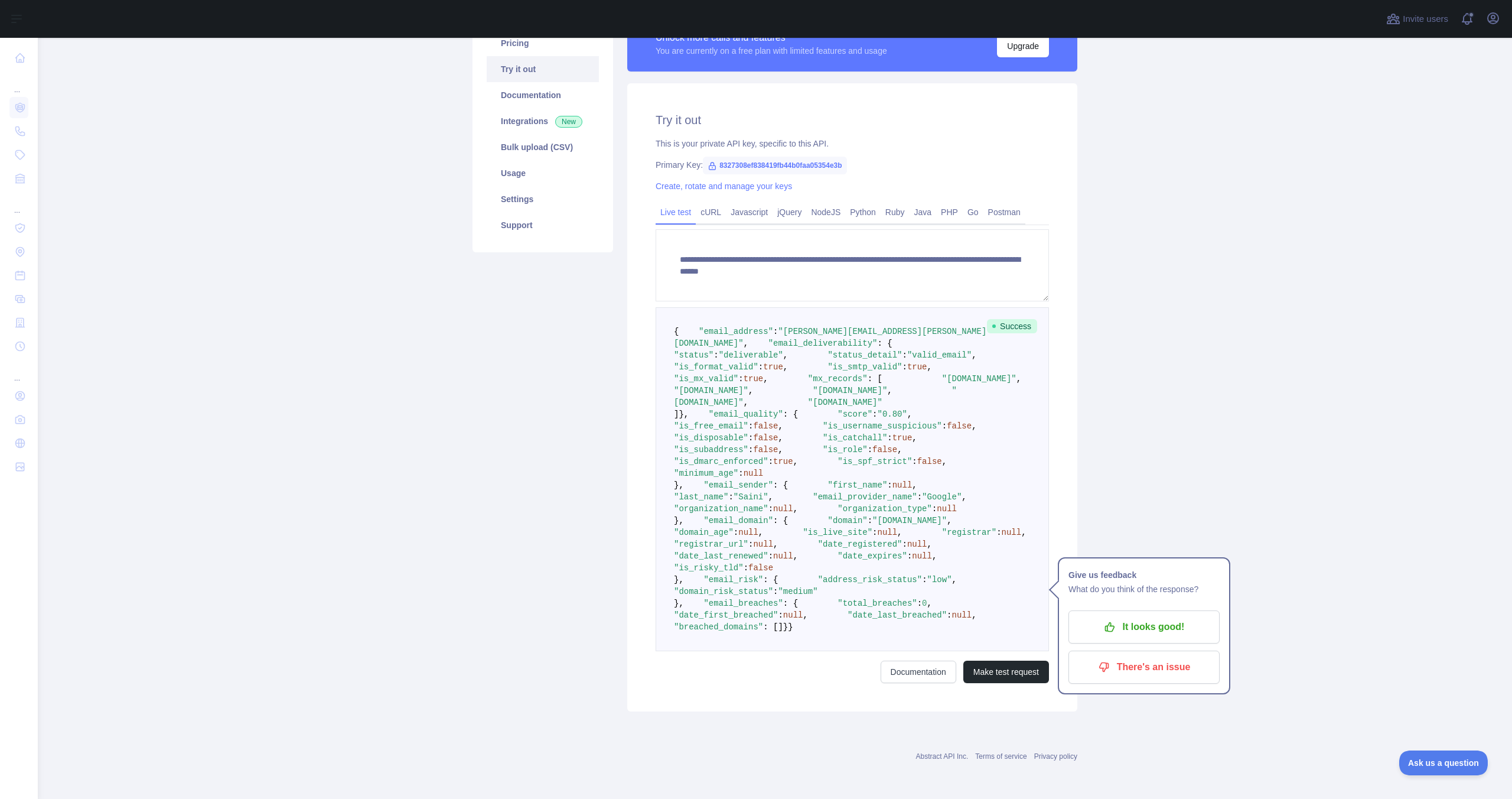
click at [823, 454] on span ""is_role"" at bounding box center [845, 449] width 45 height 10
click at [749, 454] on span ""is_subaddress"" at bounding box center [711, 449] width 75 height 10
click at [823, 442] on span ""is_catchall"" at bounding box center [855, 438] width 64 height 10
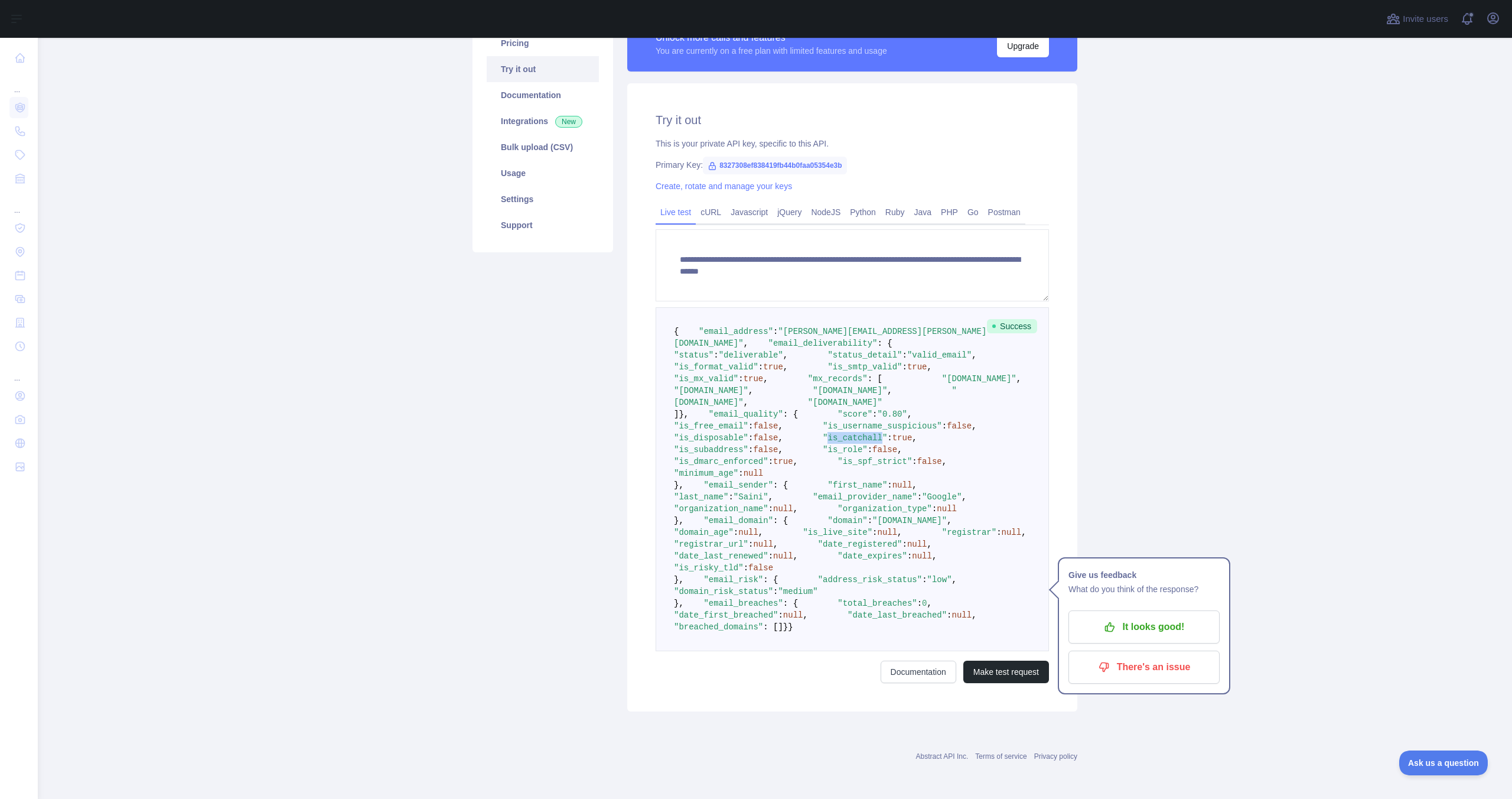
click at [823, 442] on span ""is_catchall"" at bounding box center [855, 438] width 64 height 10
click at [749, 544] on pre "{ "email_address" : "varundeep.saini@triotech.co.in" , "email_deliverability" :…" at bounding box center [852, 479] width 393 height 344
click at [766, 532] on pre "{ "email_address" : "varundeep.saini@triotech.co.in" , "email_deliverability" :…" at bounding box center [852, 479] width 393 height 344
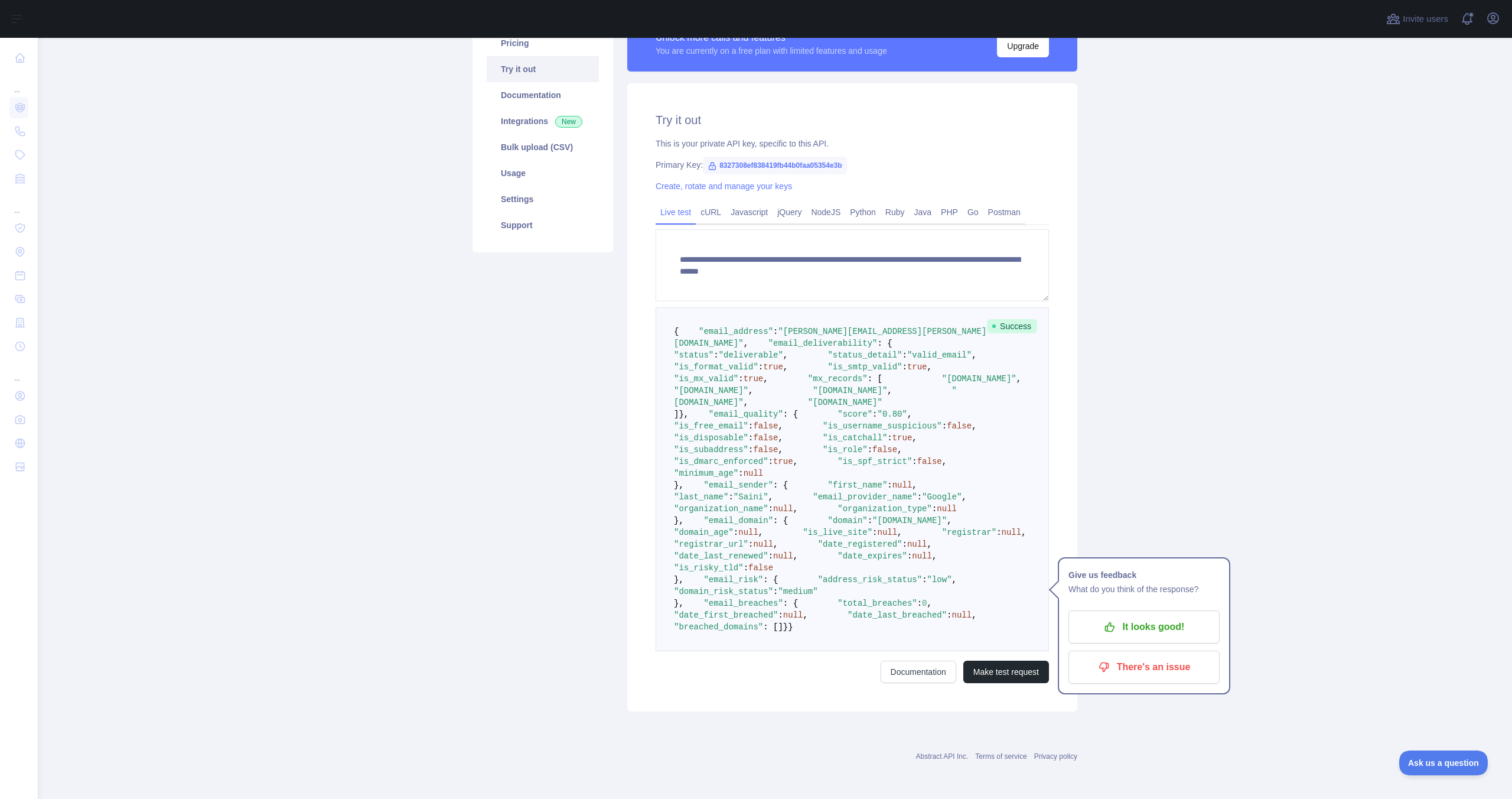
click at [749, 431] on span ""is_free_email"" at bounding box center [711, 426] width 75 height 10
click at [818, 584] on span ""address_risk_status"" at bounding box center [870, 579] width 104 height 10
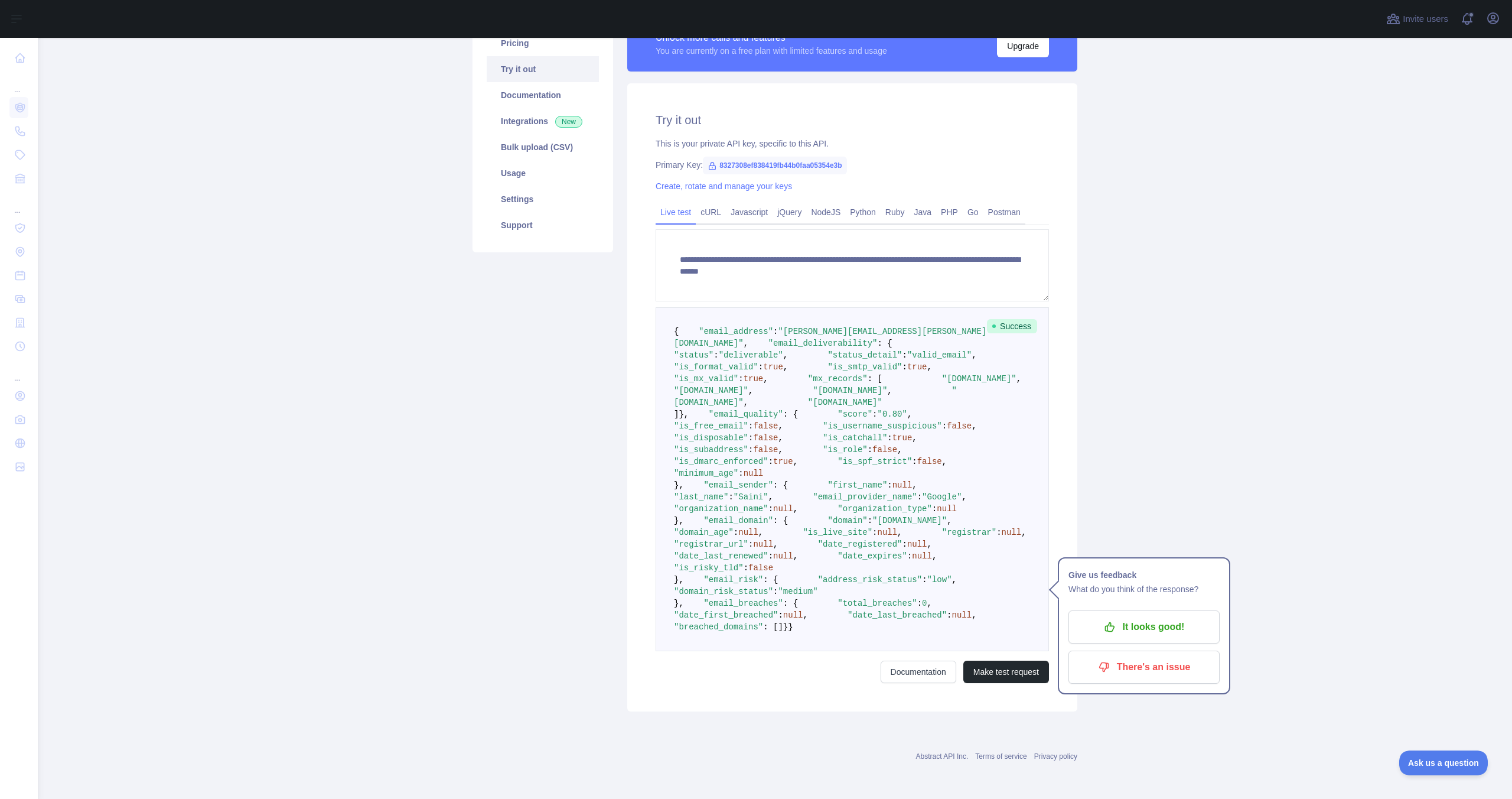
click at [745, 596] on span ""domain_risk_status"" at bounding box center [724, 591] width 99 height 10
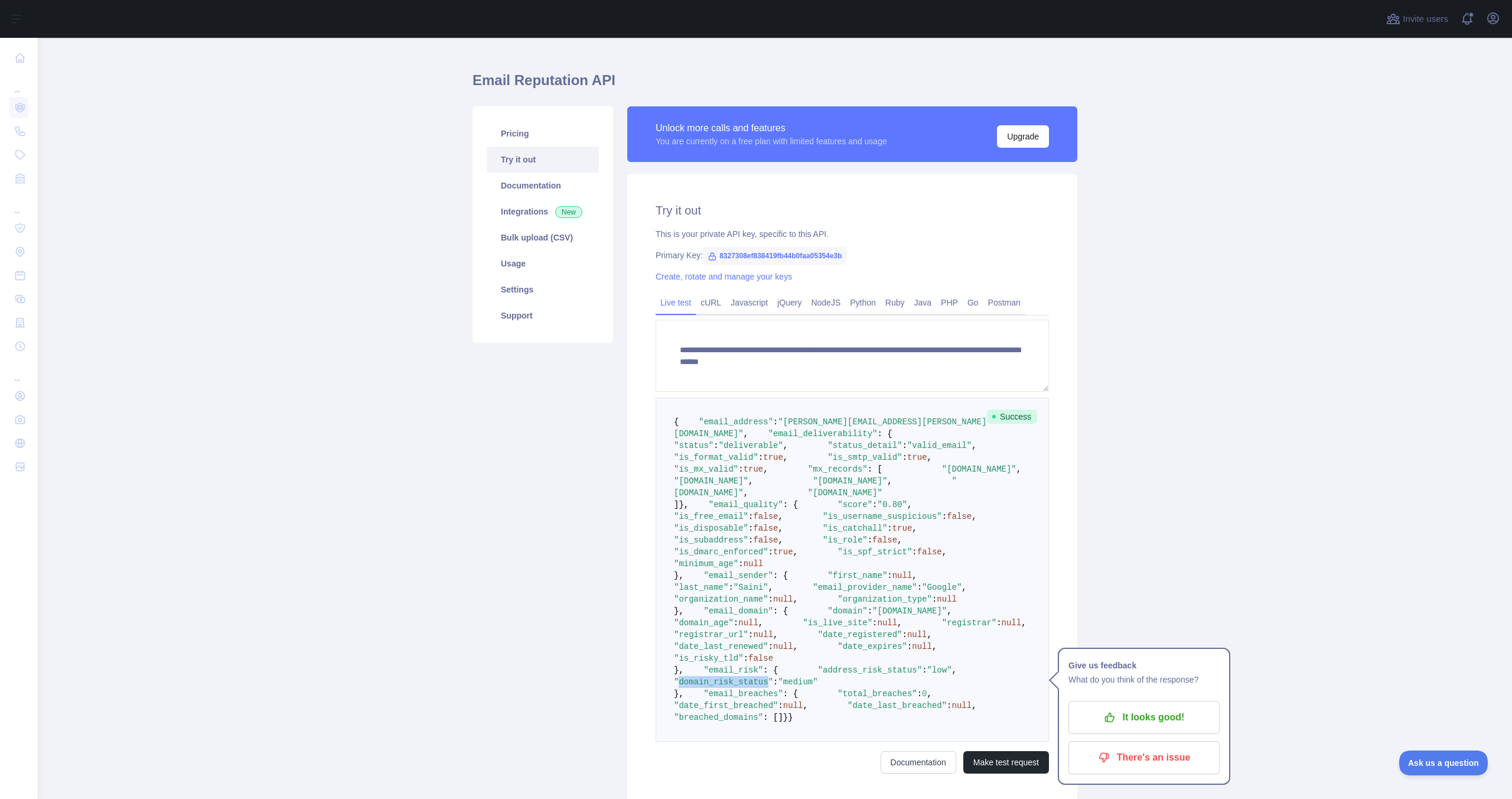
scroll to position [0, 0]
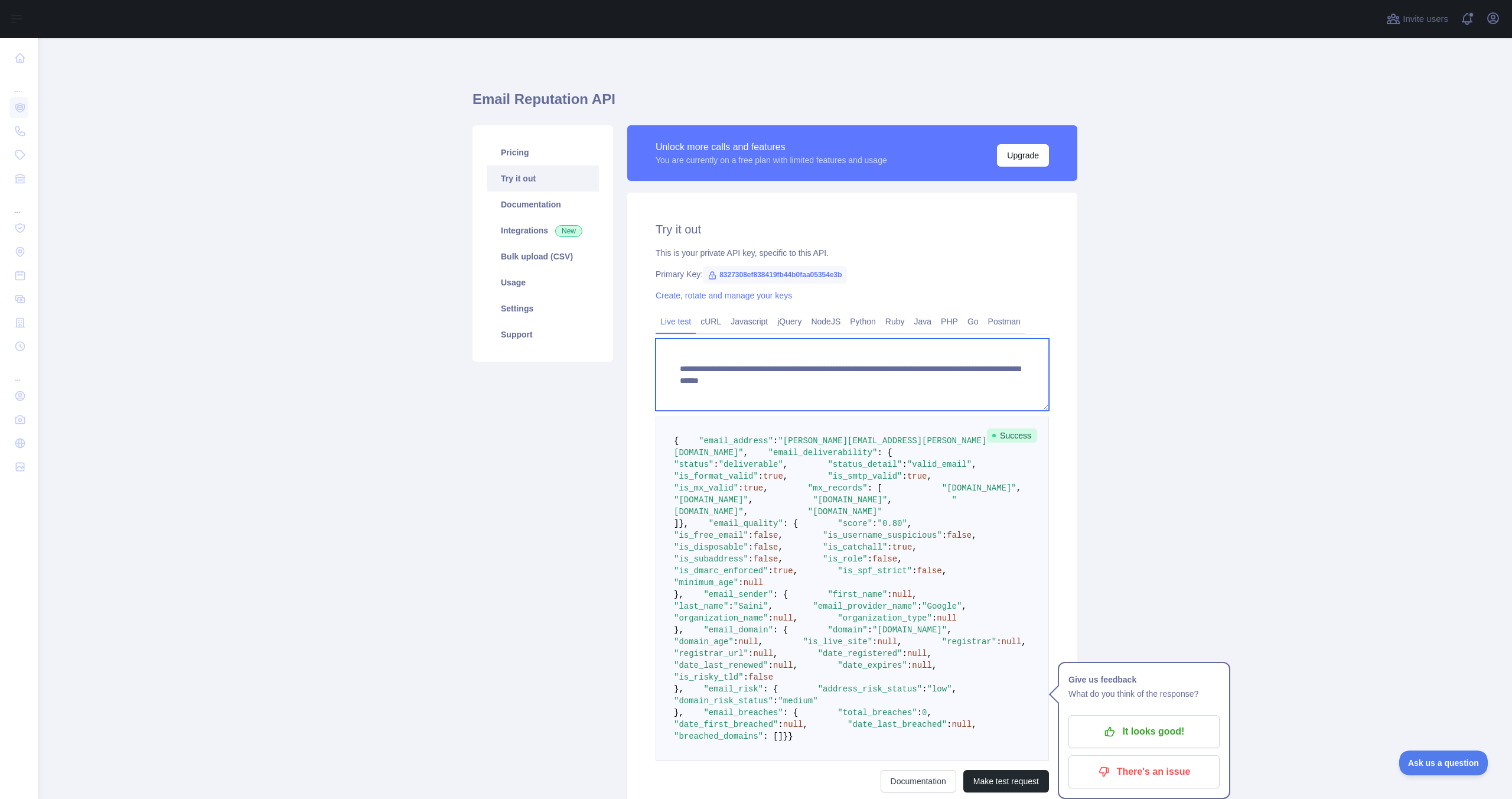
drag, startPoint x: 964, startPoint y: 382, endPoint x: 965, endPoint y: 392, distance: 10.0
click at [965, 382] on textarea "**********" at bounding box center [852, 375] width 393 height 72
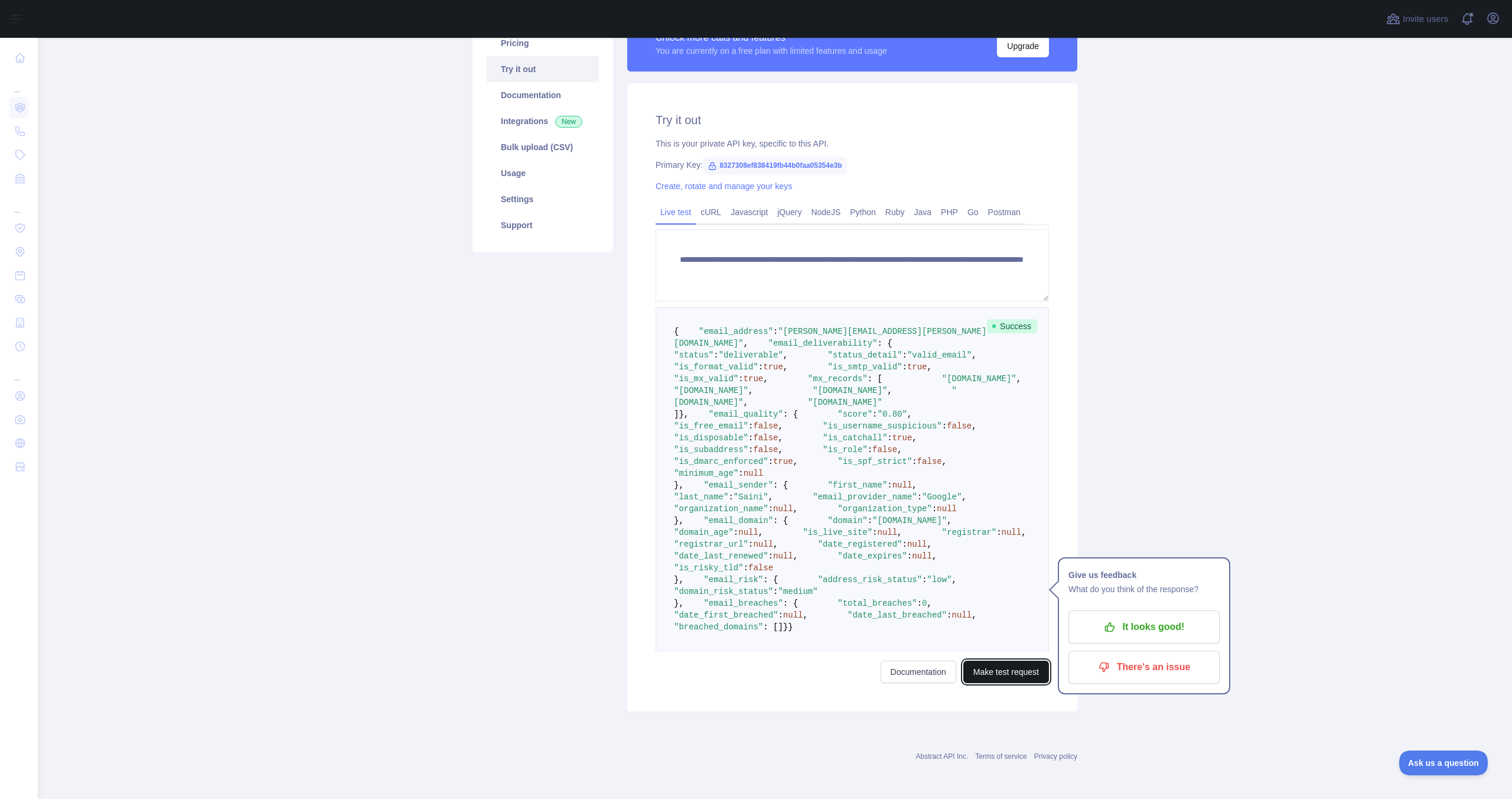
click at [999, 665] on button "Make test request" at bounding box center [1006, 672] width 85 height 22
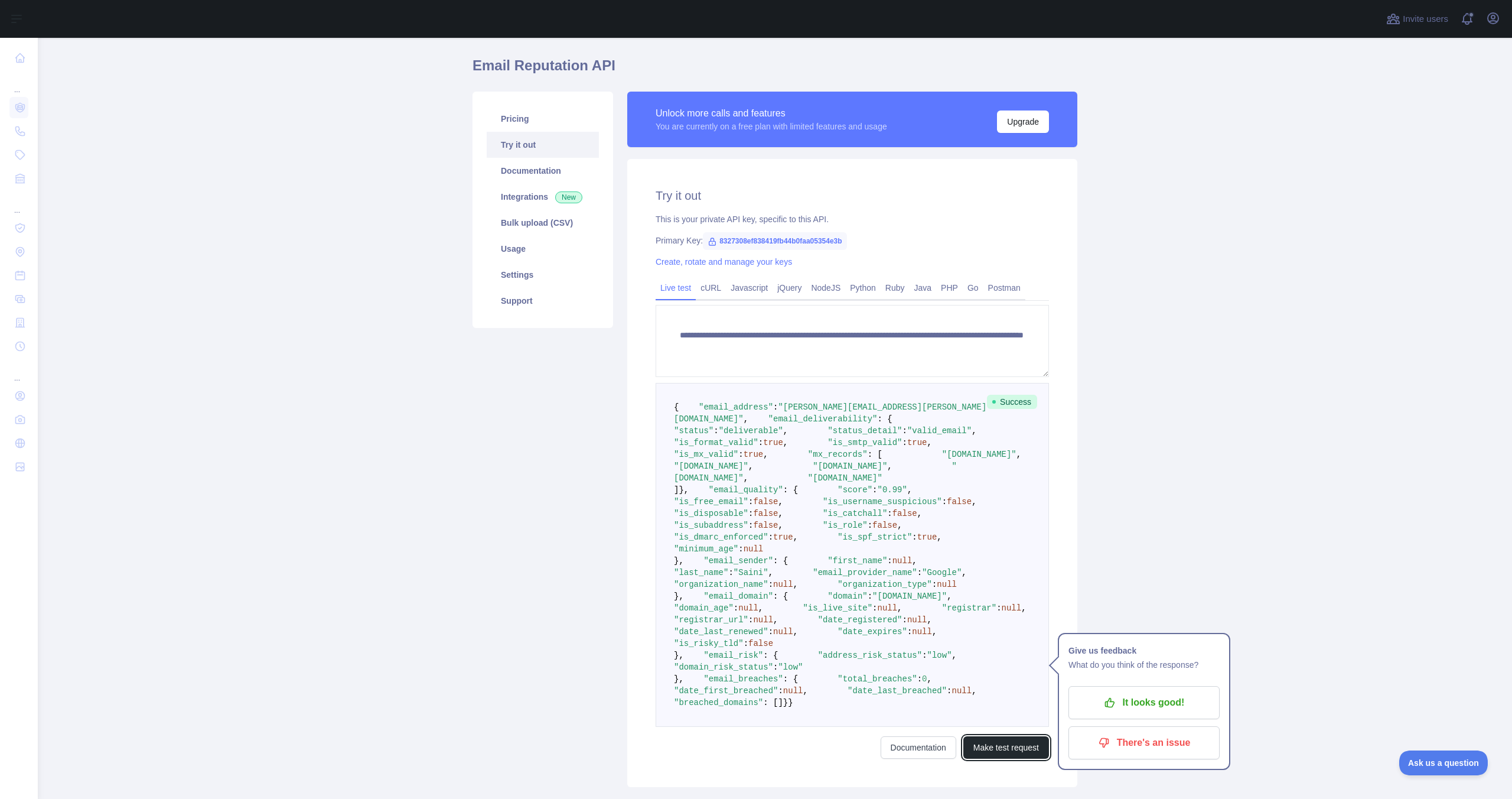
scroll to position [35, 0]
click at [917, 540] on span "true" at bounding box center [927, 535] width 20 height 10
click at [763, 552] on span "null" at bounding box center [753, 547] width 20 height 10
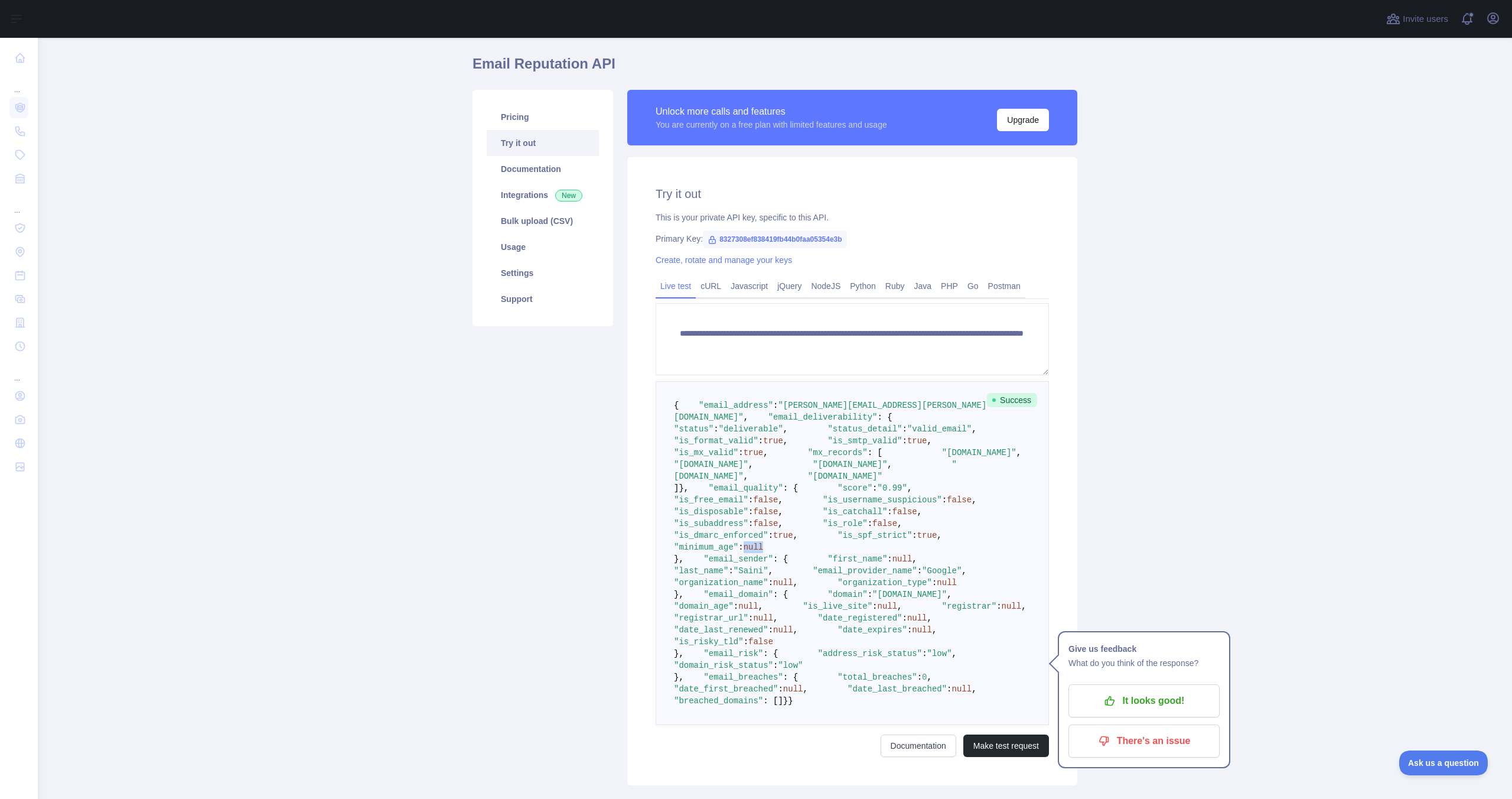
drag, startPoint x: 790, startPoint y: 544, endPoint x: 767, endPoint y: 509, distance: 41.9
click at [767, 509] on pre "{ "email_address" : "varundeep.saini@fampay.in" , "email_deliverability" : { "s…" at bounding box center [852, 553] width 393 height 344
click at [942, 457] on span ""[DOMAIN_NAME]"" at bounding box center [979, 453] width 75 height 10
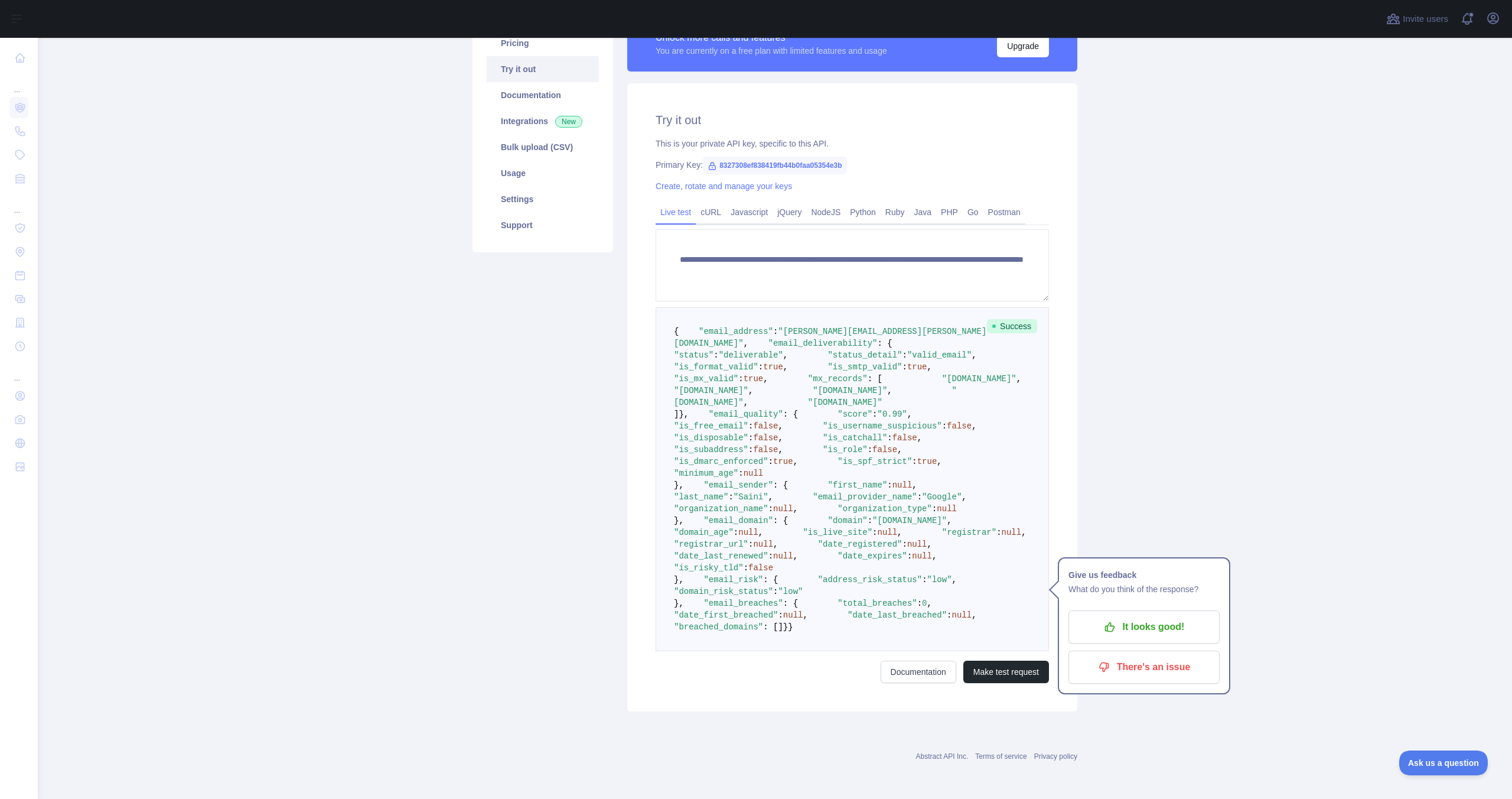
scroll to position [157, 0]
drag, startPoint x: 756, startPoint y: 634, endPoint x: 815, endPoint y: 650, distance: 61.1
click at [815, 632] on code "{ "email_address" : "varundeep.saini@fampay.in" , "email_deliverability" : { "s…" at bounding box center [877, 479] width 407 height 305
click at [815, 501] on span ""email_provider_name"" at bounding box center [865, 497] width 104 height 10
click at [922, 501] on span ""Google"" at bounding box center [942, 497] width 40 height 10
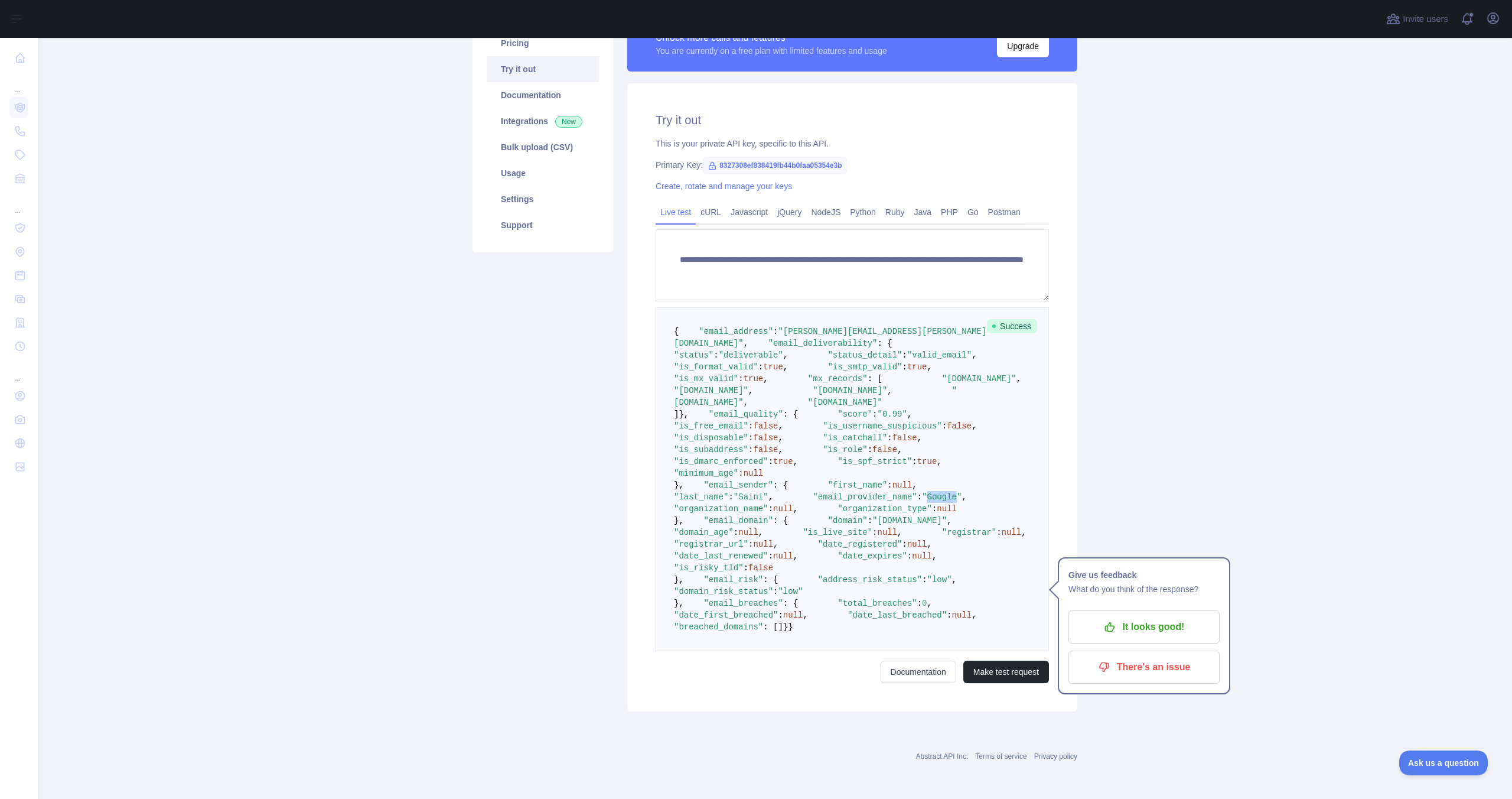
click at [922, 501] on span ""Google"" at bounding box center [942, 497] width 40 height 10
drag, startPoint x: 785, startPoint y: 575, endPoint x: 815, endPoint y: 647, distance: 78.0
click at [817, 632] on code "{ "email_address" : "varundeep.saini@fampay.in" , "email_deliverability" : { "s…" at bounding box center [877, 479] width 407 height 305
click at [773, 561] on span ":" at bounding box center [770, 556] width 4 height 10
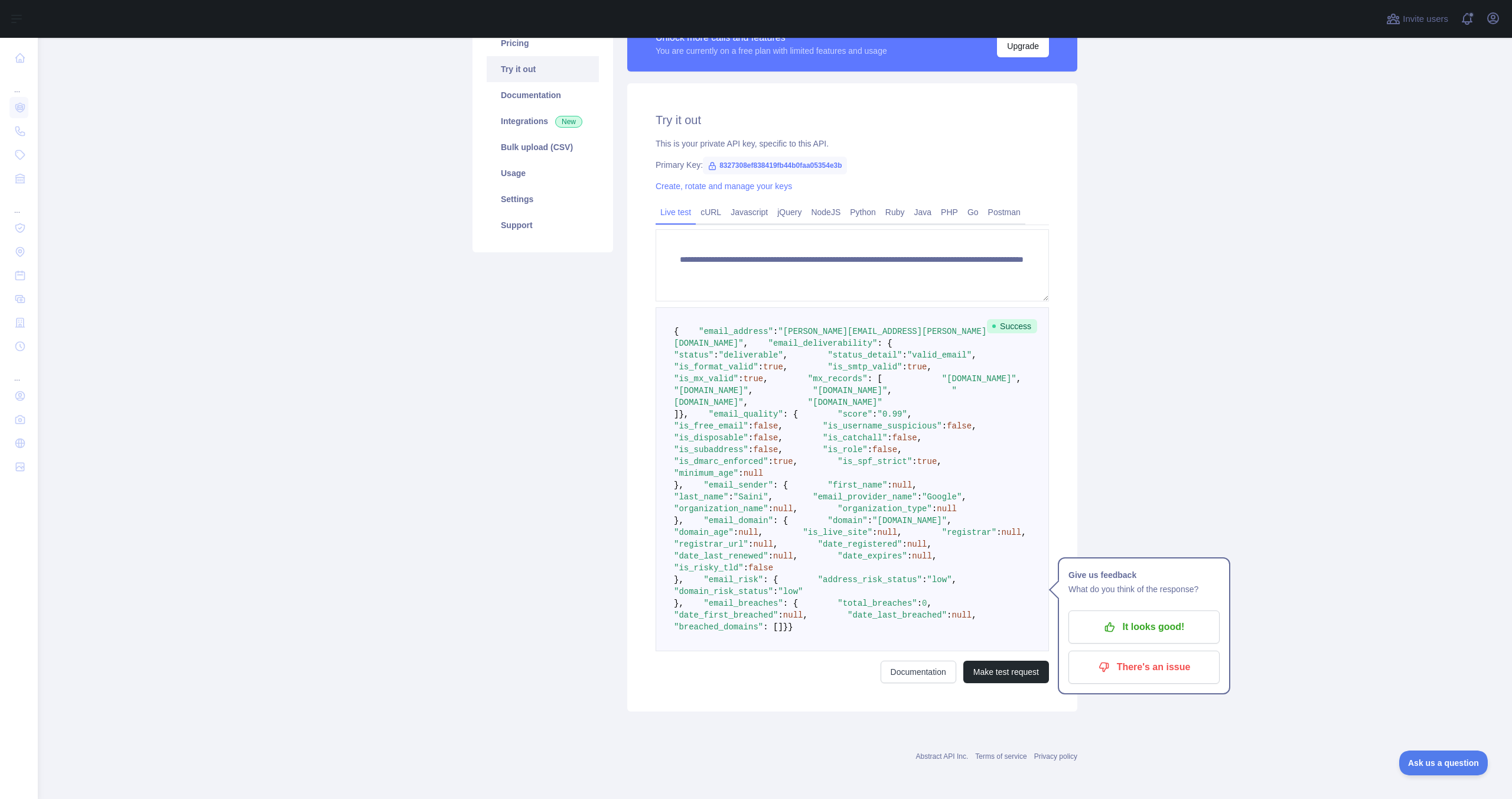
scroll to position [350, 0]
drag, startPoint x: 715, startPoint y: 636, endPoint x: 871, endPoint y: 657, distance: 157.4
click at [872, 651] on pre "{ "email_address" : "varundeep.saini@fampay.in" , "email_deliverability" : { "s…" at bounding box center [852, 479] width 393 height 344
click at [871, 651] on pre "{ "email_address" : "varundeep.saini@fampay.in" , "email_deliverability" : { "s…" at bounding box center [852, 479] width 393 height 344
drag, startPoint x: 713, startPoint y: 676, endPoint x: 843, endPoint y: 755, distance: 152.1
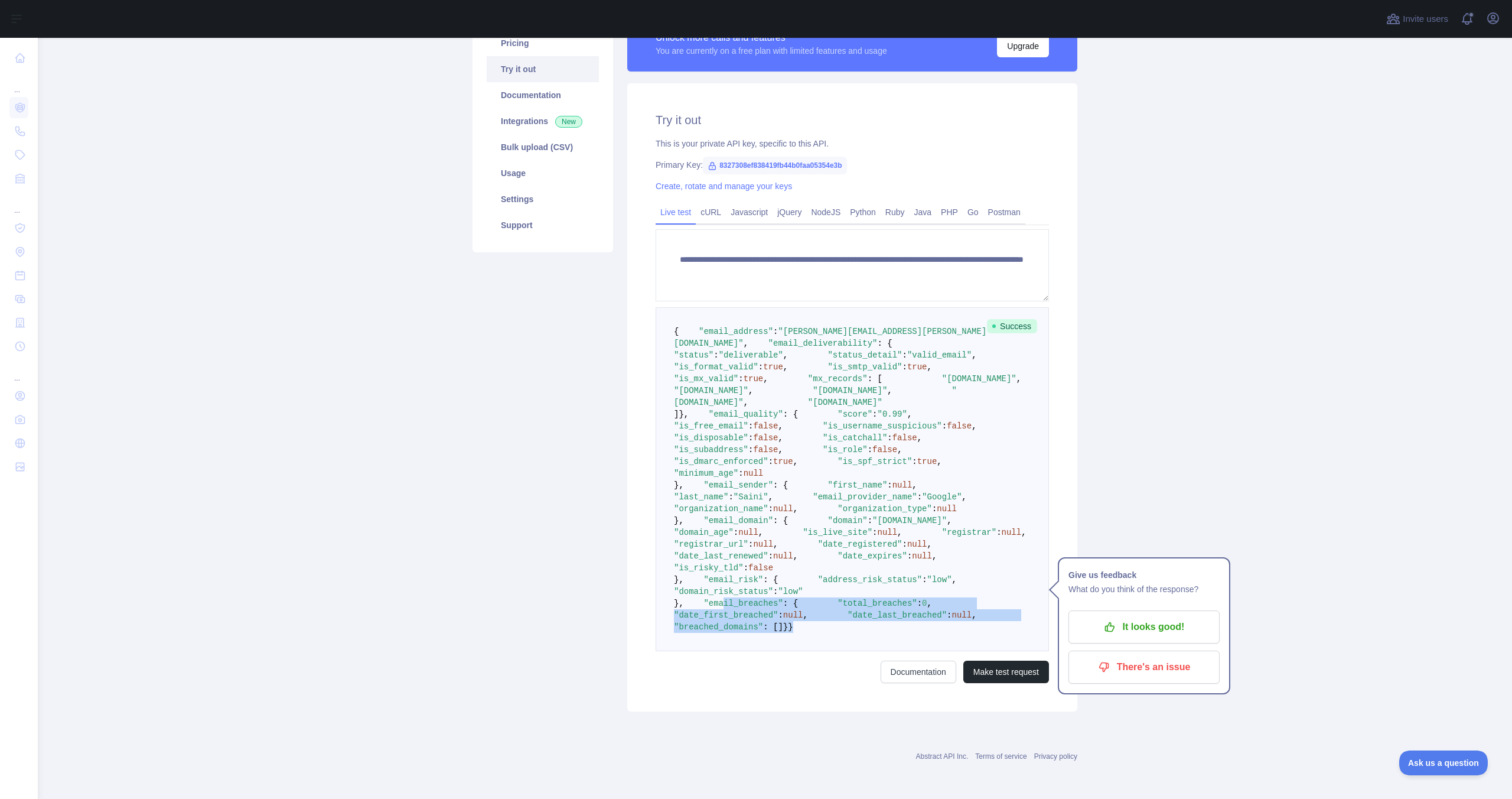
click at [843, 651] on pre "{ "email_address" : "varundeep.saini@fampay.in" , "email_deliverability" : { "s…" at bounding box center [852, 479] width 393 height 344
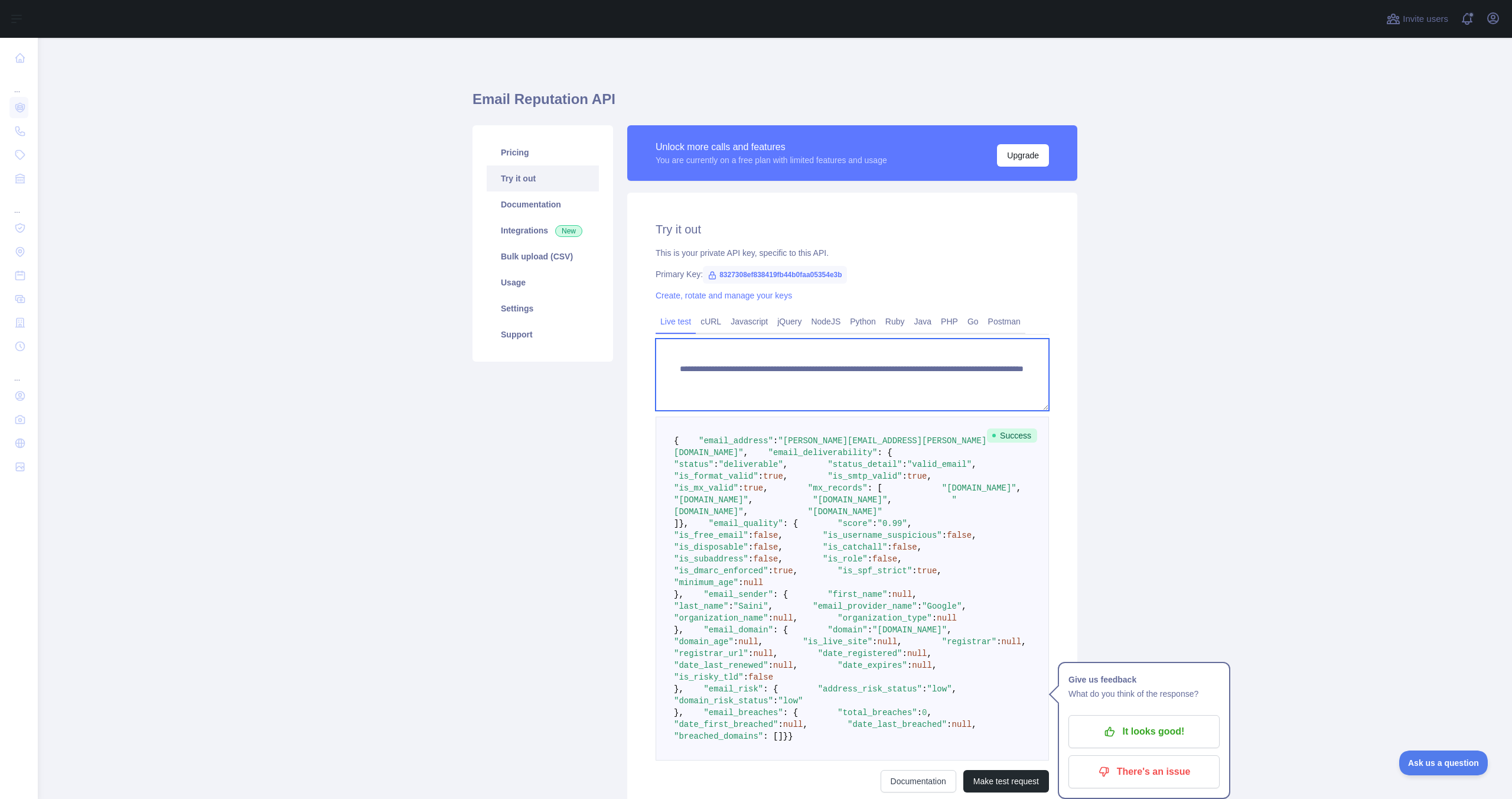
click at [916, 382] on textarea "**********" at bounding box center [852, 375] width 393 height 72
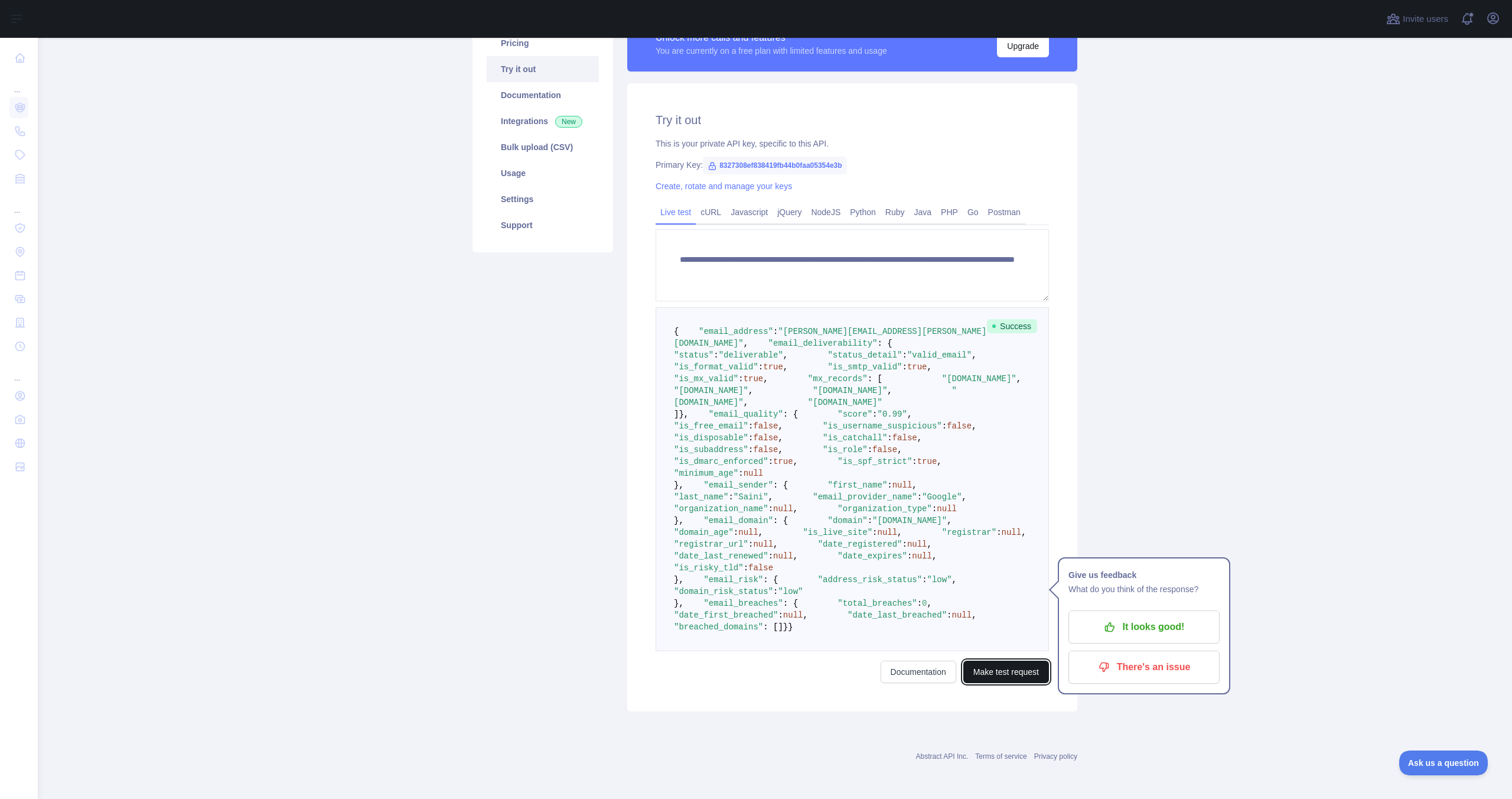
click at [997, 669] on button "Make test request" at bounding box center [1006, 672] width 85 height 22
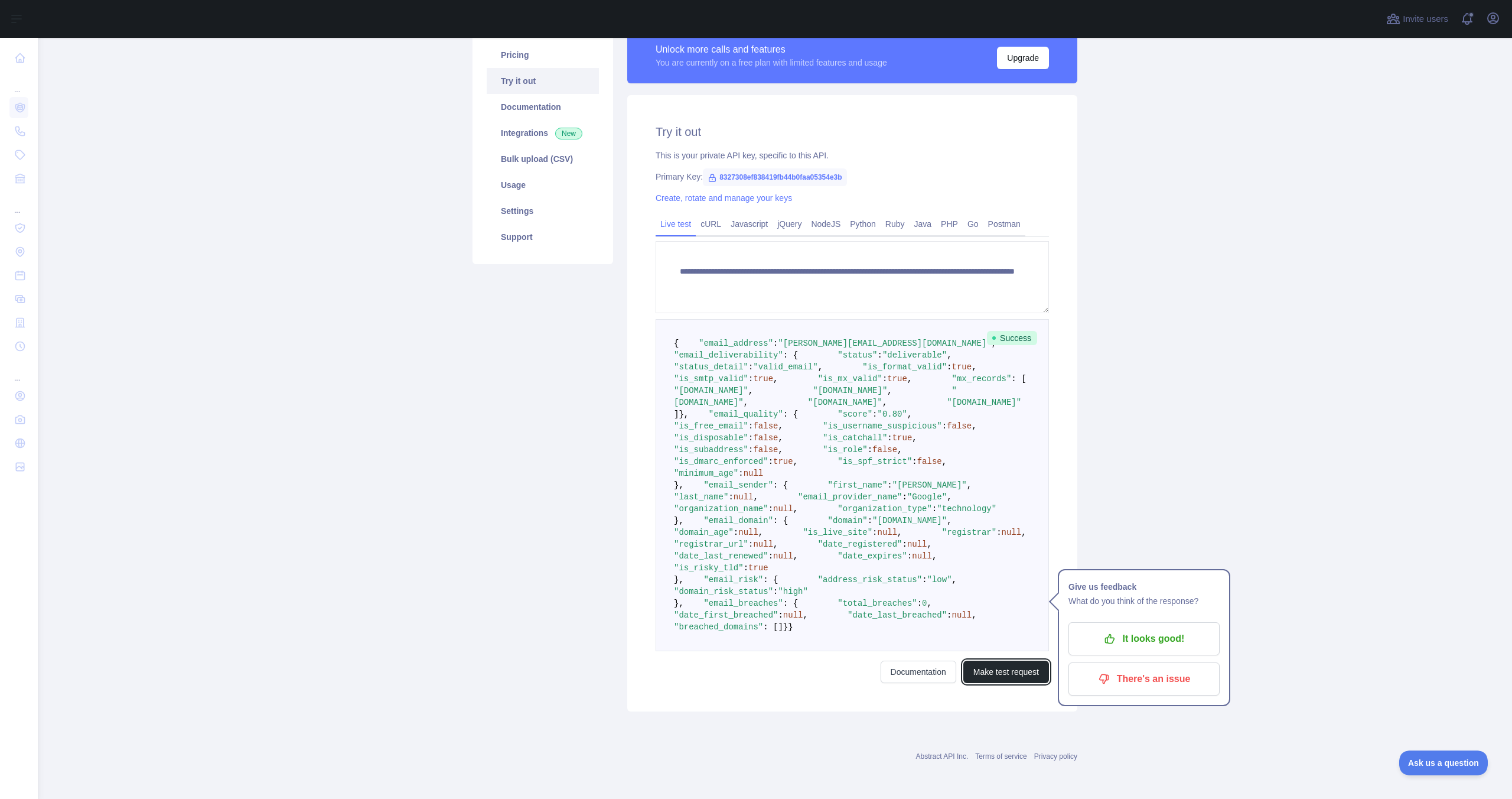
scroll to position [360, 0]
click at [807, 596] on span ""high"" at bounding box center [793, 591] width 30 height 10
click at [770, 596] on span ""domain_risk_status"" at bounding box center [724, 591] width 99 height 10
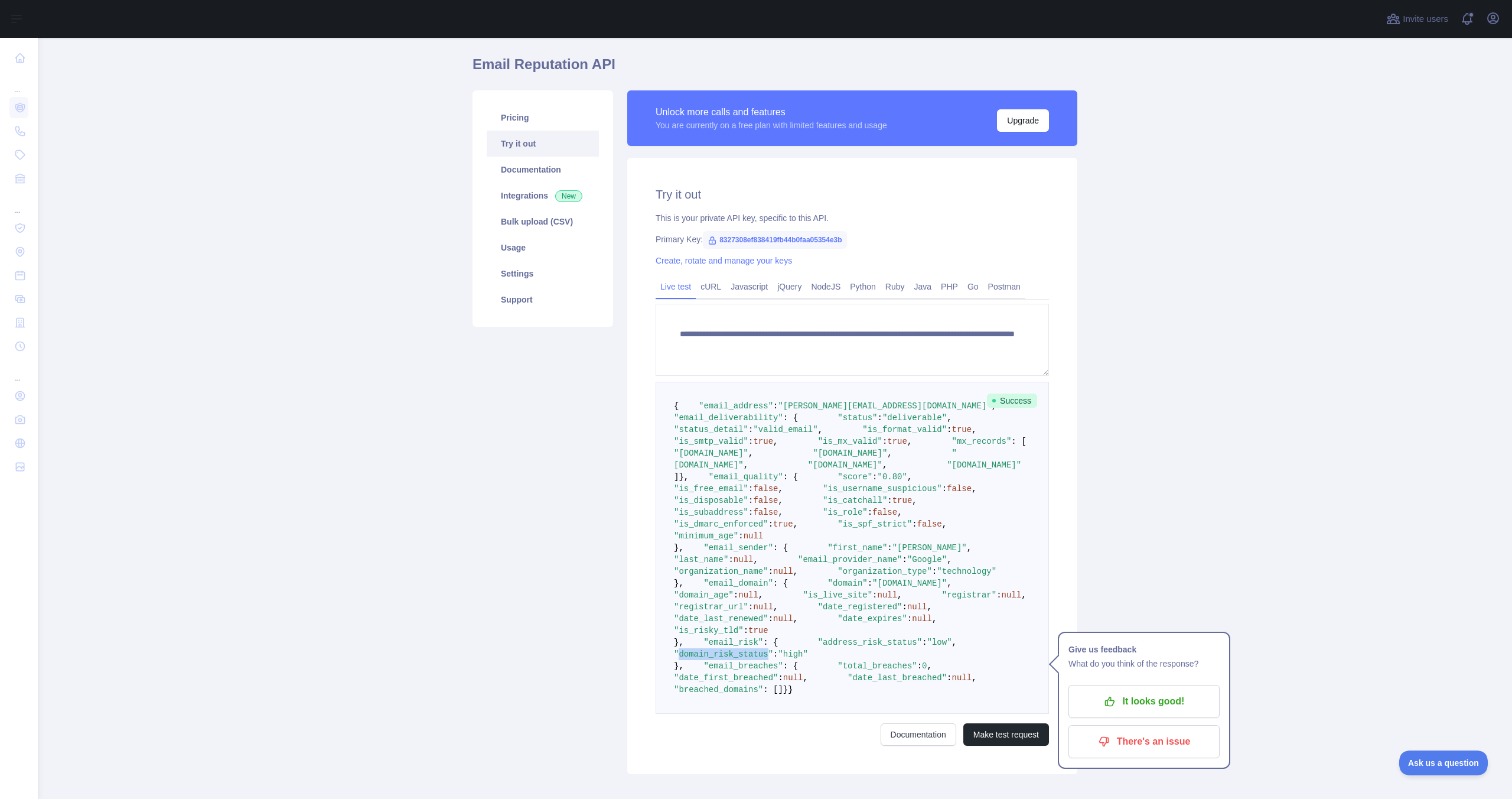
scroll to position [0, 0]
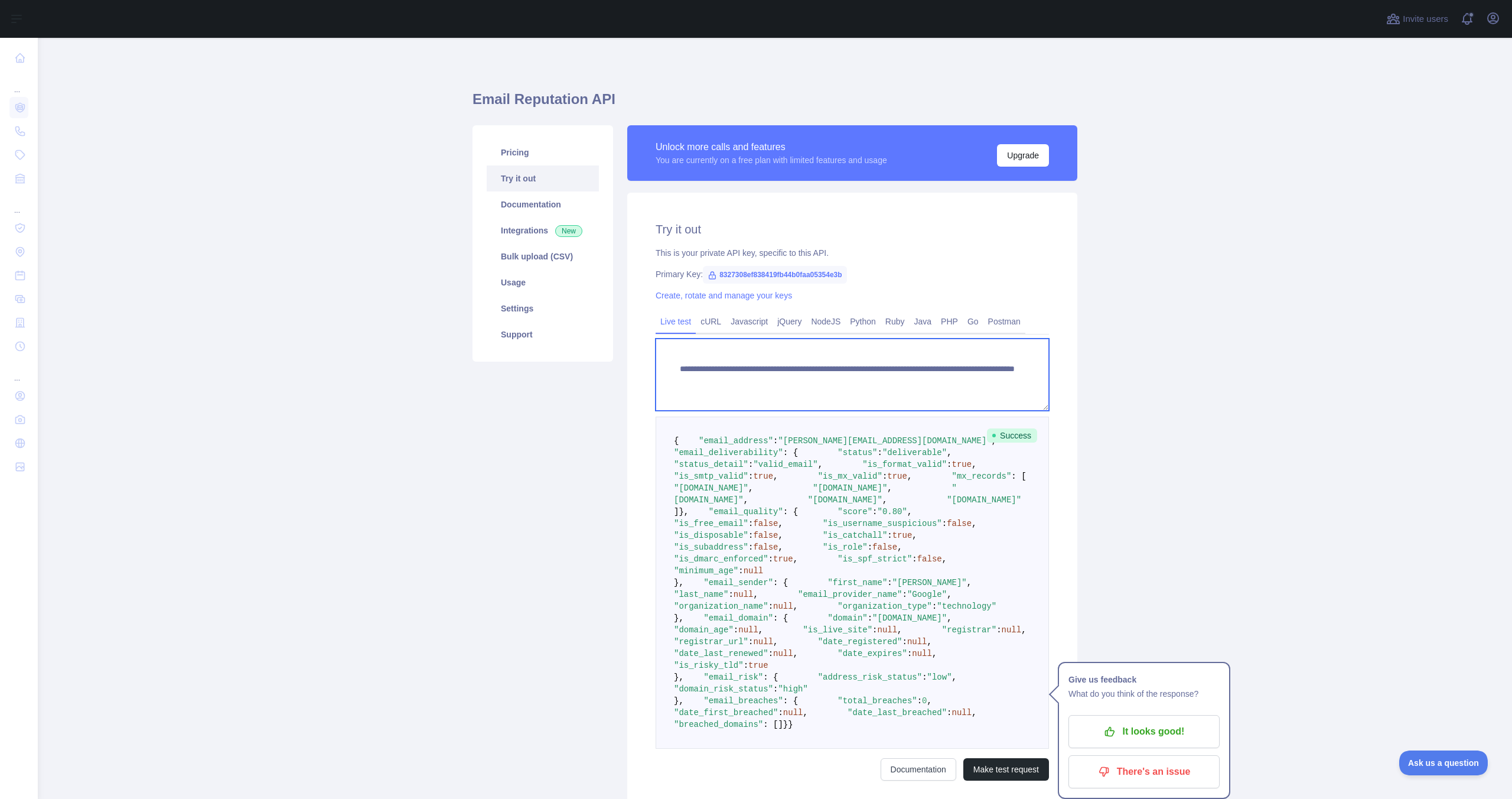
click at [912, 372] on textarea "**********" at bounding box center [852, 375] width 393 height 72
click at [914, 370] on textarea "**********" at bounding box center [852, 375] width 393 height 72
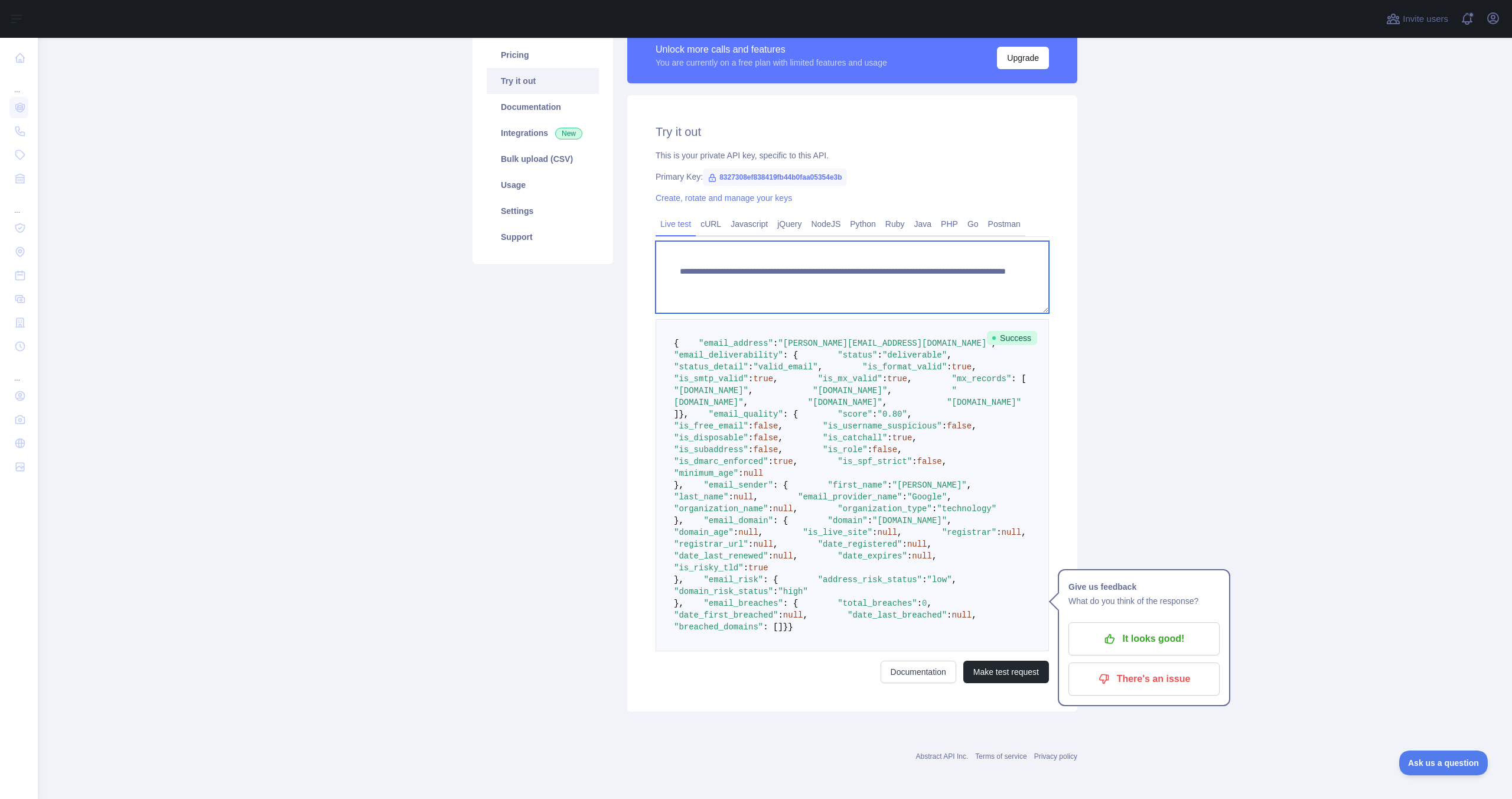
scroll to position [476, 0]
type textarea "**********"
click at [1008, 672] on button "Make test request" at bounding box center [1006, 672] width 85 height 22
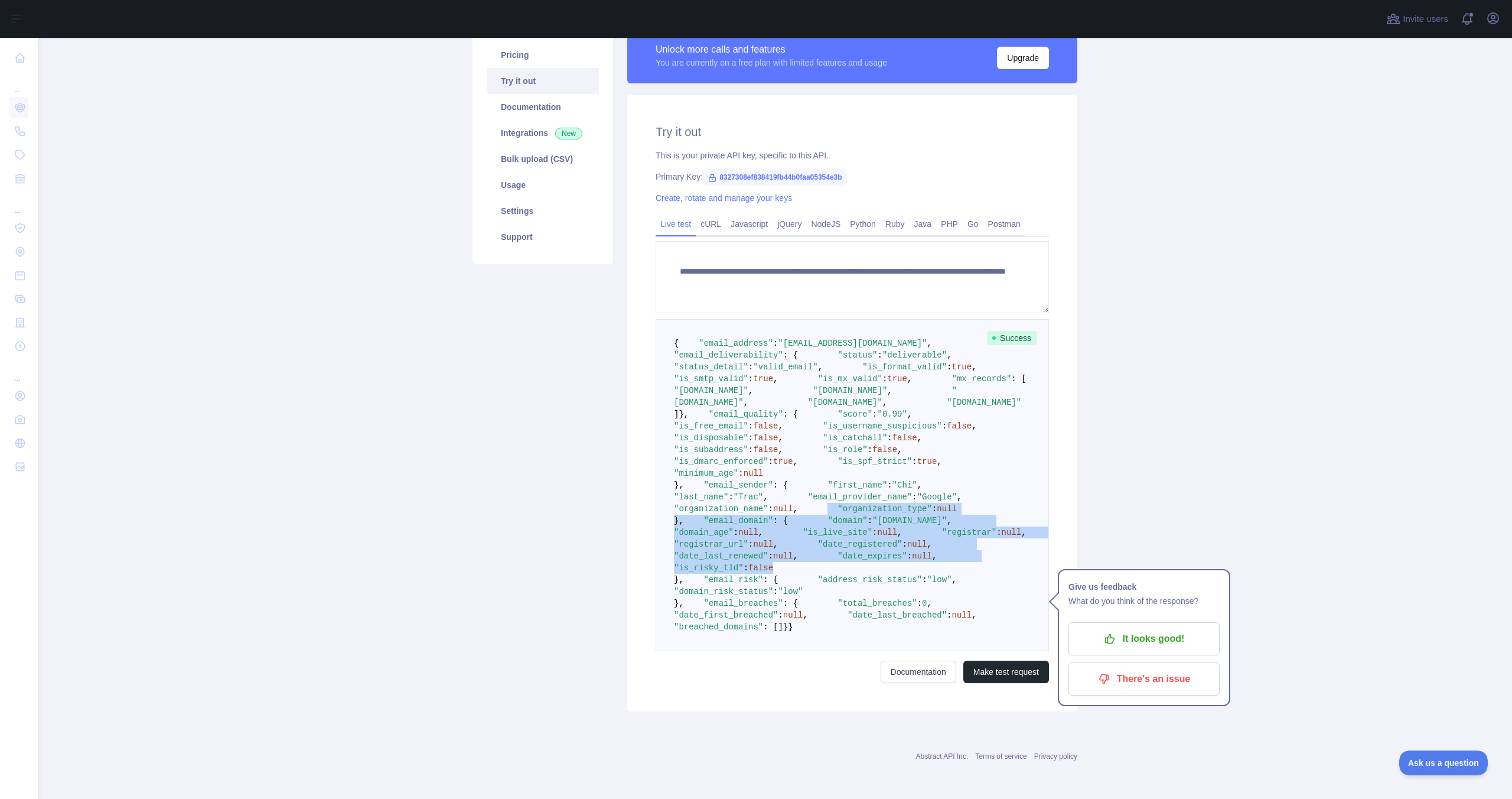
drag, startPoint x: 870, startPoint y: 730, endPoint x: 704, endPoint y: 600, distance: 210.8
click at [704, 600] on pre "{ "email_address" : "chitra.c@fampay.in" , "email_deliverability" : { "status" …" at bounding box center [852, 485] width 393 height 332
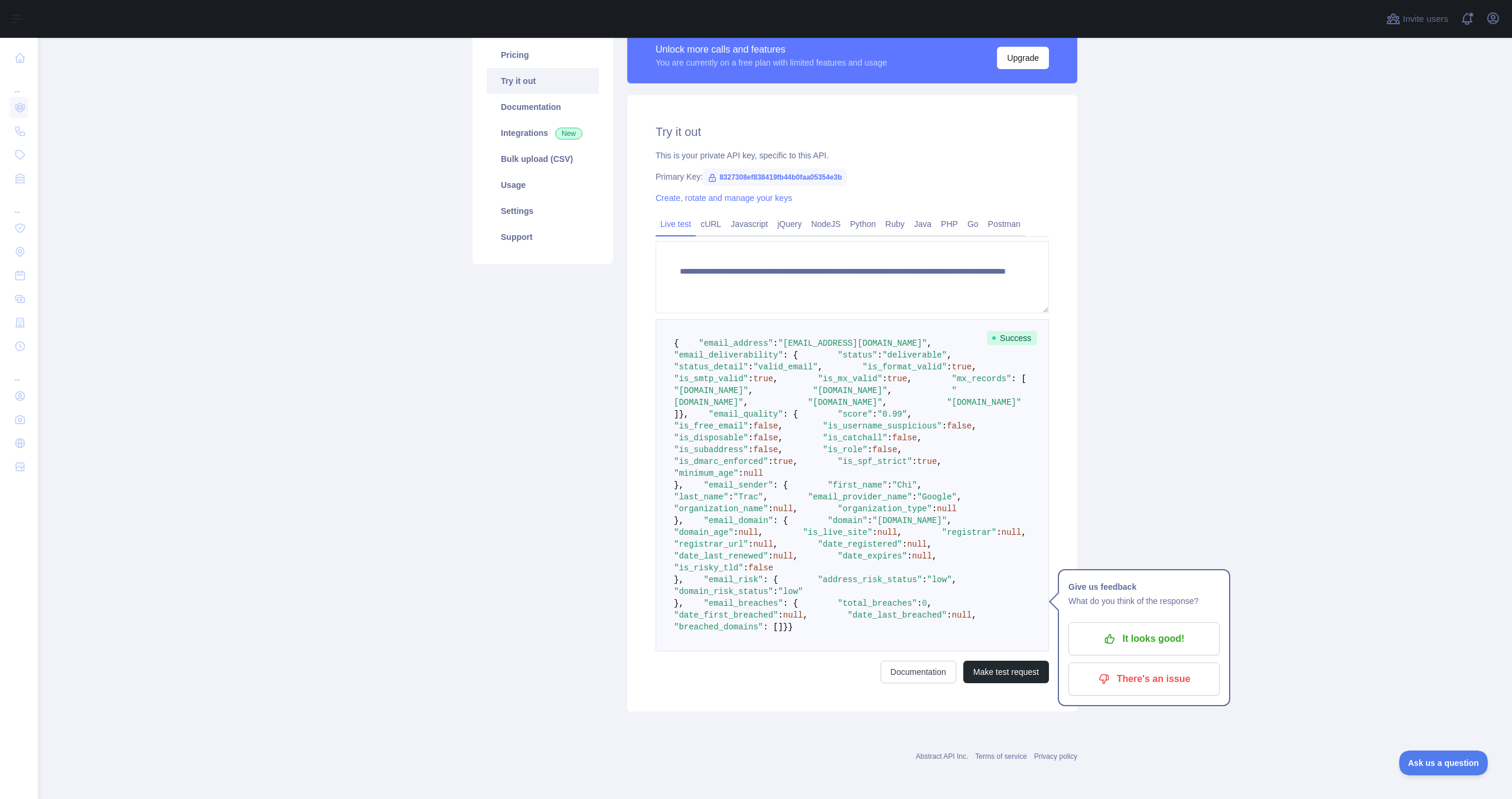
click at [893, 490] on span ""Chi"" at bounding box center [905, 485] width 25 height 10
click at [763, 501] on span ""Trac"" at bounding box center [749, 497] width 30 height 10
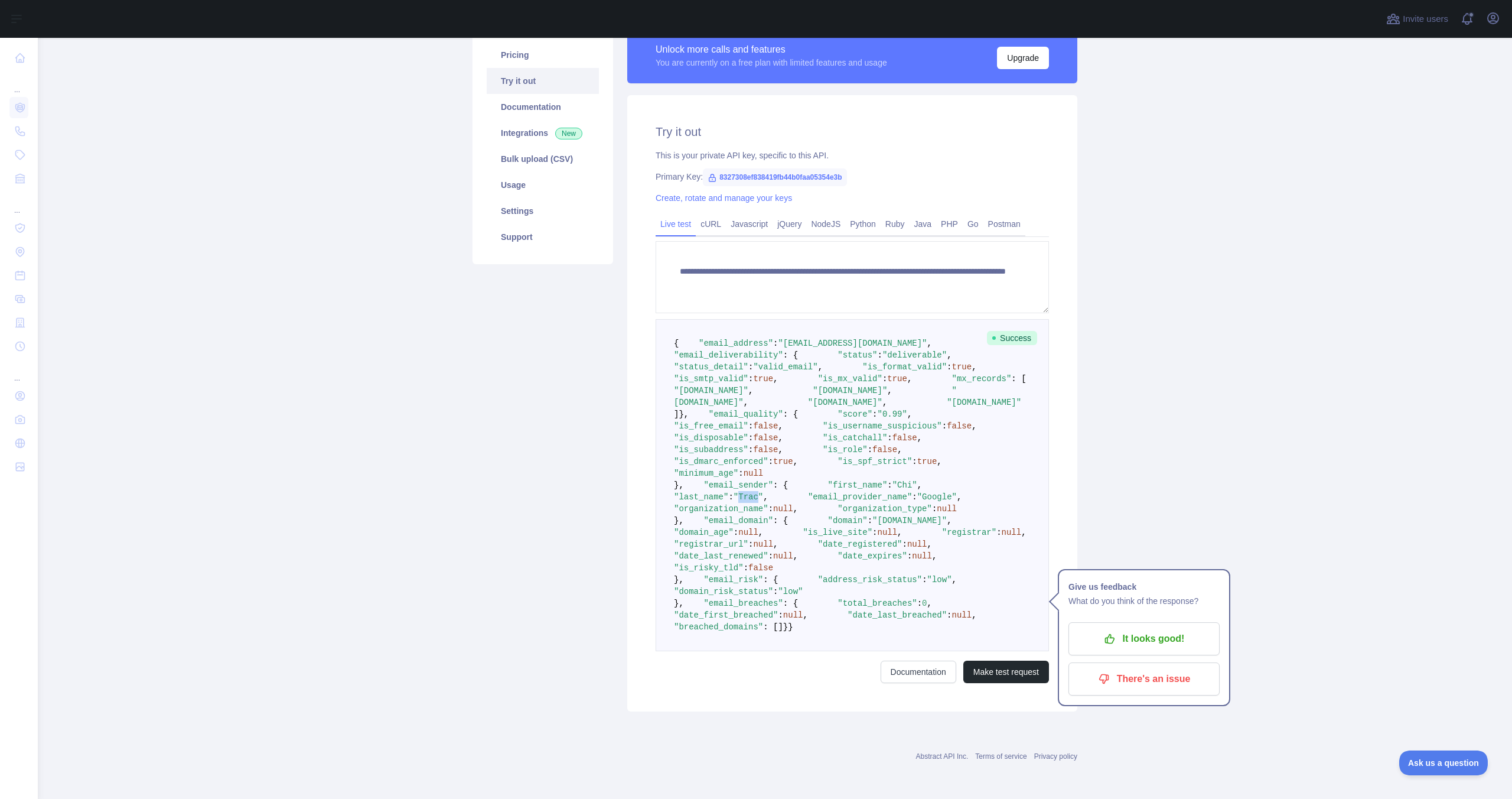
click at [763, 501] on span ""Trac"" at bounding box center [749, 497] width 30 height 10
click at [893, 490] on span ""Chi"" at bounding box center [905, 485] width 25 height 10
click at [917, 501] on span ""Google"" at bounding box center [937, 497] width 40 height 10
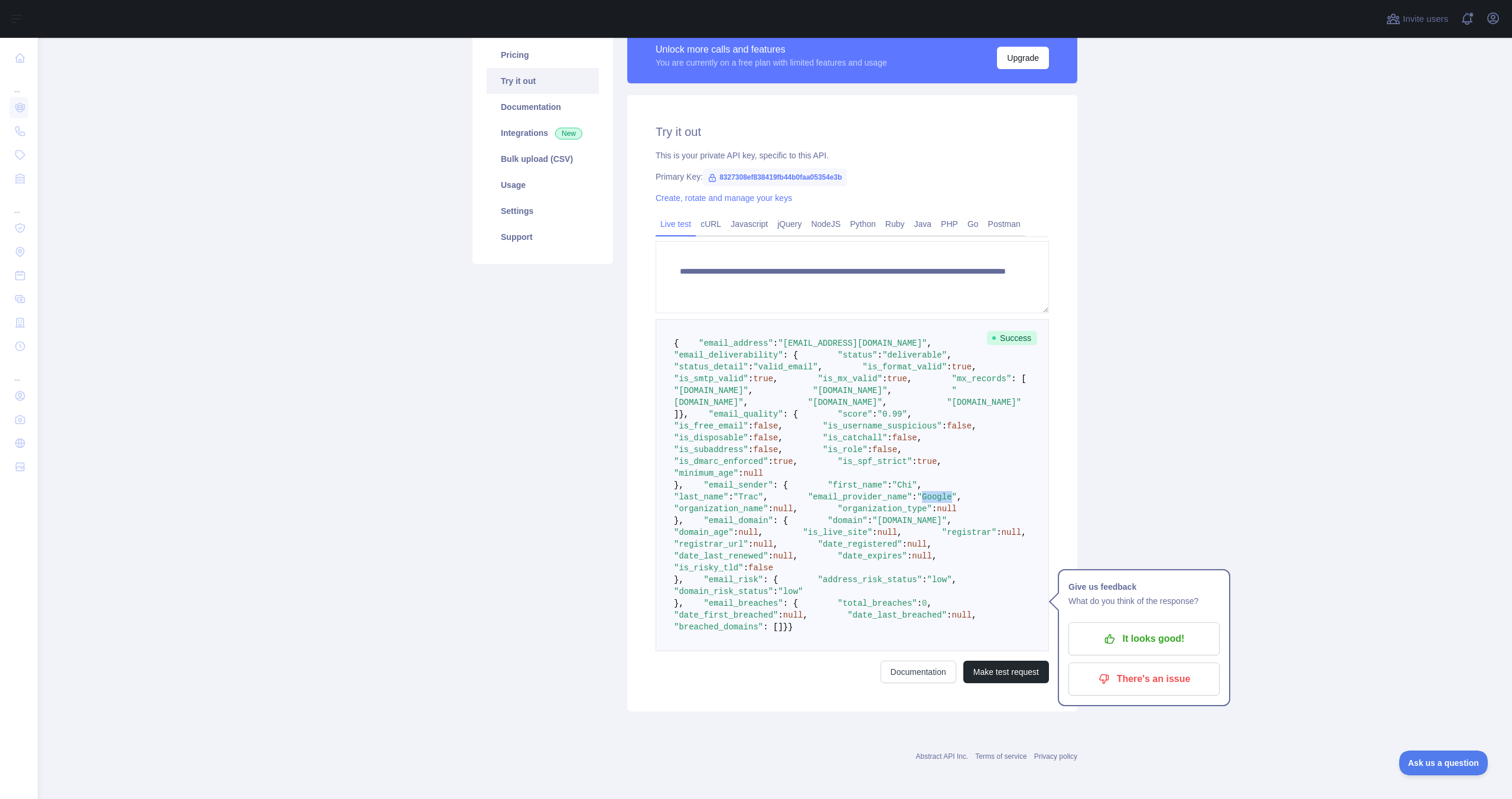
click at [917, 501] on span ""Google"" at bounding box center [937, 497] width 40 height 10
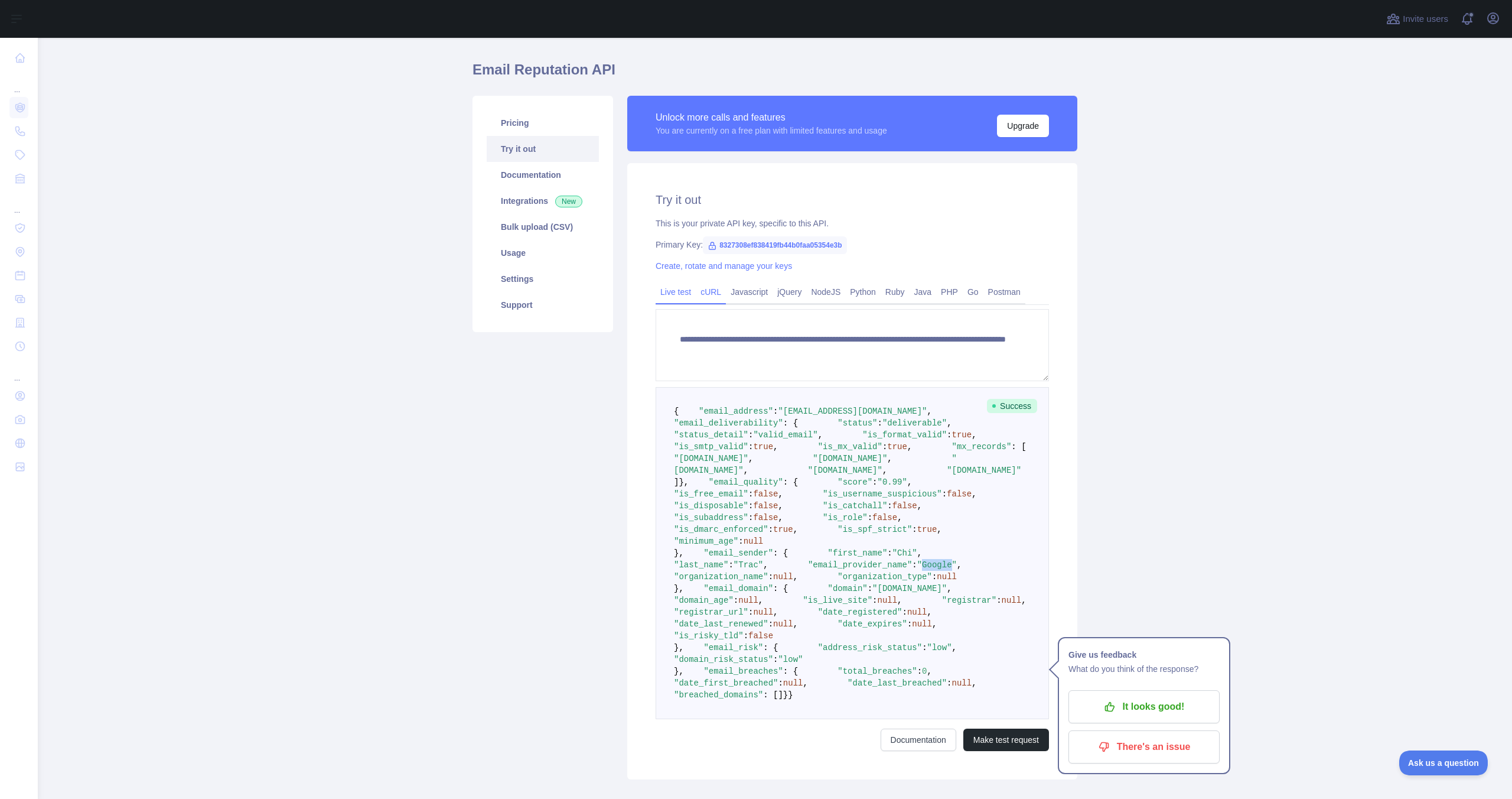
scroll to position [0, 0]
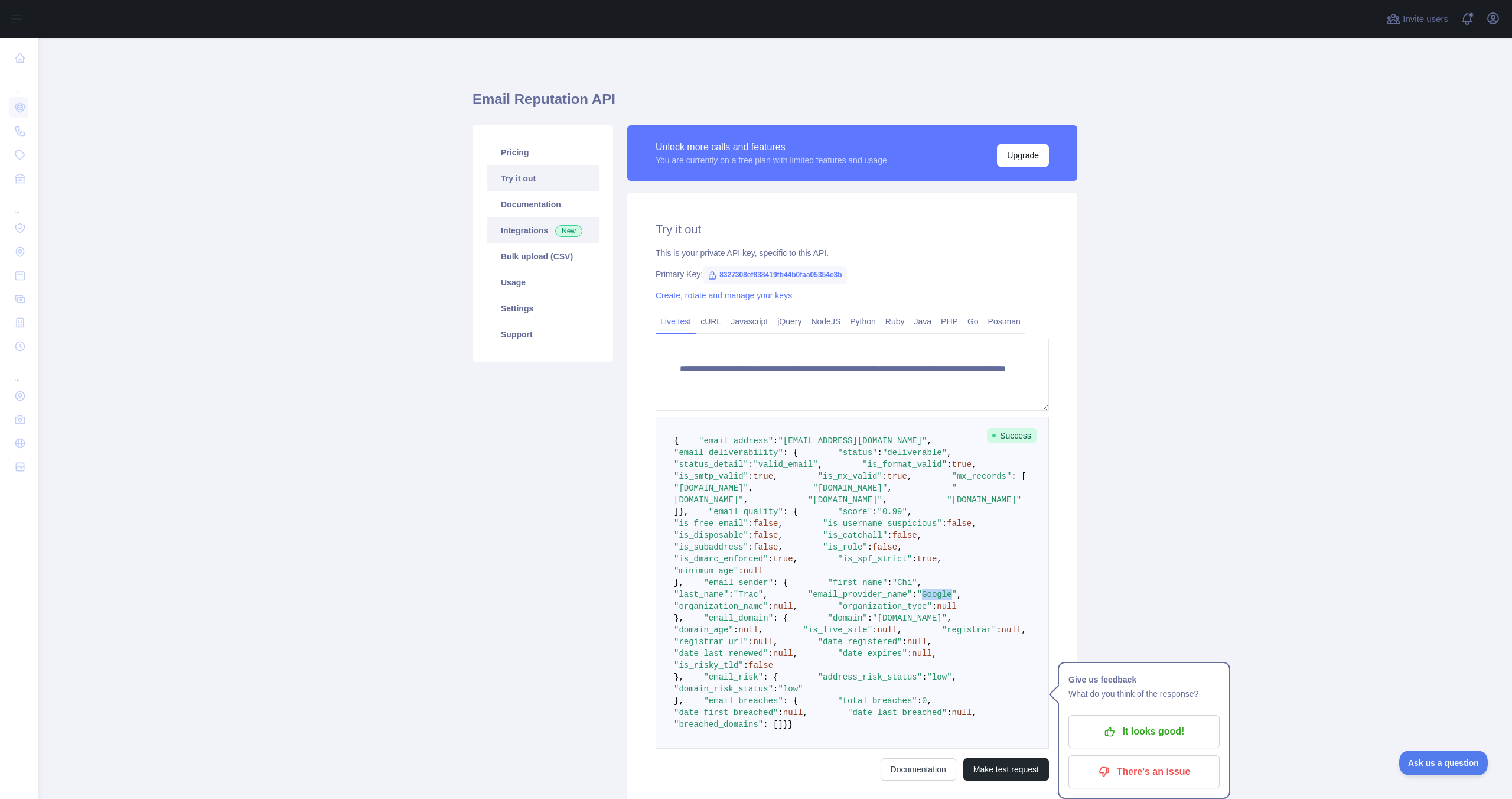
click at [539, 233] on link "Integrations New" at bounding box center [542, 230] width 112 height 26
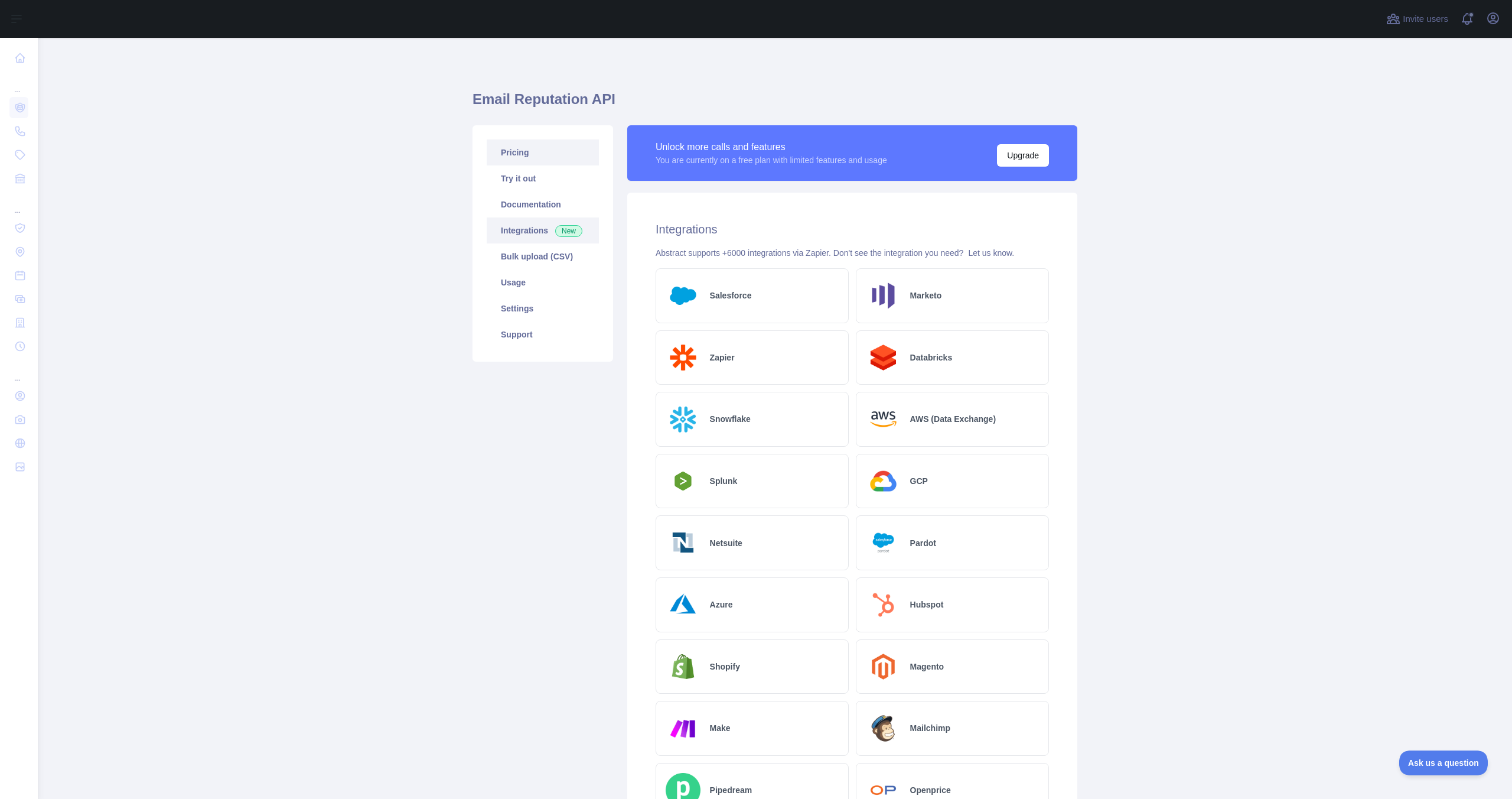
click at [524, 143] on link "Pricing" at bounding box center [542, 152] width 112 height 26
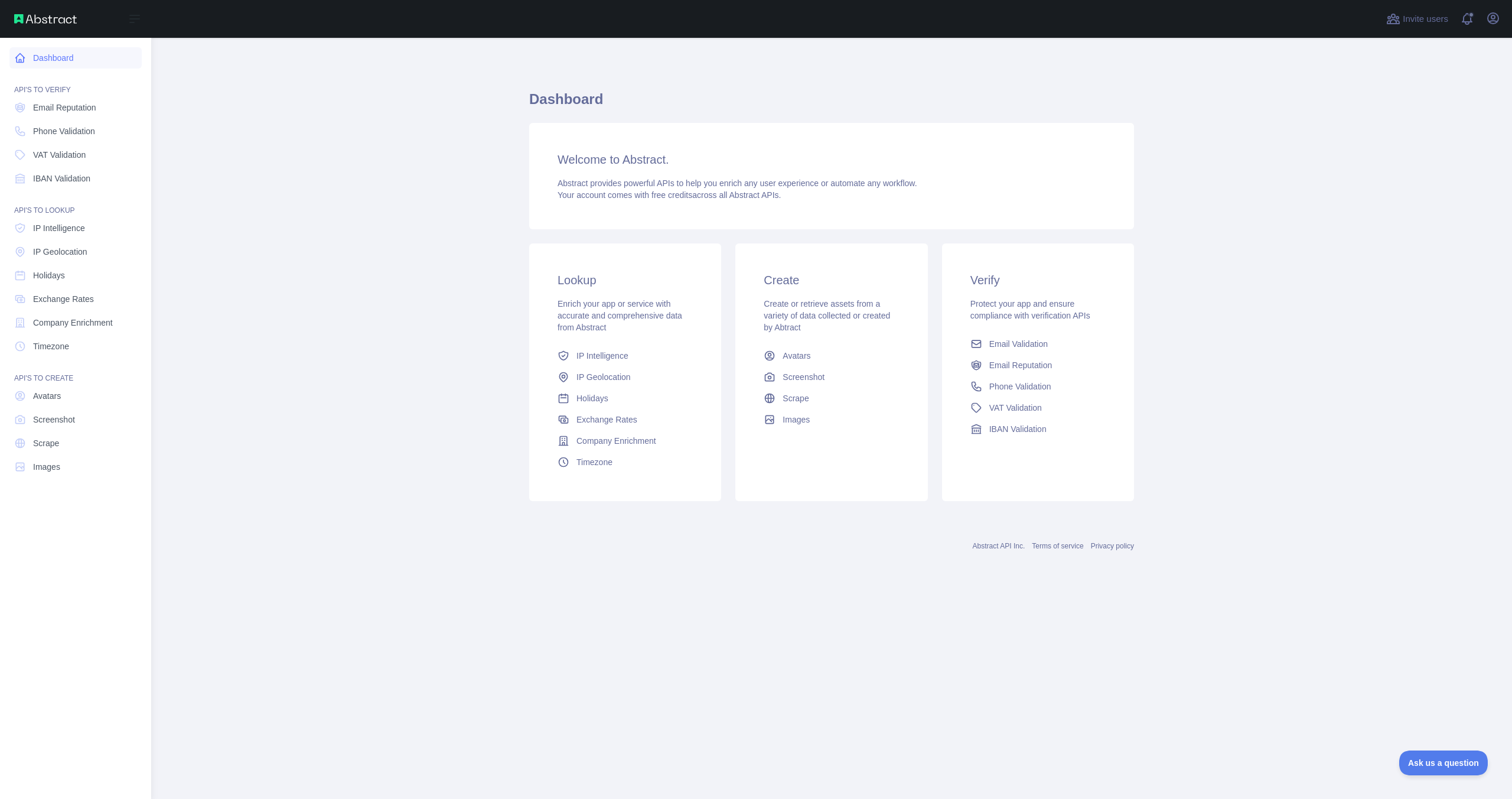
click at [24, 67] on link "Dashboard" at bounding box center [76, 58] width 132 height 21
click at [51, 110] on span "Email Reputation" at bounding box center [64, 107] width 63 height 12
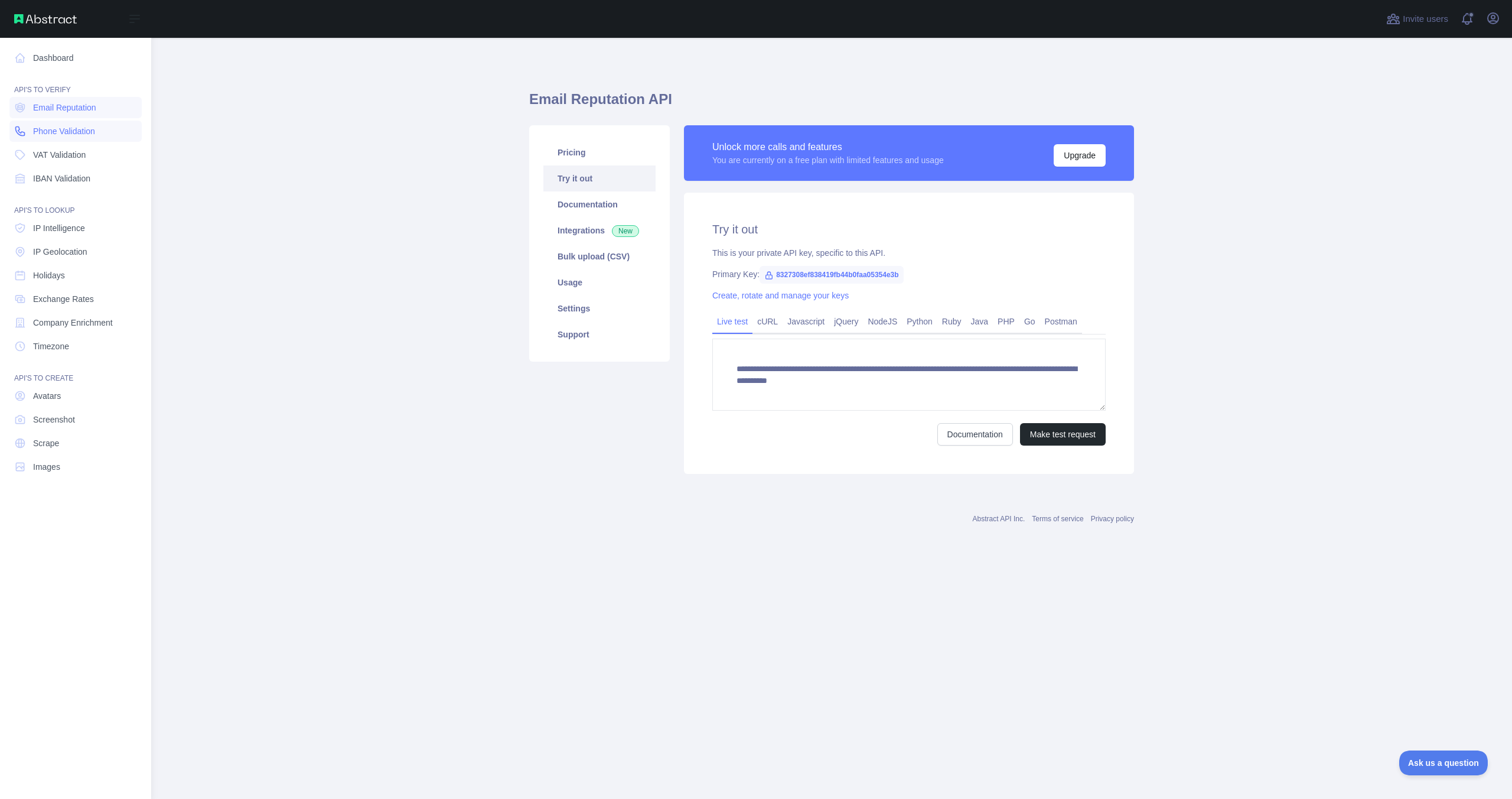
click at [51, 130] on span "Phone Validation" at bounding box center [64, 131] width 62 height 12
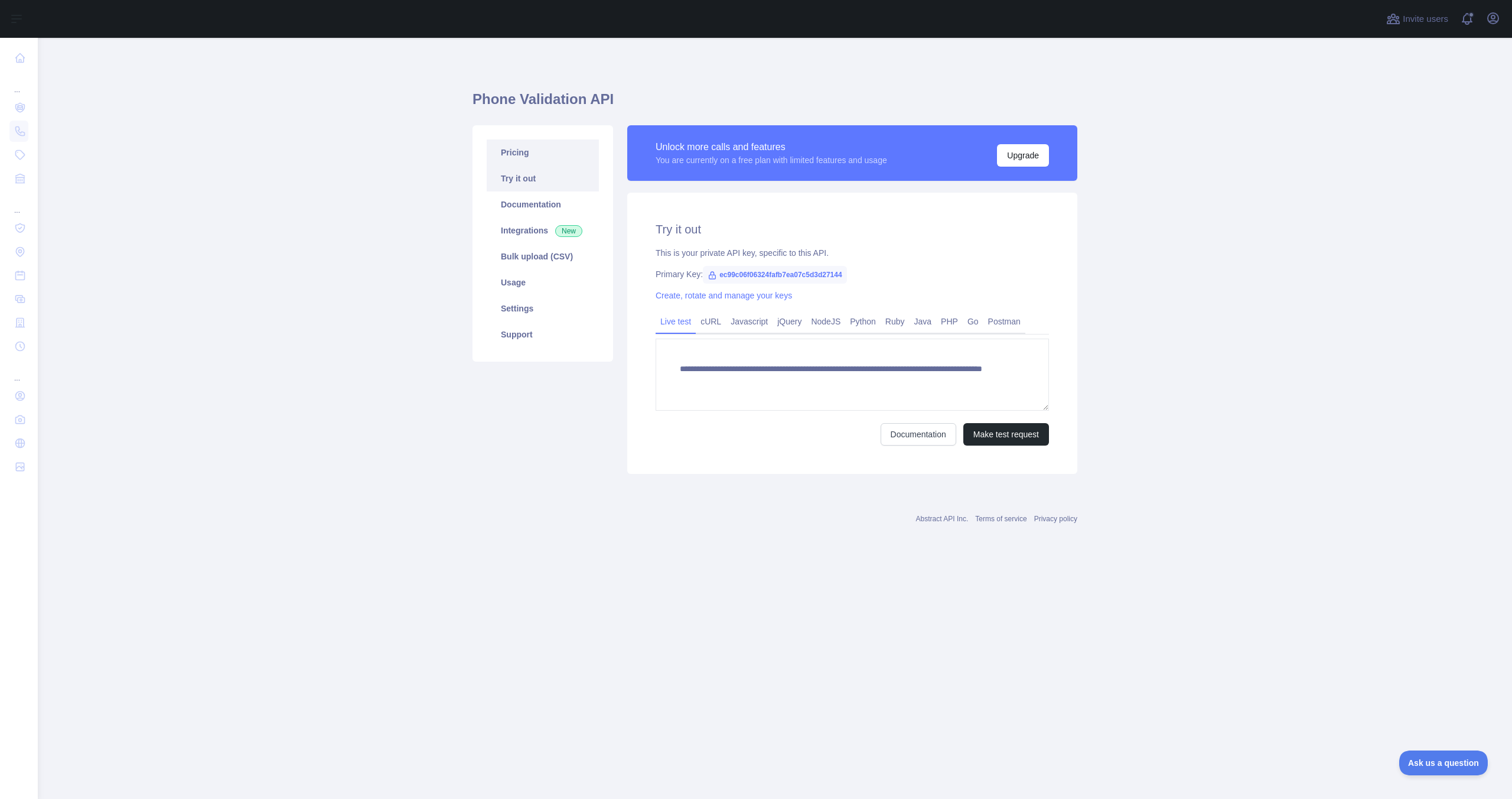
click at [549, 139] on link "Pricing" at bounding box center [542, 152] width 112 height 26
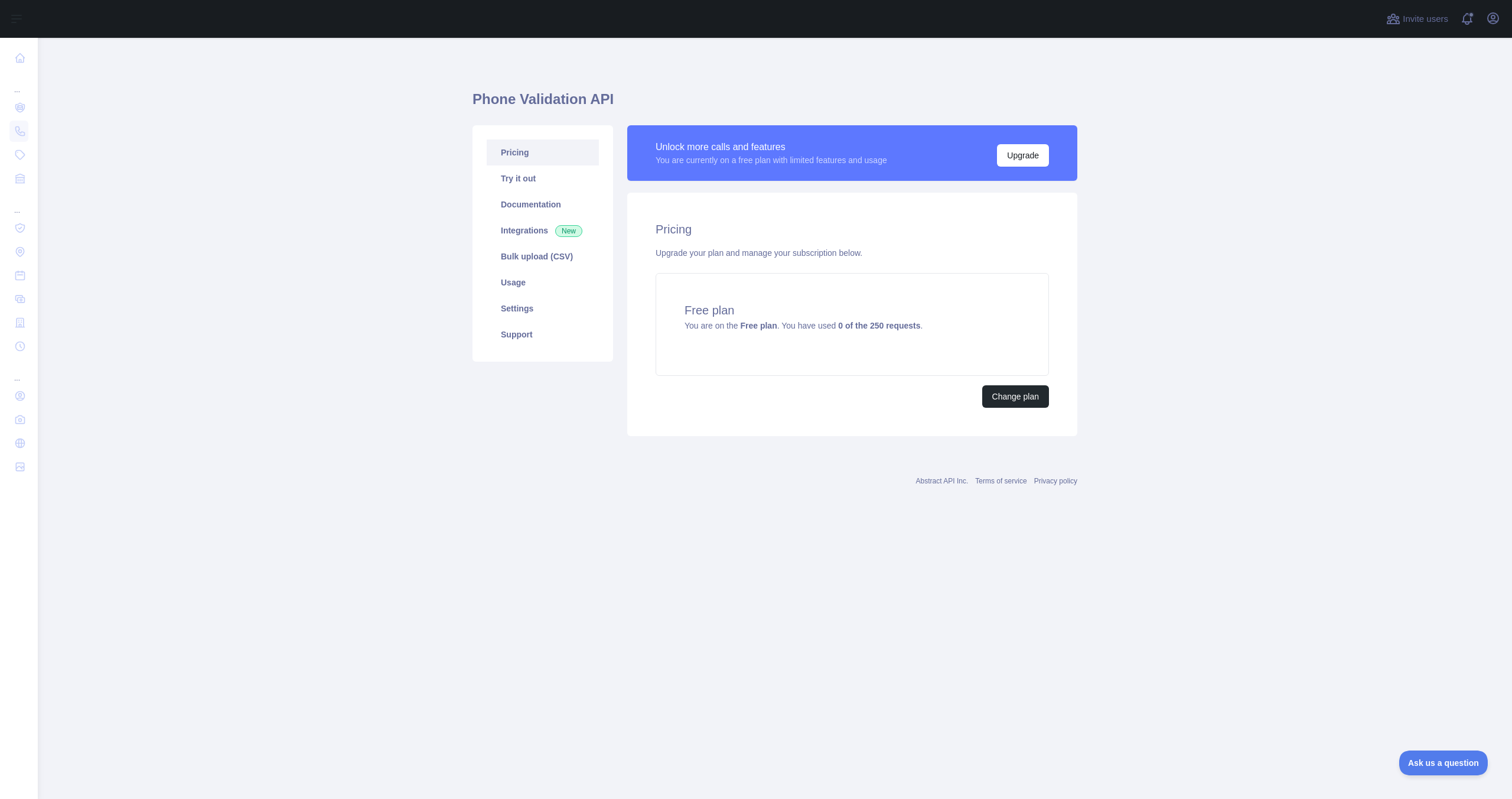
click at [341, 359] on main "Phone Validation API Pricing Try it out Documentation Integrations New Bulk upl…" at bounding box center [775, 418] width 1474 height 761
click at [493, 432] on div "Pricing Try it out Documentation Integrations New Bulk upload (CSV) Usage Setti…" at bounding box center [542, 280] width 155 height 310
